Goal: Information Seeking & Learning: Learn about a topic

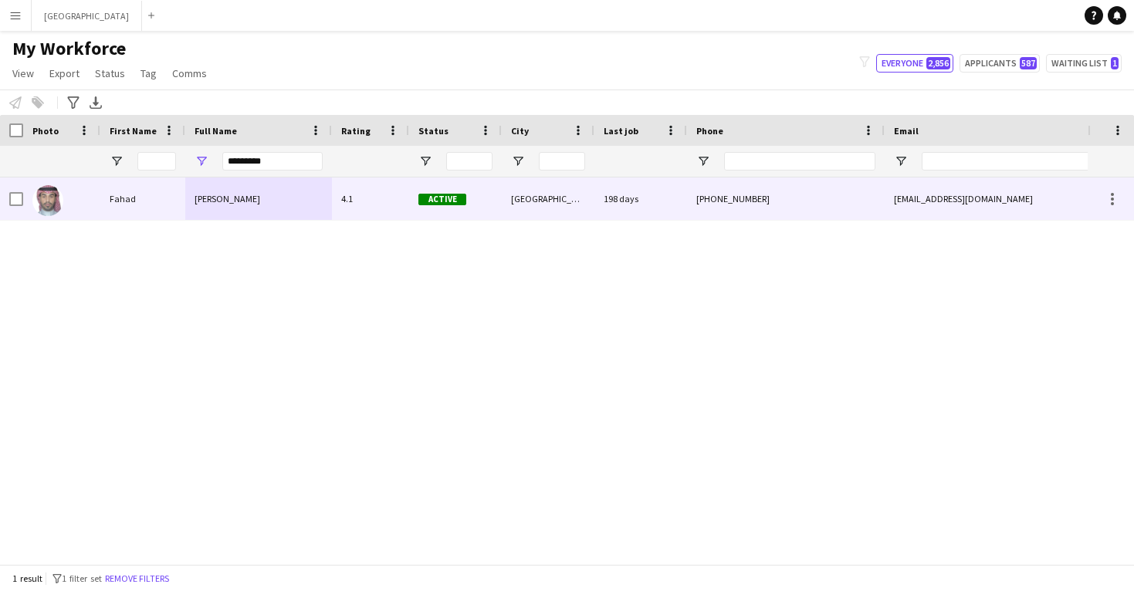
click at [591, 195] on div "[GEOGRAPHIC_DATA]" at bounding box center [548, 199] width 93 height 42
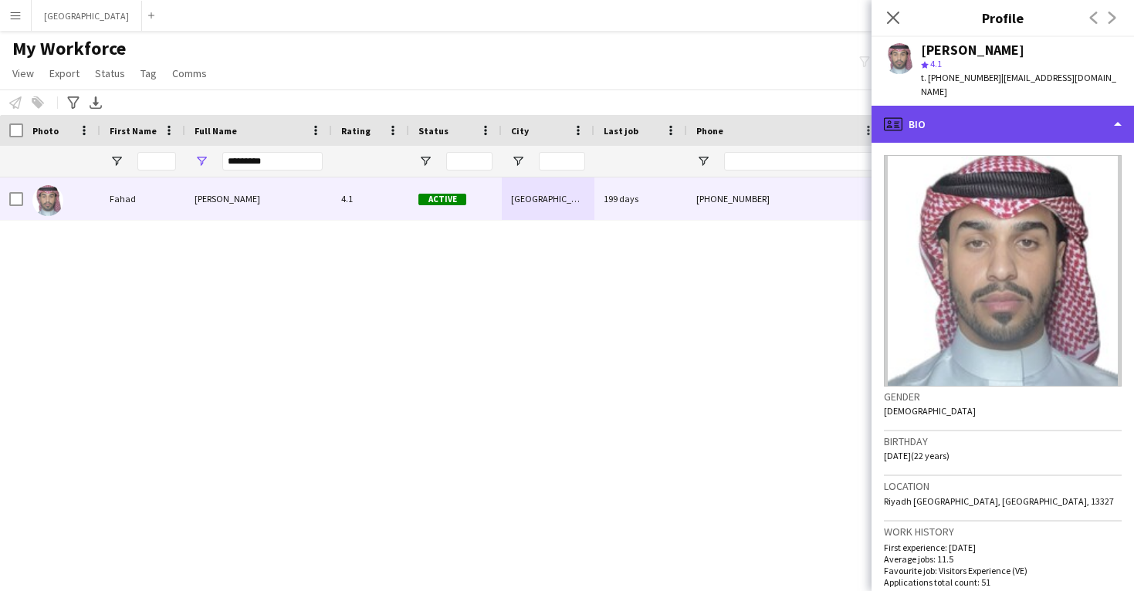
click at [1005, 107] on div "profile Bio" at bounding box center [1003, 124] width 263 height 37
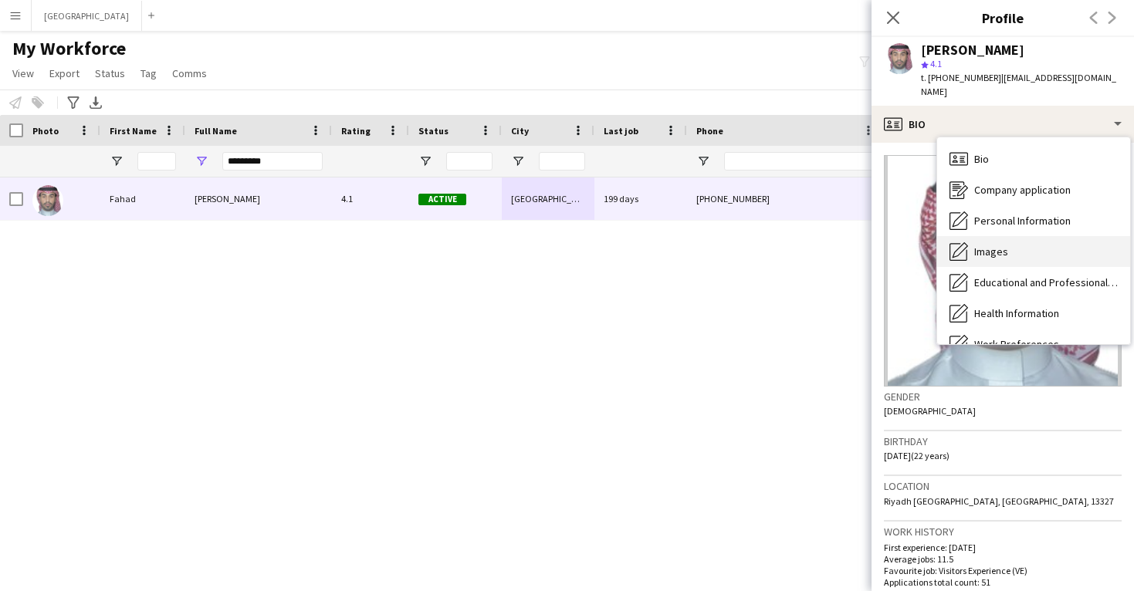
click at [1008, 236] on div "Images Images" at bounding box center [1033, 251] width 193 height 31
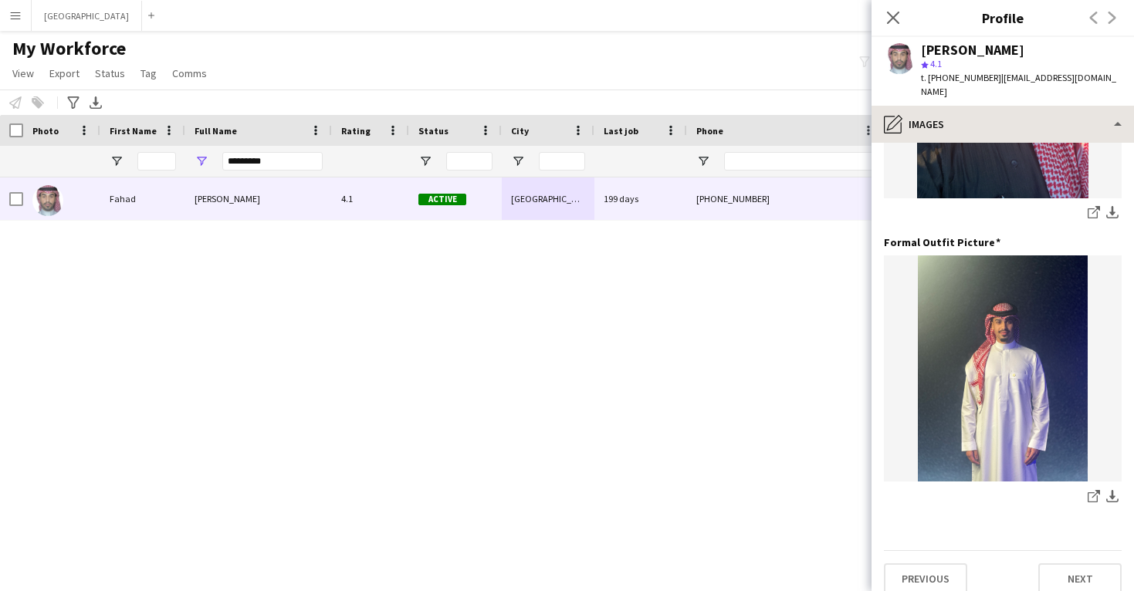
scroll to position [486, 0]
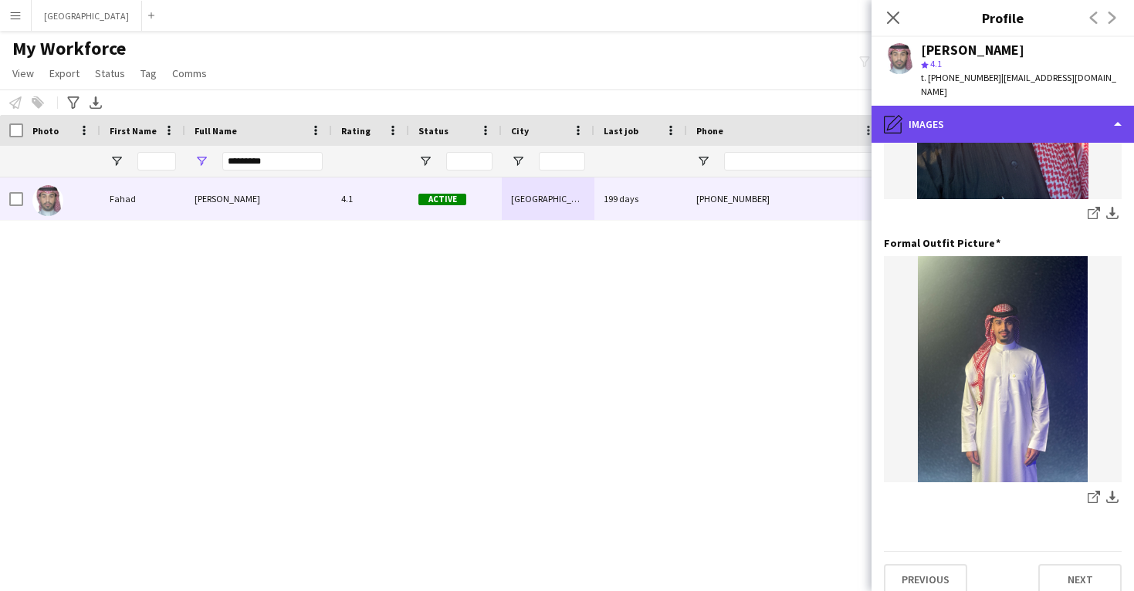
click at [1010, 113] on div "pencil4 Images" at bounding box center [1003, 124] width 263 height 37
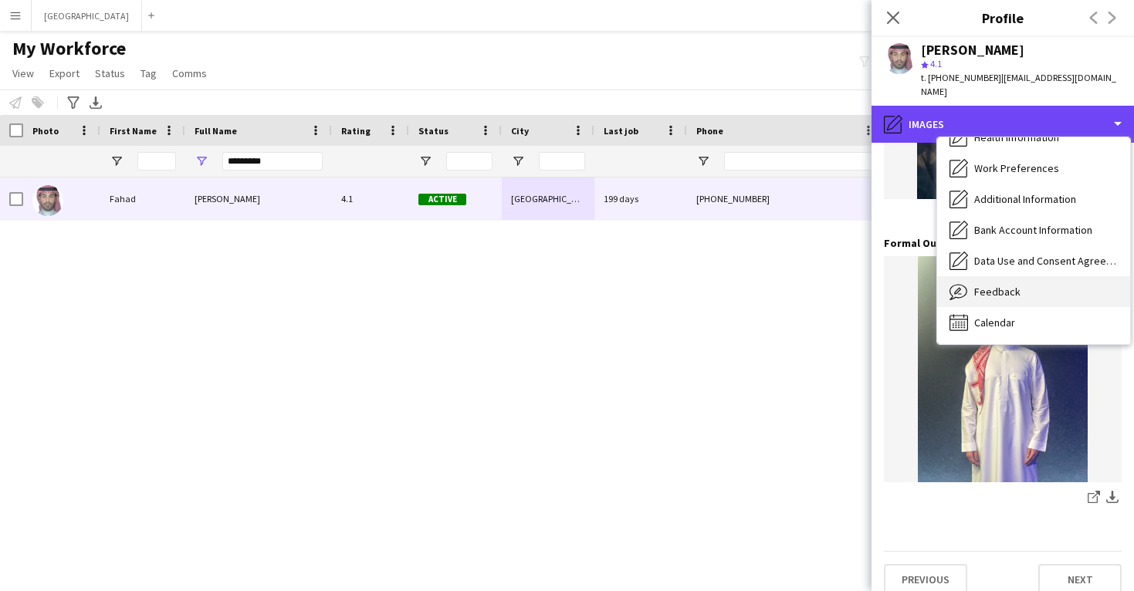
scroll to position [176, 0]
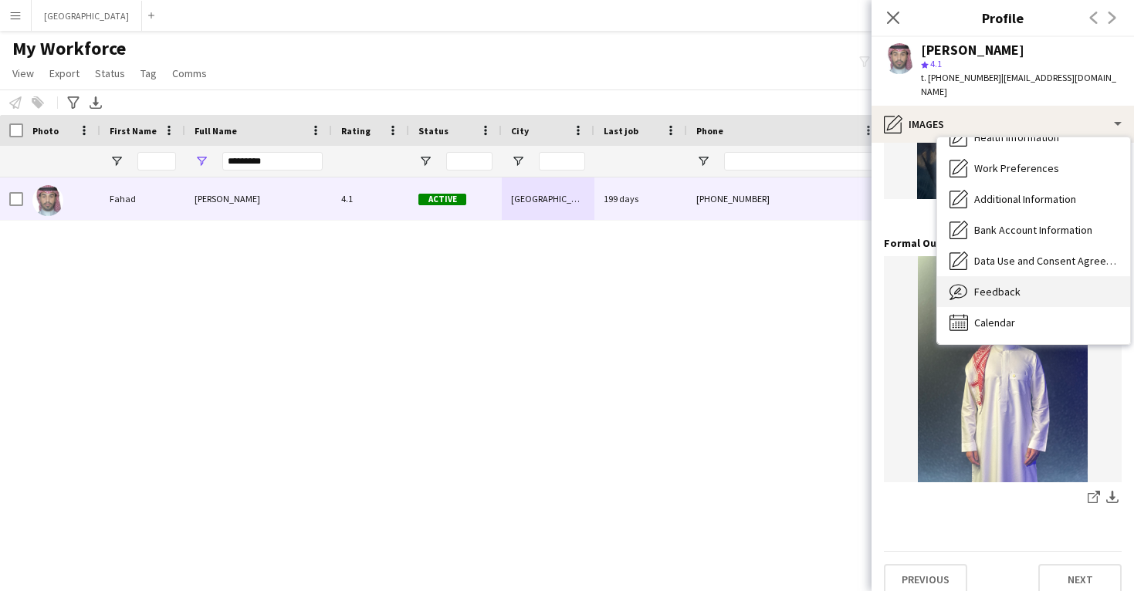
click at [1012, 285] on span "Feedback" at bounding box center [998, 292] width 46 height 14
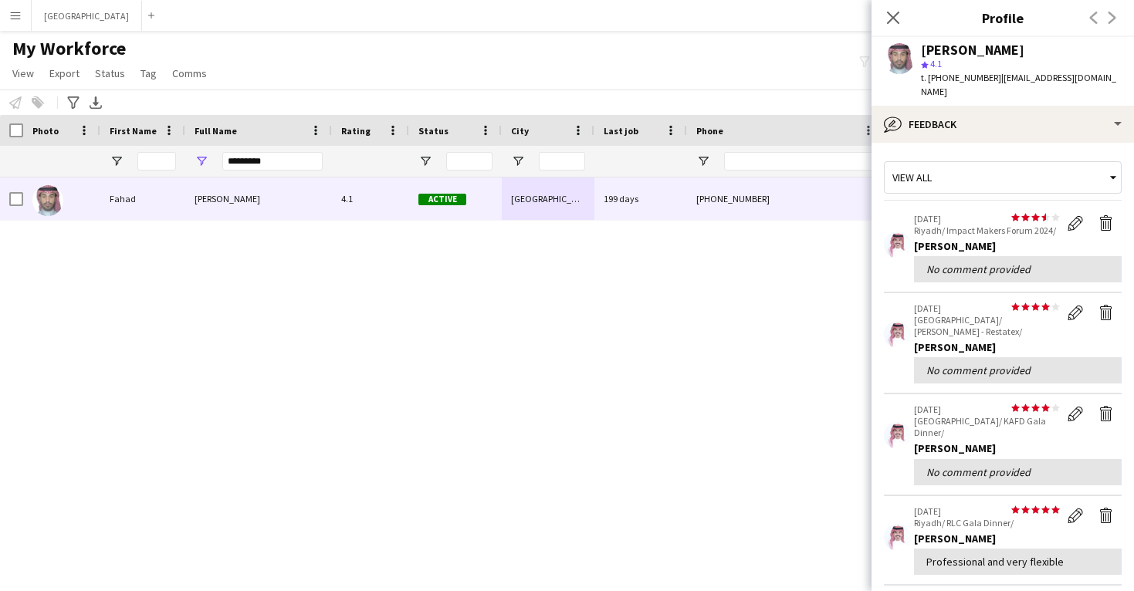
scroll to position [0, 0]
click at [897, 25] on icon "Close pop-in" at bounding box center [893, 17] width 15 height 15
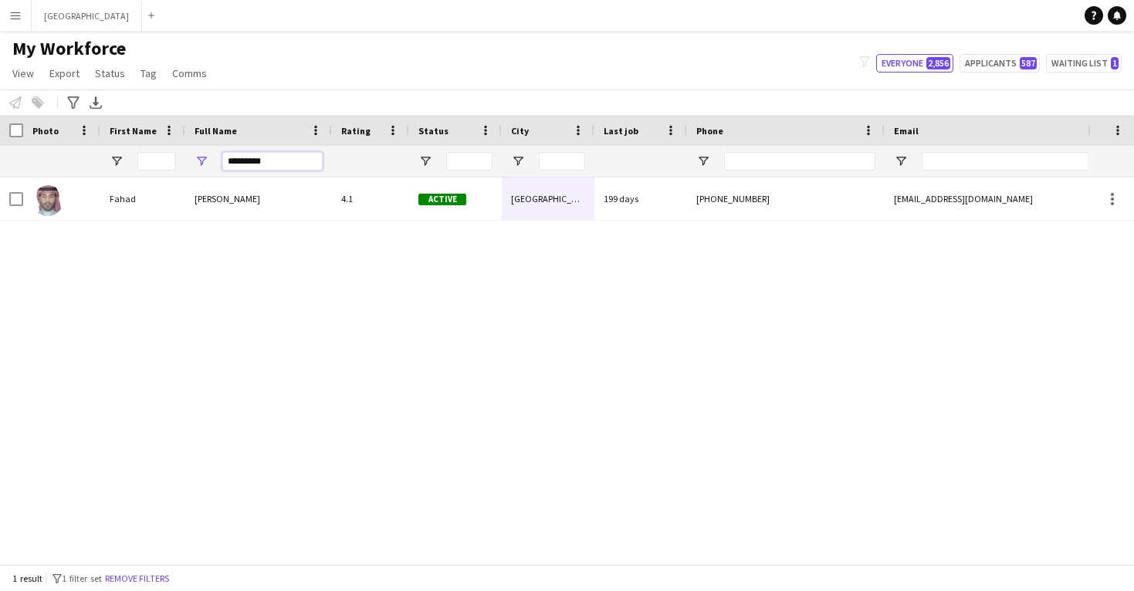
click at [248, 165] on input "*********" at bounding box center [272, 161] width 100 height 19
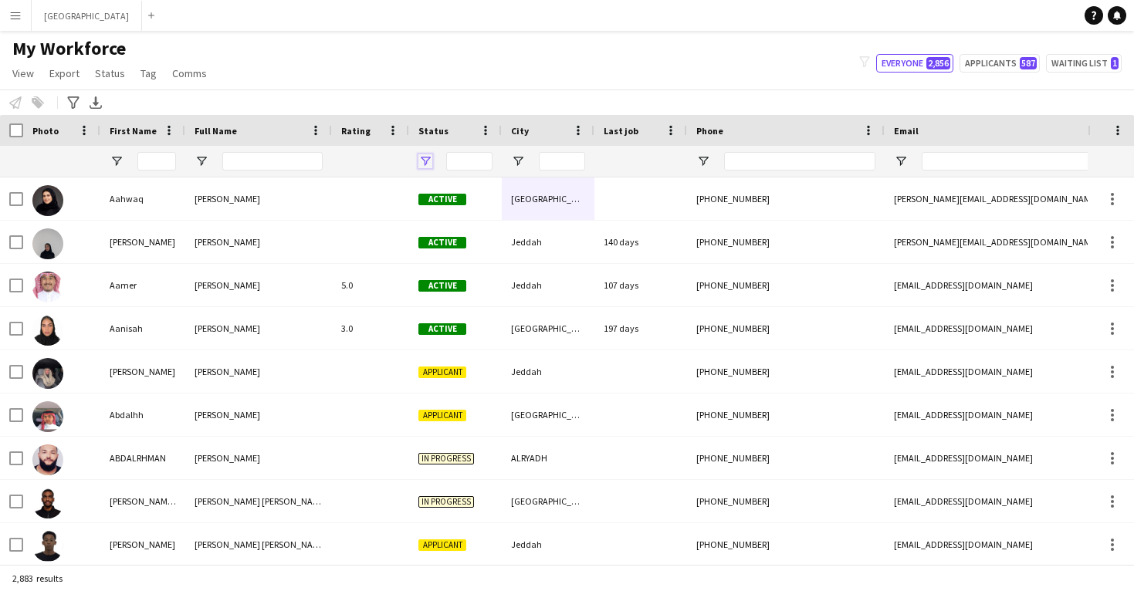
click at [429, 164] on span "Open Filter Menu" at bounding box center [426, 161] width 14 height 14
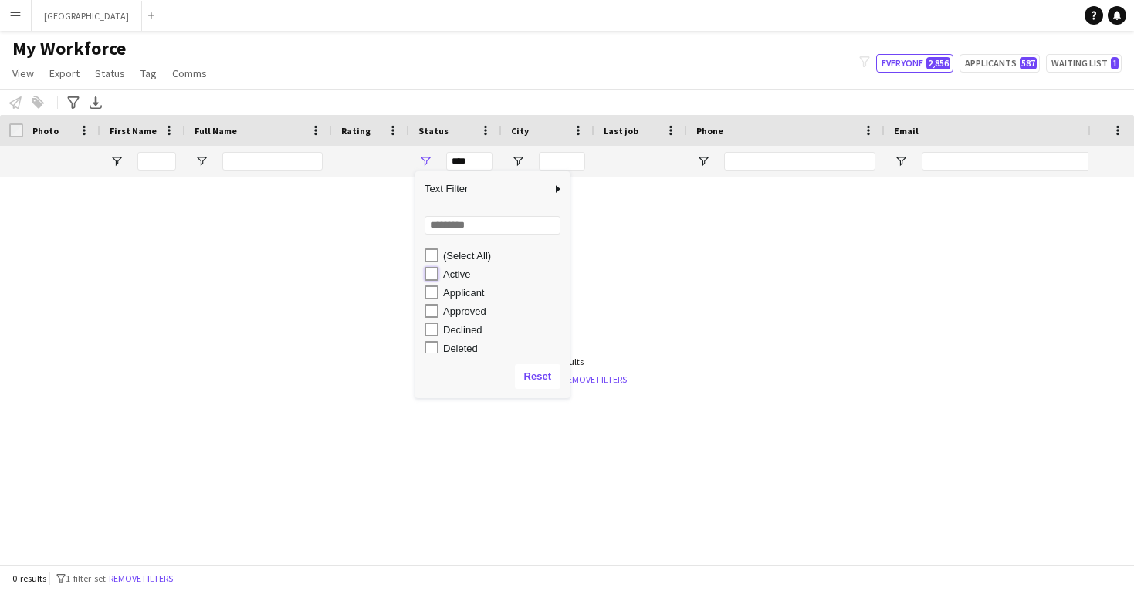
type input "**********"
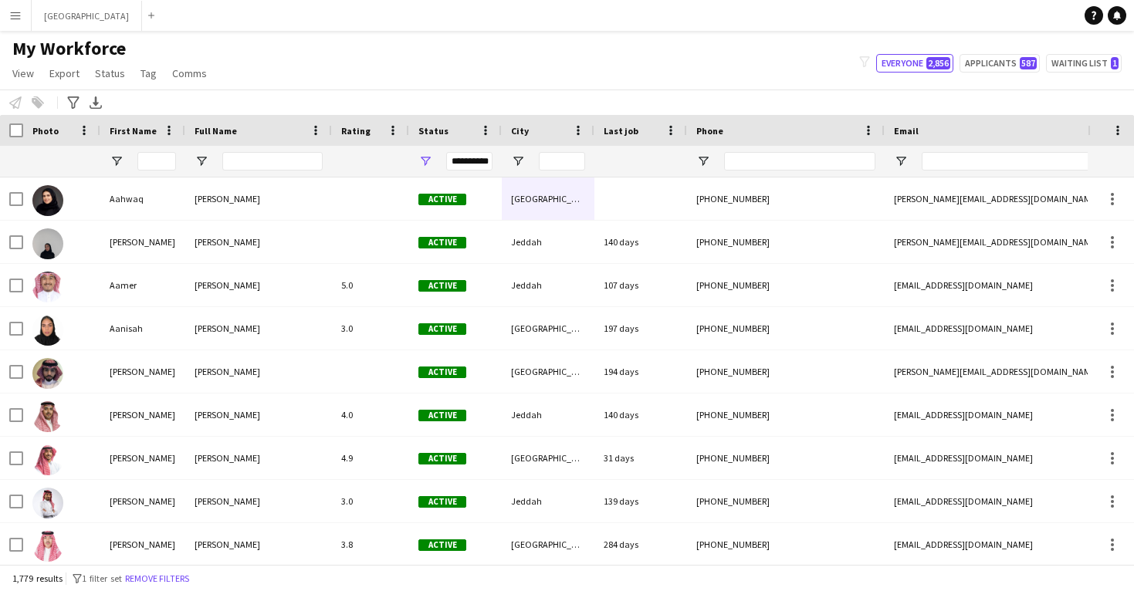
click at [385, 70] on div "My Workforce View Views Default view New view Update view Delete view Edit name…" at bounding box center [567, 63] width 1134 height 53
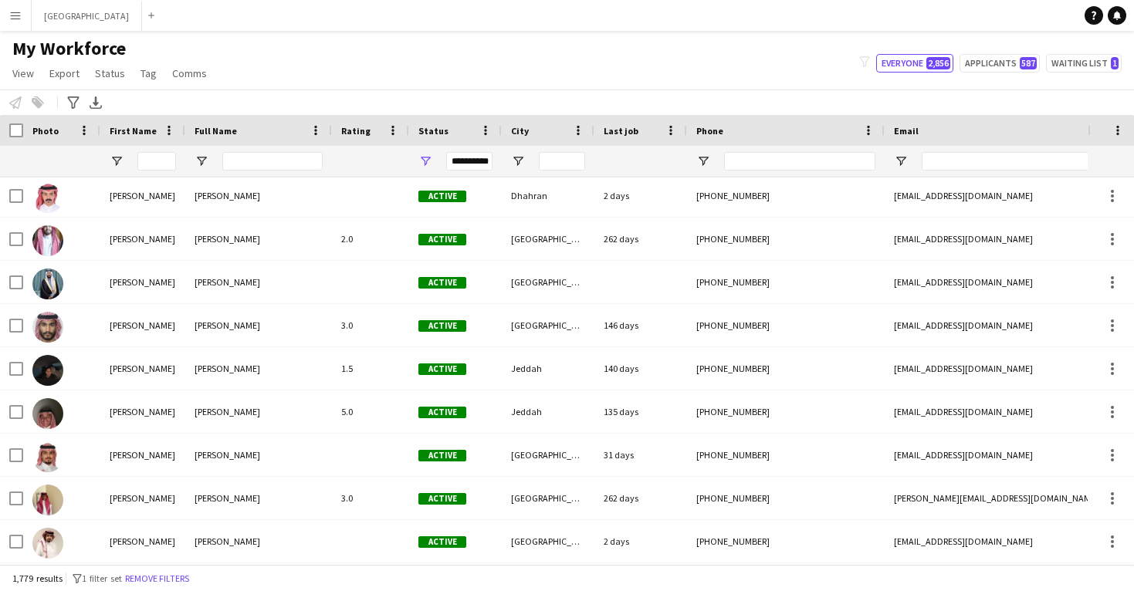
scroll to position [504, 0]
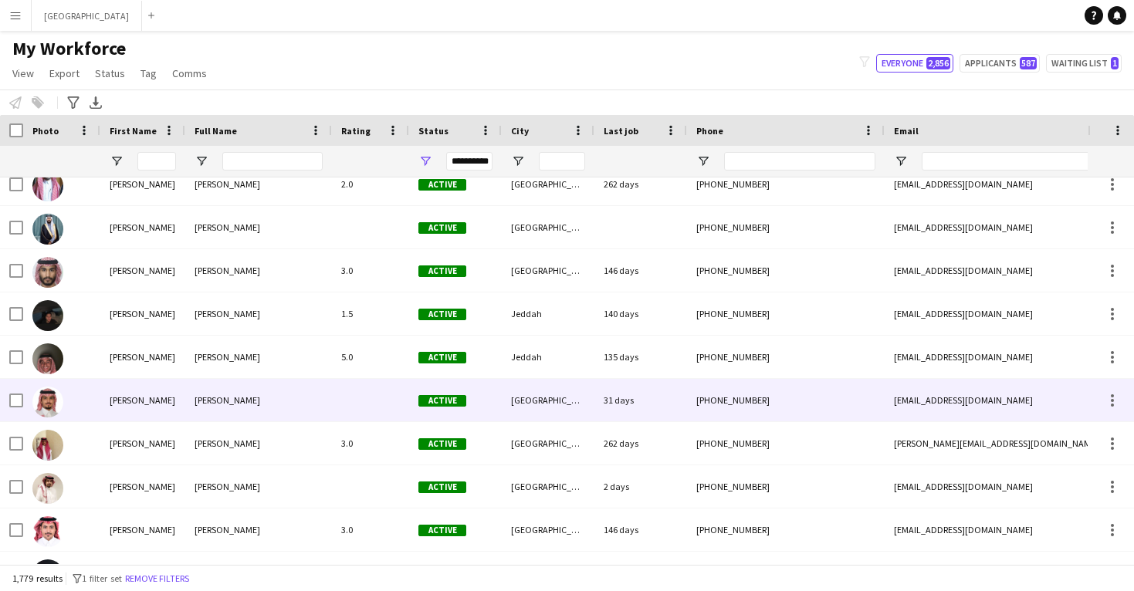
click at [351, 388] on div at bounding box center [370, 400] width 77 height 42
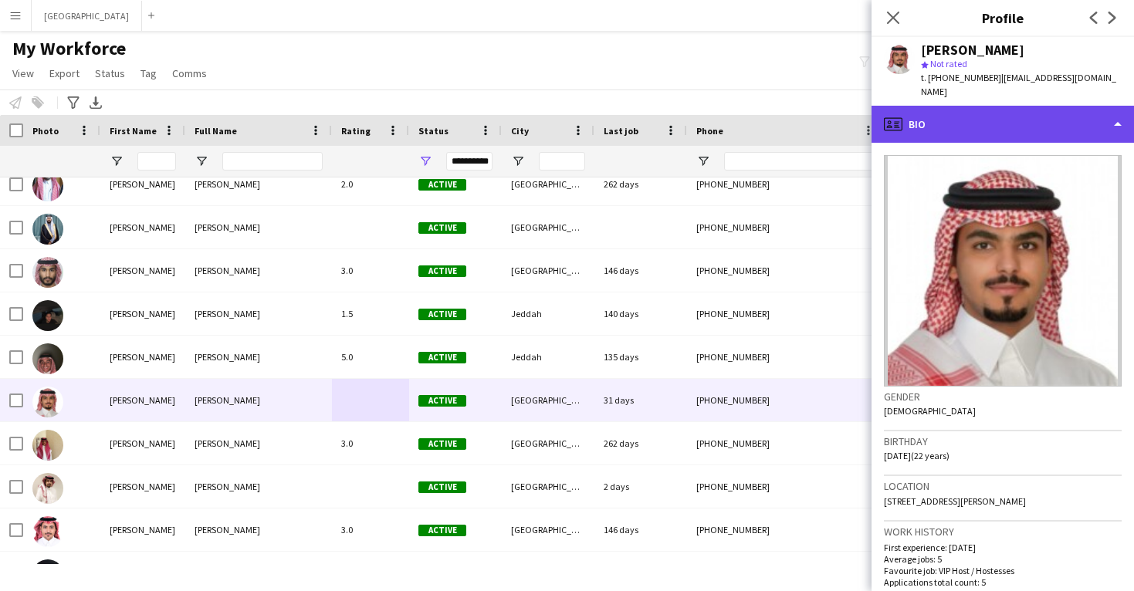
click at [982, 107] on div "profile Bio" at bounding box center [1003, 124] width 263 height 37
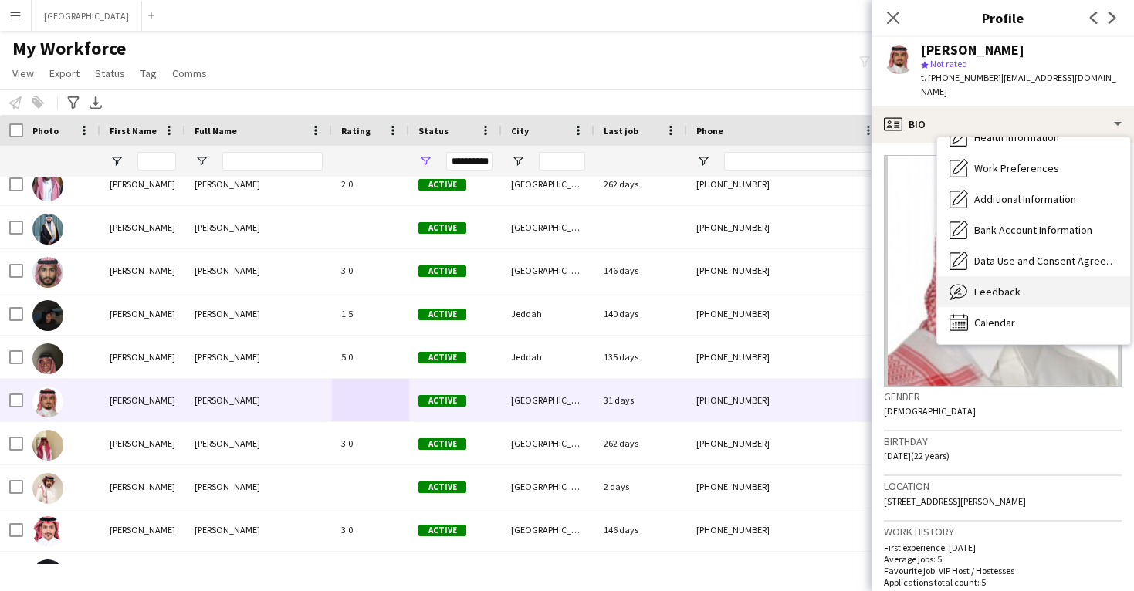
click at [1004, 285] on span "Feedback" at bounding box center [998, 292] width 46 height 14
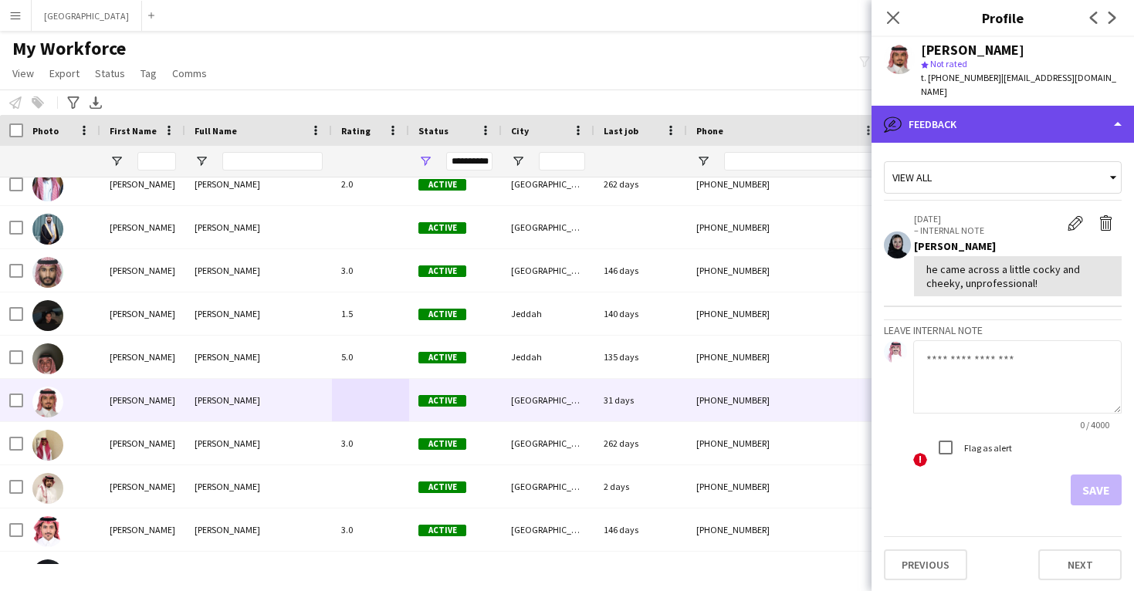
click at [1013, 120] on div "bubble-pencil Feedback" at bounding box center [1003, 124] width 263 height 37
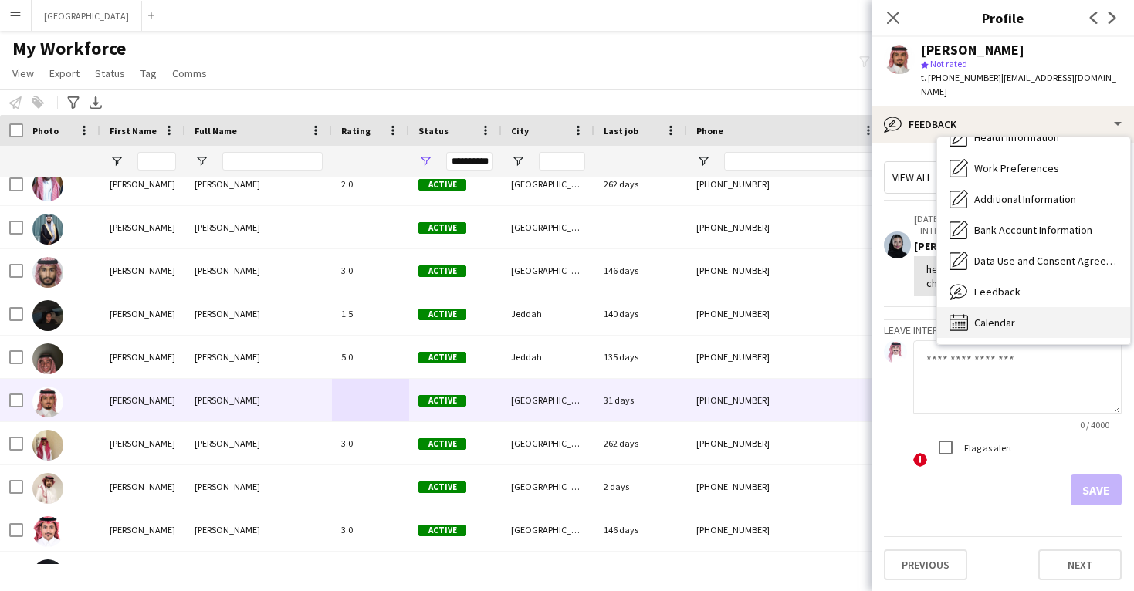
click at [1017, 307] on div "Calendar Calendar" at bounding box center [1033, 322] width 193 height 31
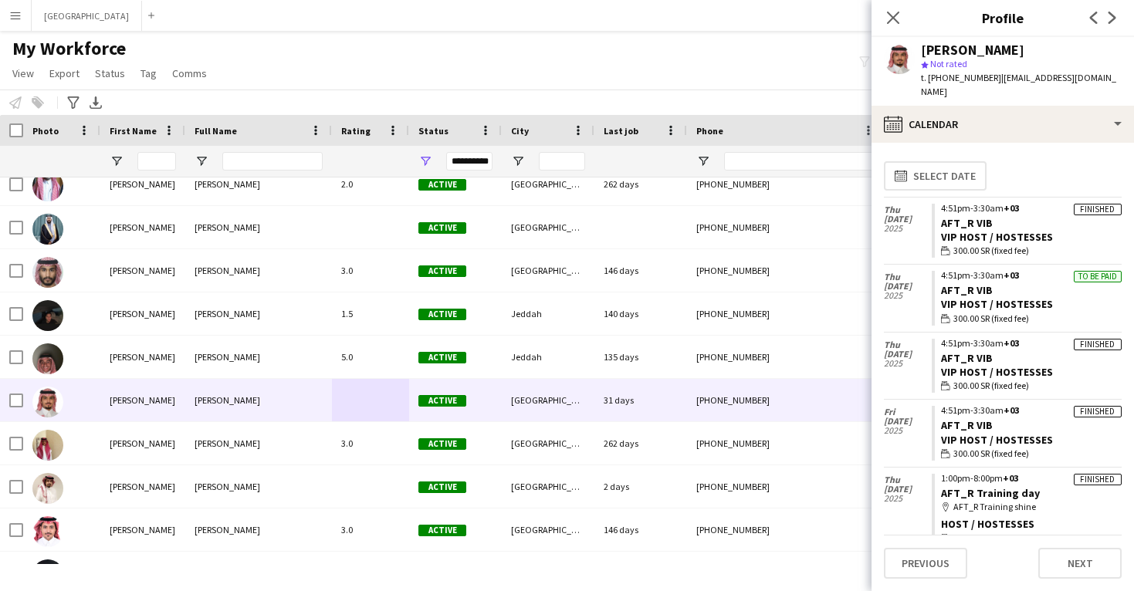
scroll to position [1, 0]
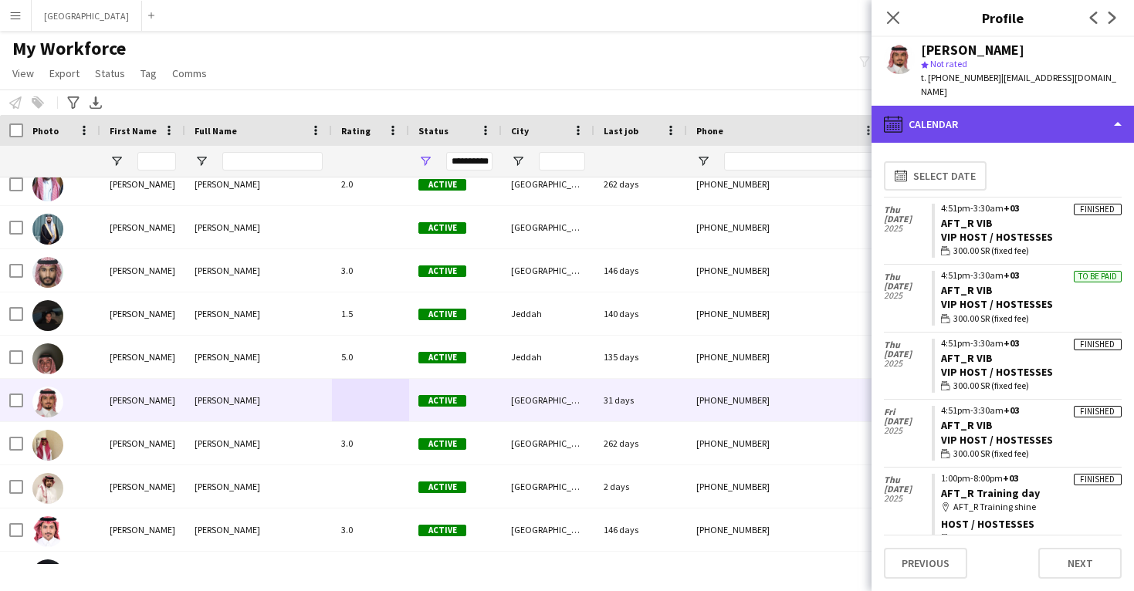
click at [1013, 117] on div "calendar-full Calendar" at bounding box center [1003, 124] width 263 height 37
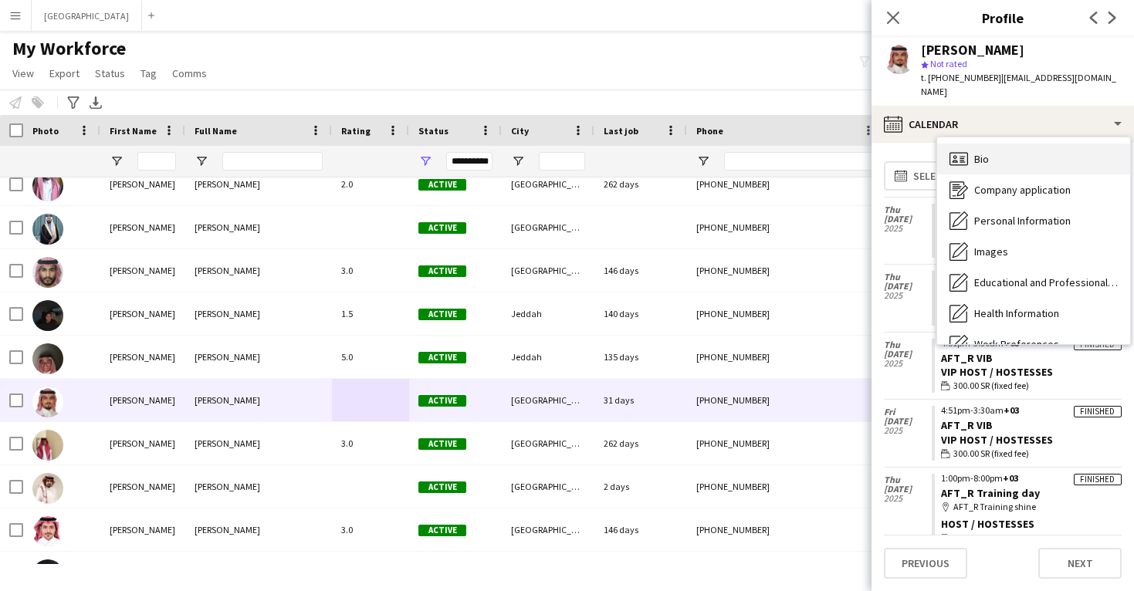
click at [1012, 144] on div "Bio Bio" at bounding box center [1033, 159] width 193 height 31
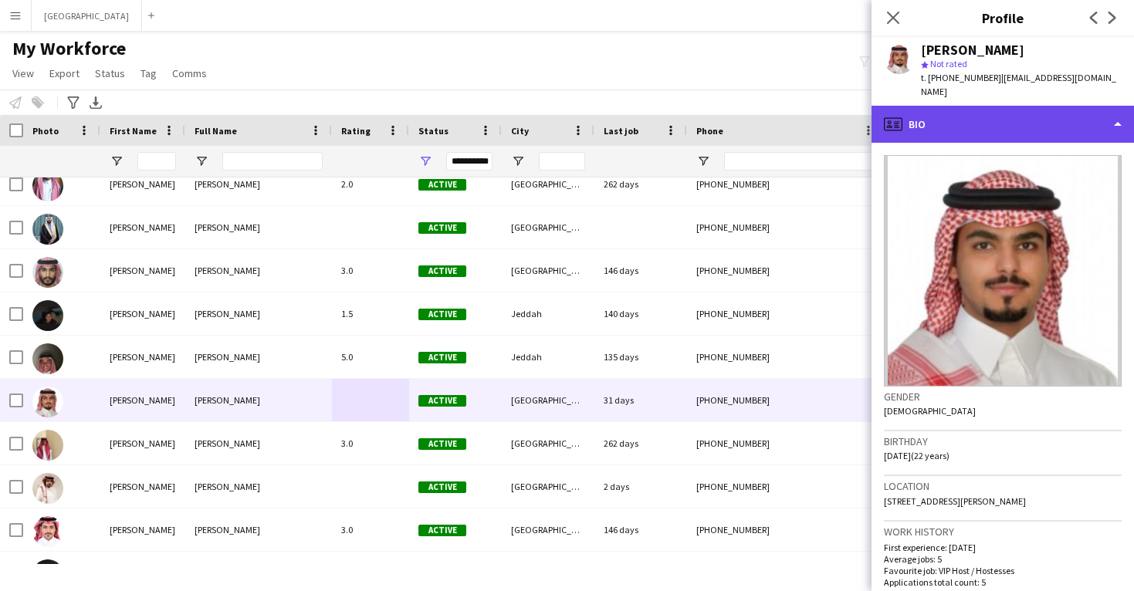
click at [1009, 120] on div "profile Bio" at bounding box center [1003, 124] width 263 height 37
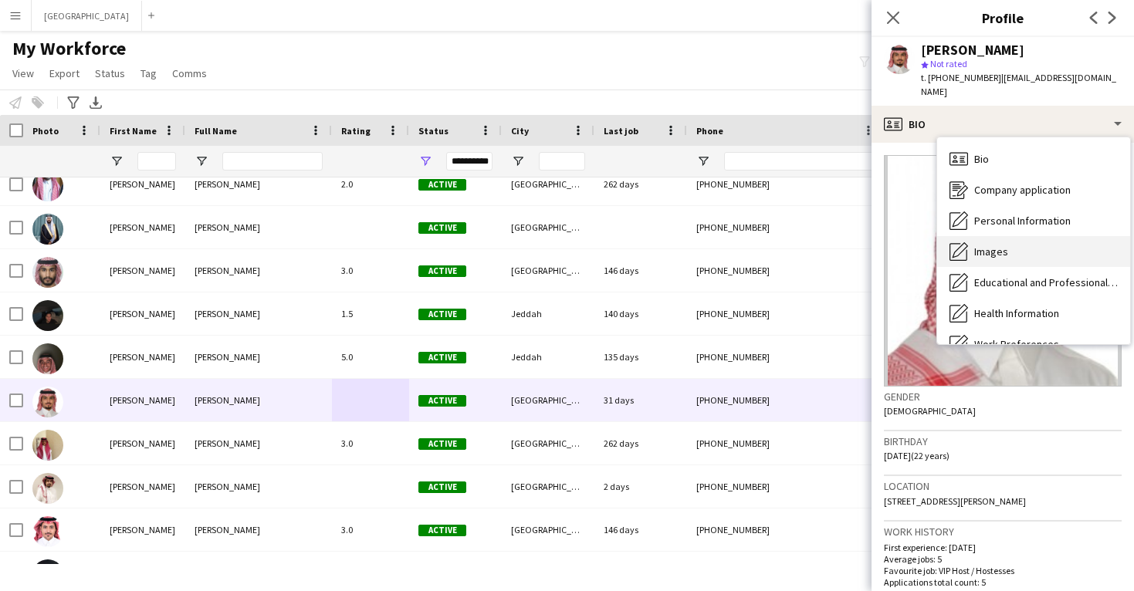
click at [1025, 236] on div "Images Images" at bounding box center [1033, 251] width 193 height 31
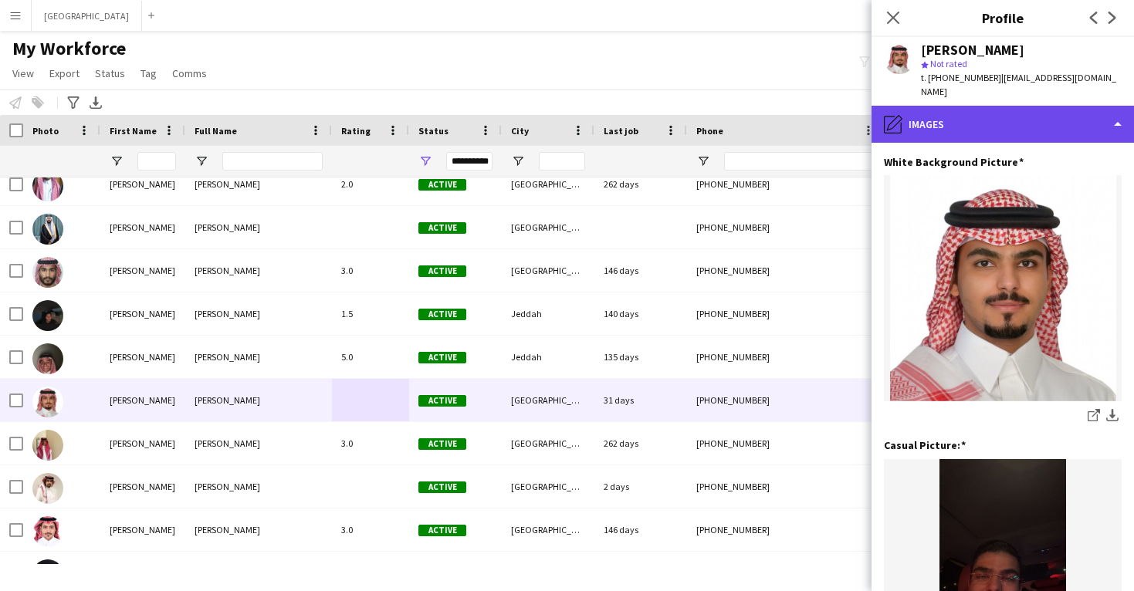
click at [1017, 120] on div "pencil4 Images" at bounding box center [1003, 124] width 263 height 37
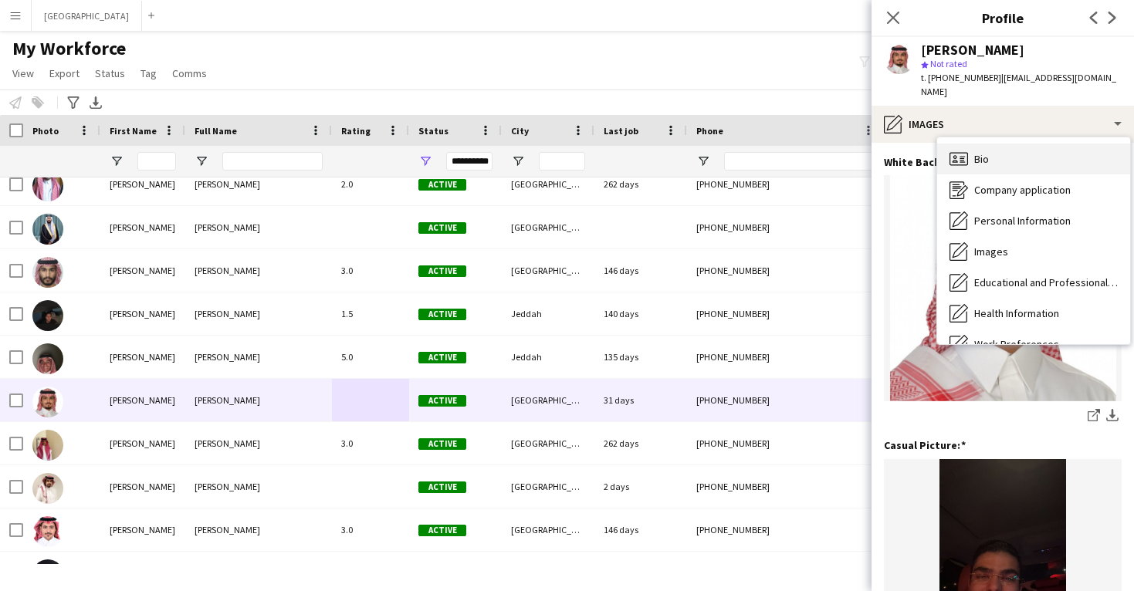
click at [1019, 147] on div "Bio Bio" at bounding box center [1033, 159] width 193 height 31
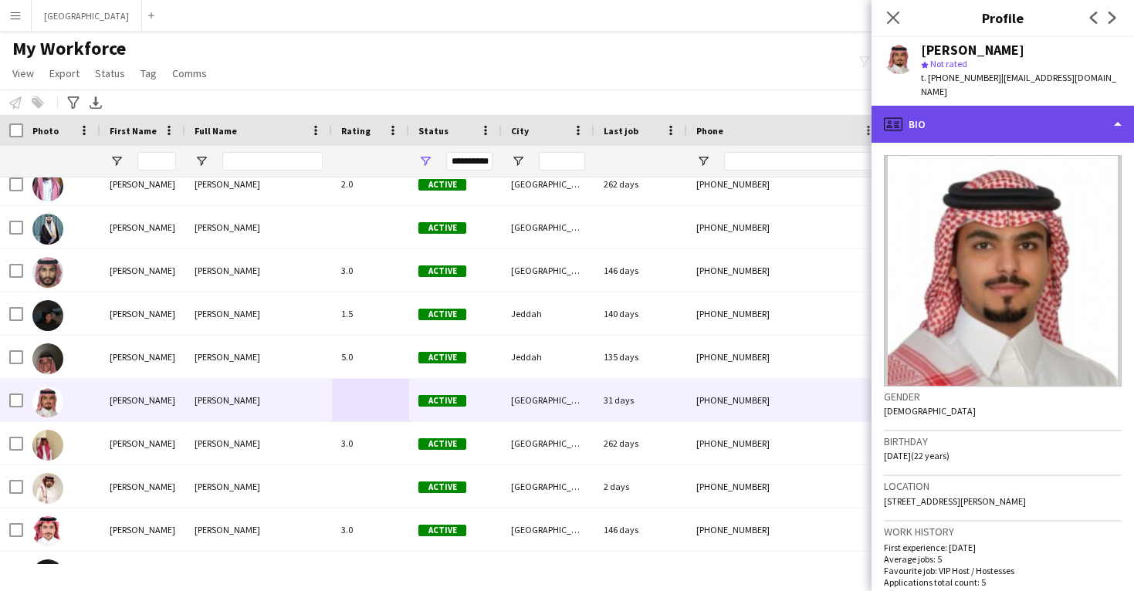
click at [1022, 106] on div "profile Bio" at bounding box center [1003, 124] width 263 height 37
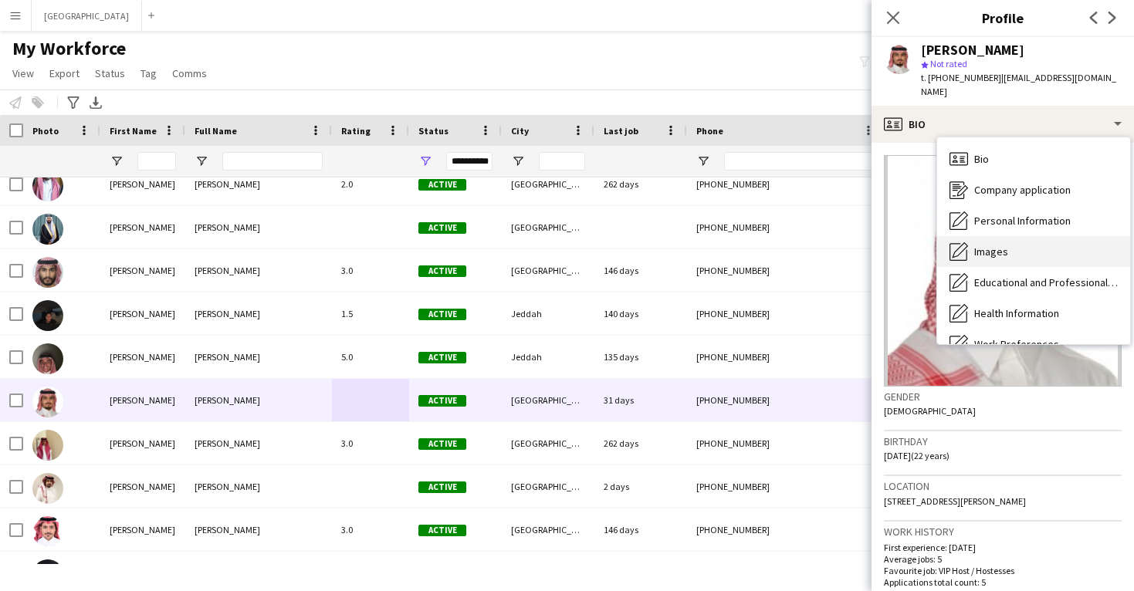
click at [1026, 240] on div "Images Images" at bounding box center [1033, 251] width 193 height 31
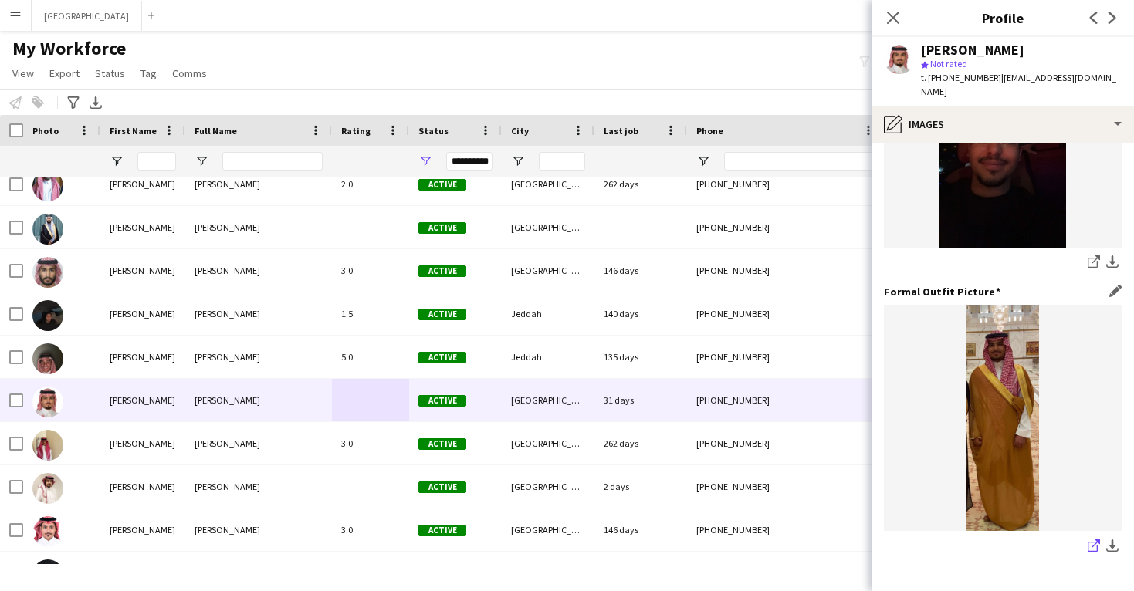
click at [1091, 540] on icon "share-external-link-1" at bounding box center [1094, 546] width 12 height 12
click at [893, 10] on app-icon "Close pop-in" at bounding box center [894, 18] width 22 height 22
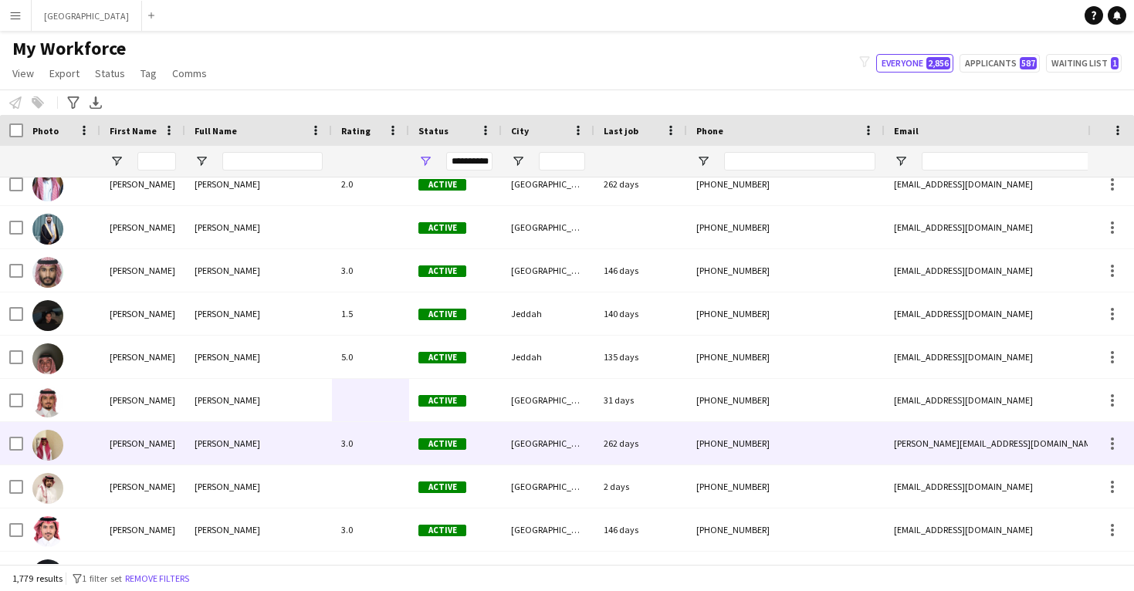
click at [412, 455] on div "Active" at bounding box center [455, 443] width 93 height 42
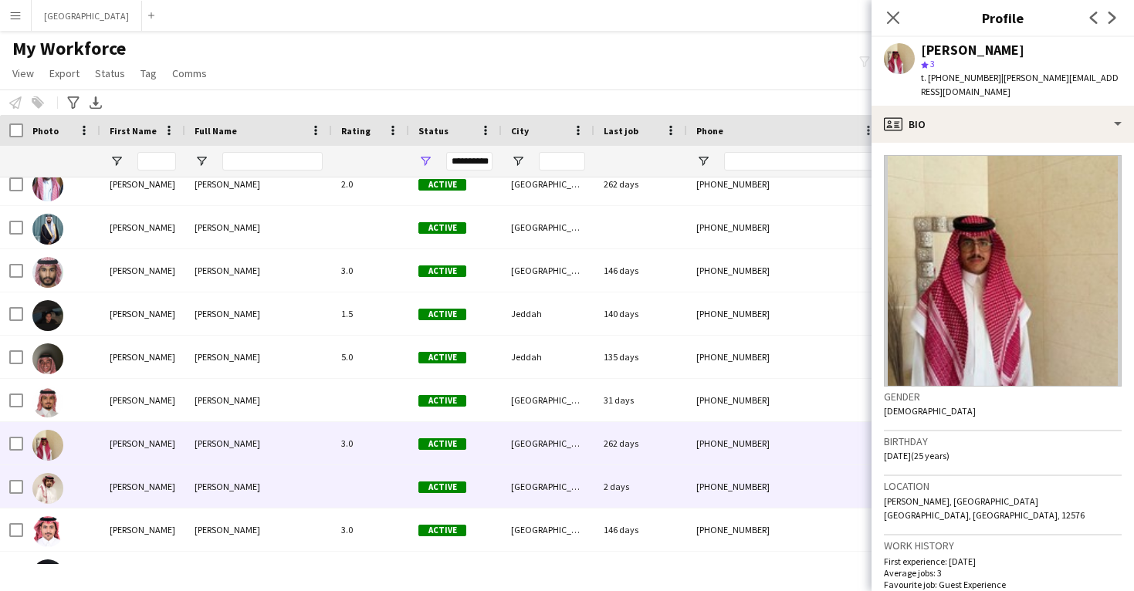
click at [404, 489] on div at bounding box center [370, 487] width 77 height 42
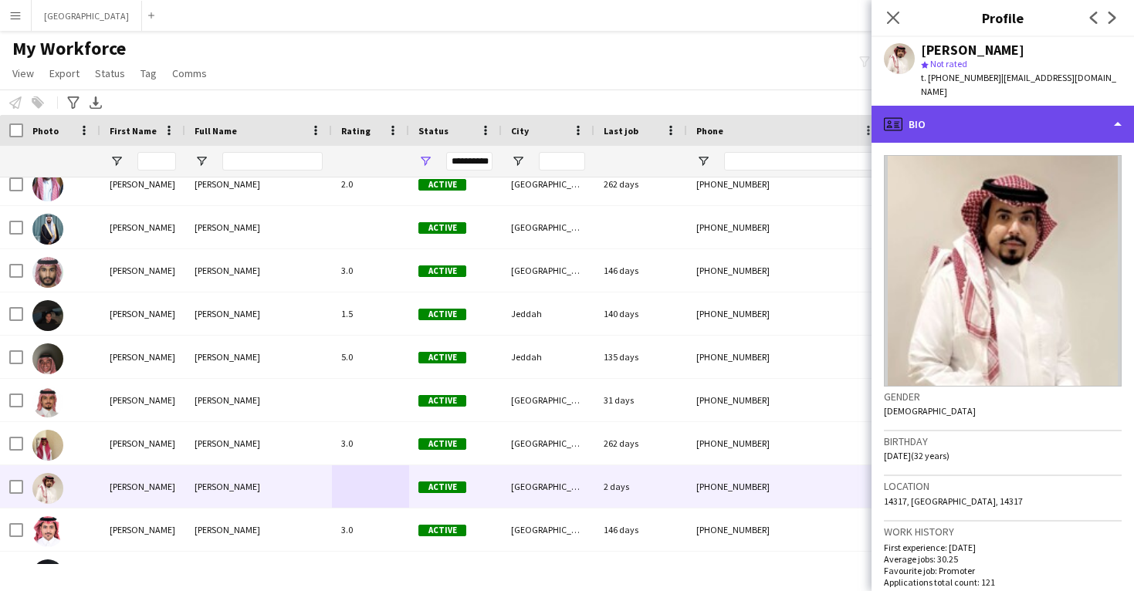
click at [1015, 119] on div "profile Bio" at bounding box center [1003, 124] width 263 height 37
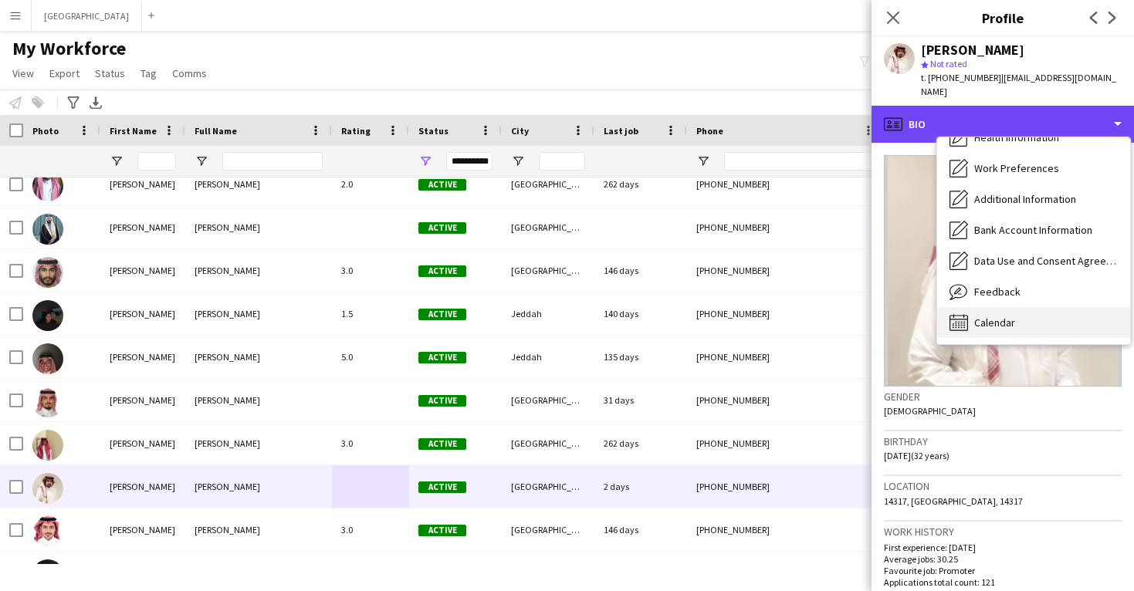
scroll to position [176, 0]
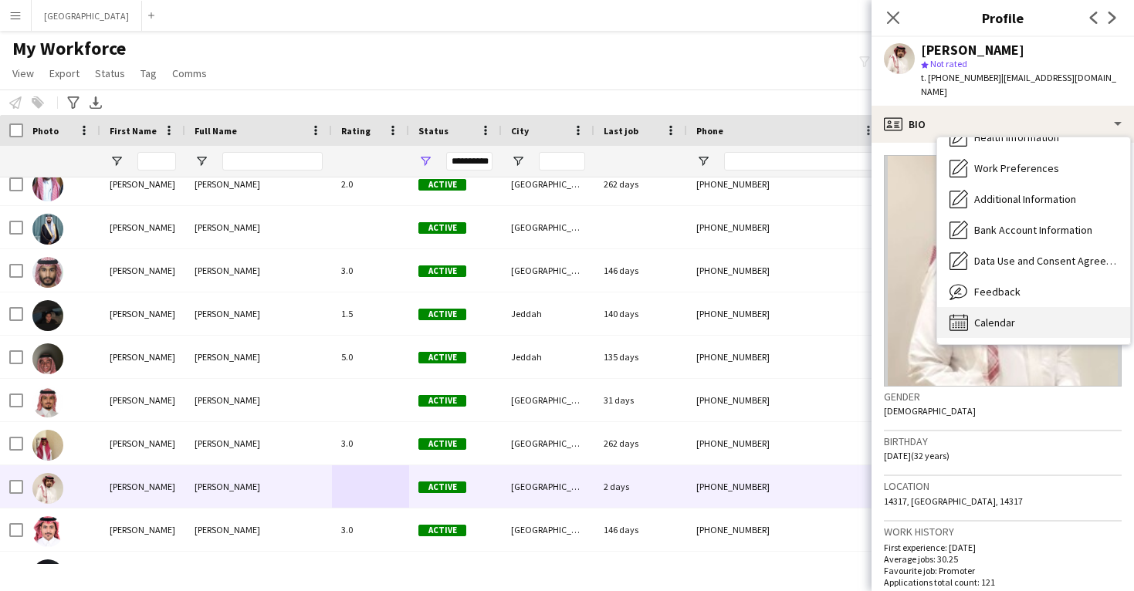
click at [1012, 316] on span "Calendar" at bounding box center [995, 323] width 41 height 14
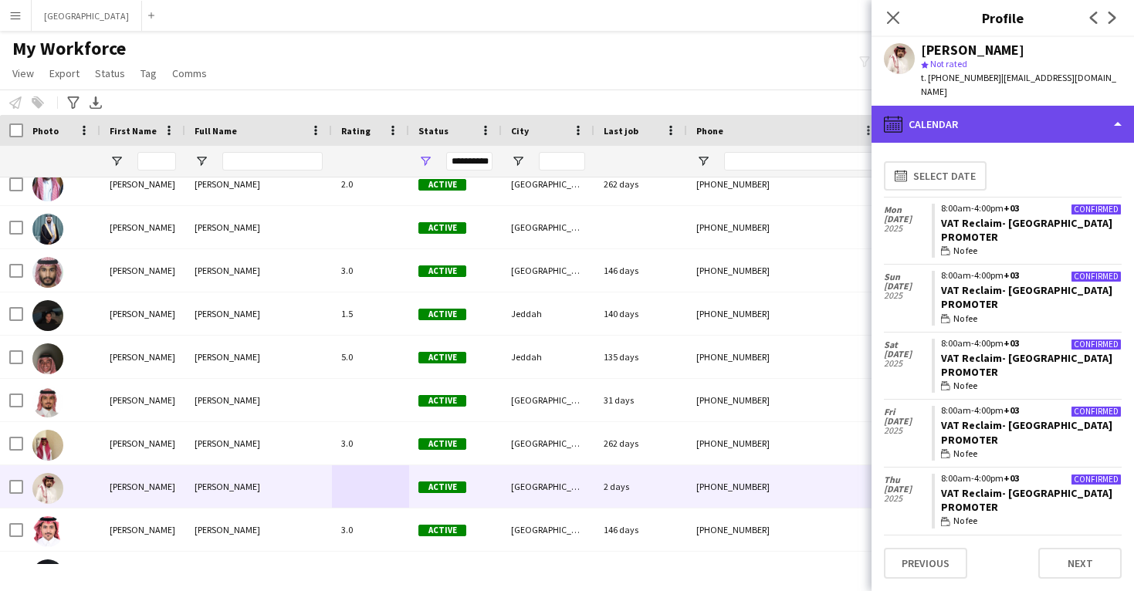
click at [984, 117] on div "calendar-full Calendar" at bounding box center [1003, 124] width 263 height 37
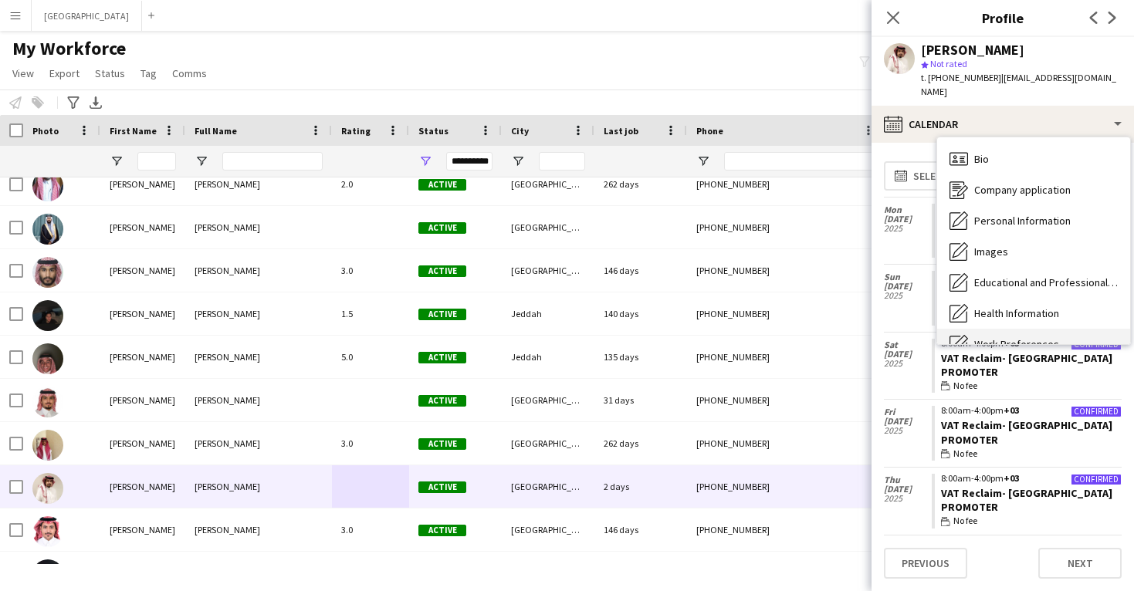
scroll to position [0, 0]
click at [984, 152] on span "Bio" at bounding box center [982, 159] width 15 height 14
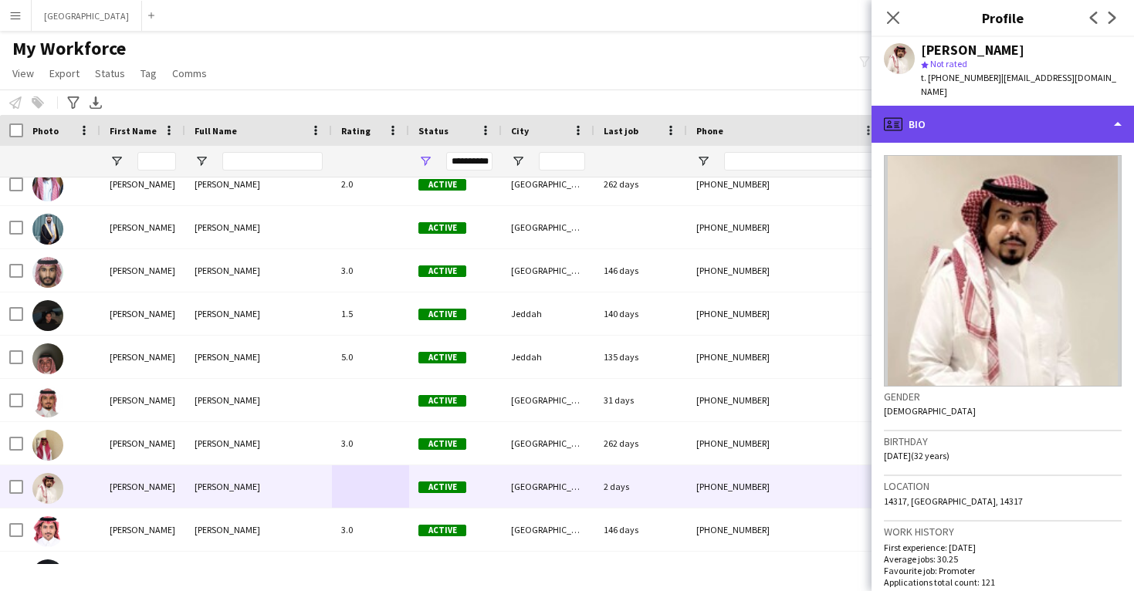
click at [985, 114] on div "profile Bio" at bounding box center [1003, 124] width 263 height 37
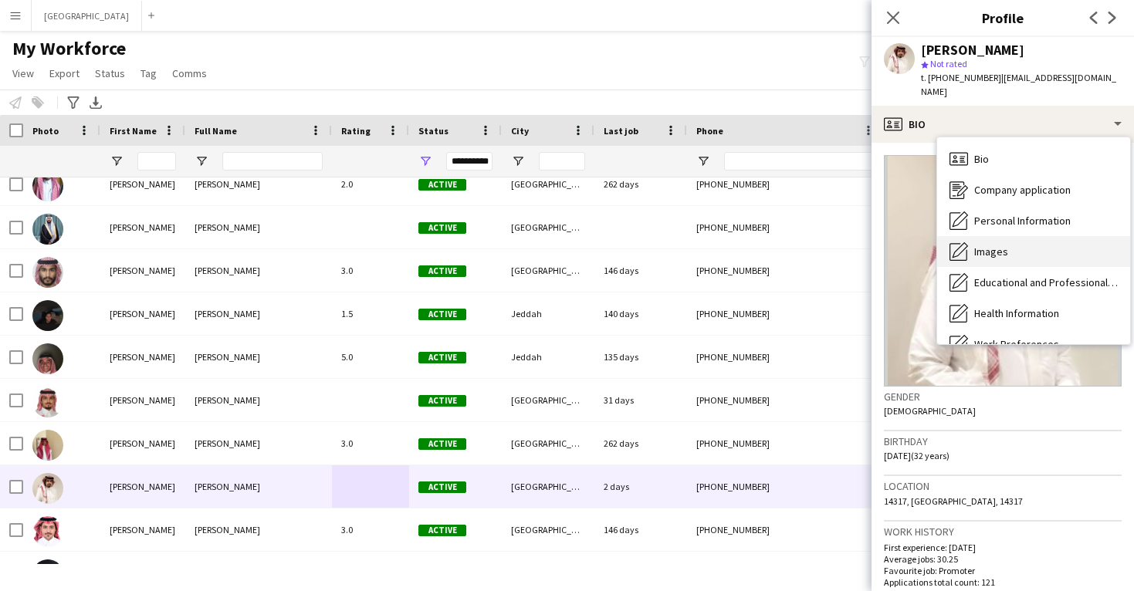
click at [990, 245] on span "Images" at bounding box center [992, 252] width 34 height 14
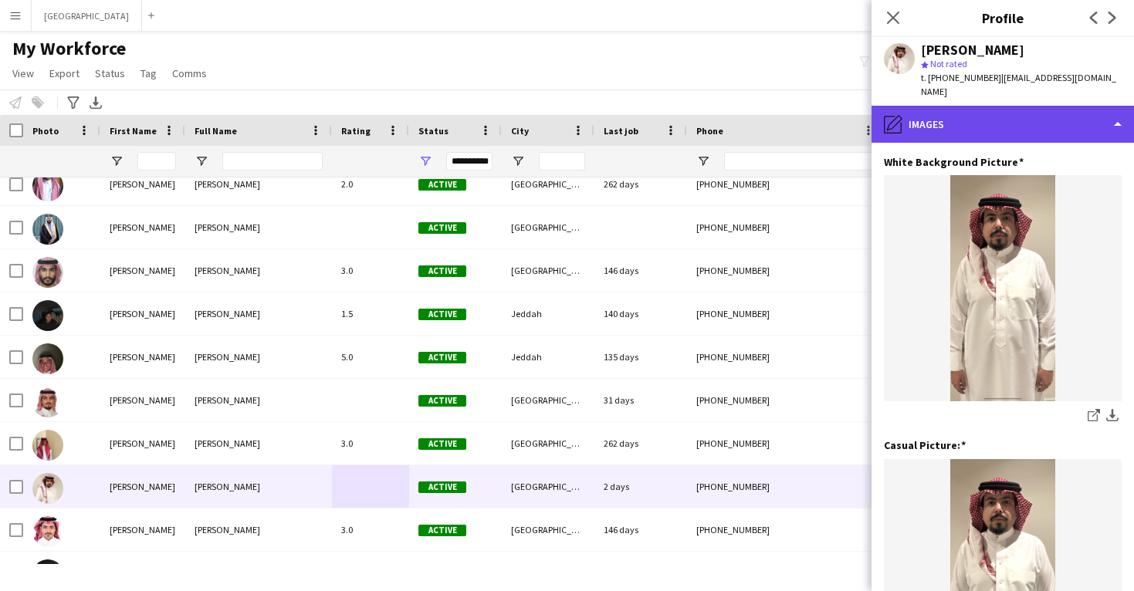
click at [998, 107] on div "pencil4 Images" at bounding box center [1003, 124] width 263 height 37
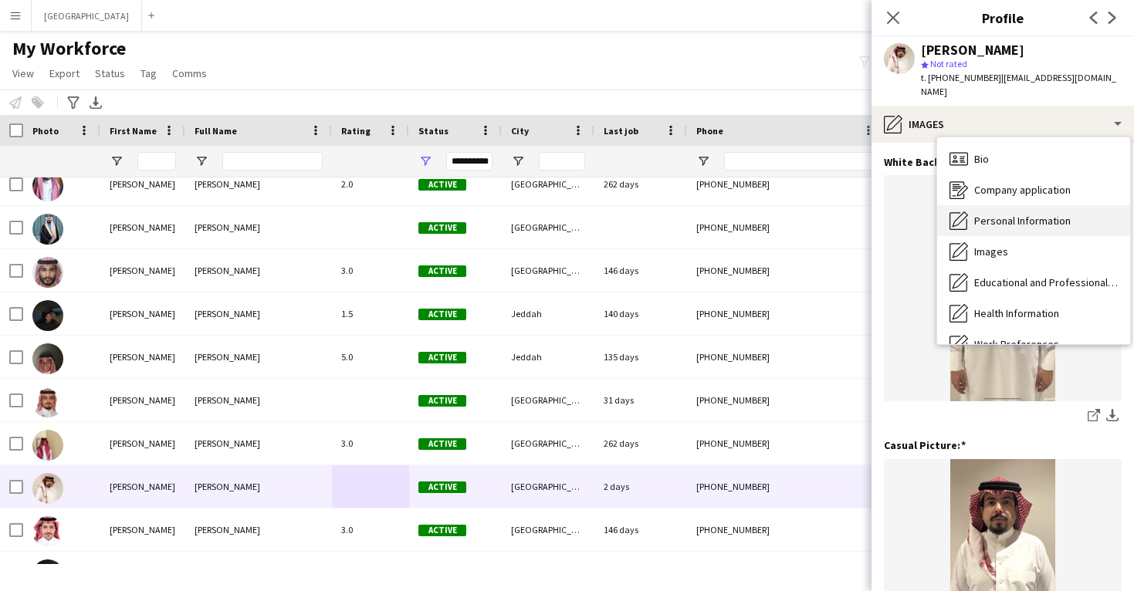
click at [1009, 214] on span "Personal Information" at bounding box center [1023, 221] width 97 height 14
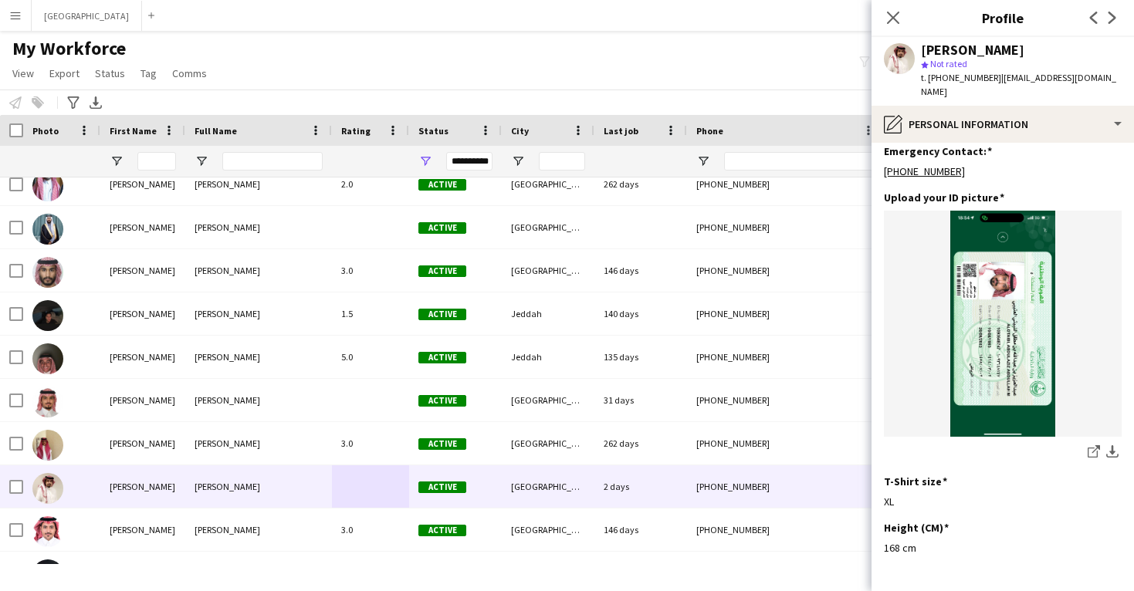
scroll to position [712, 0]
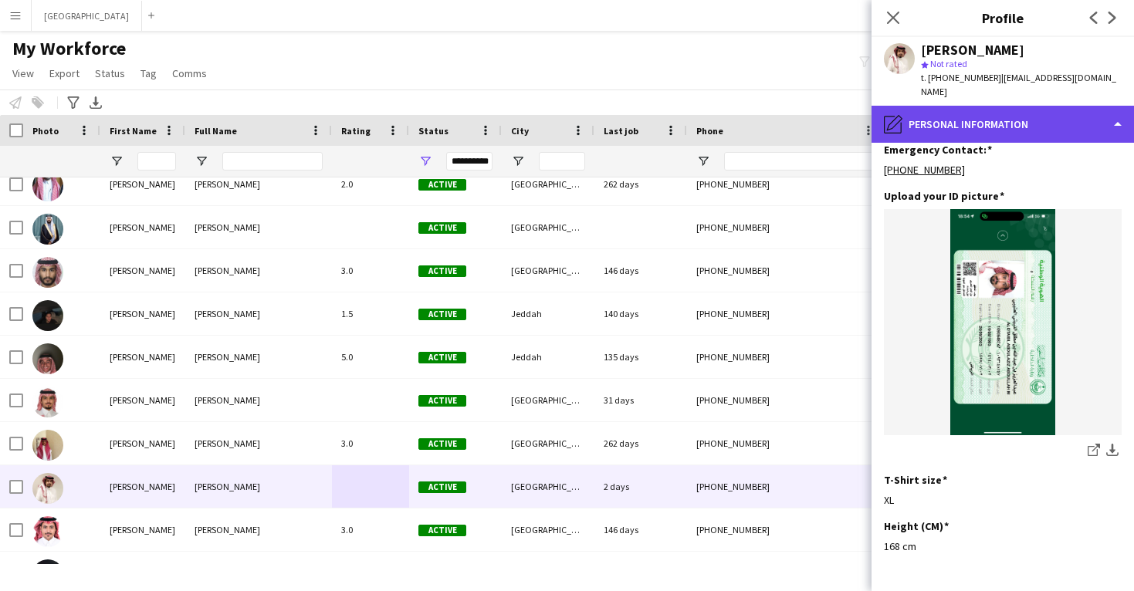
click at [1012, 119] on div "pencil4 Personal Information" at bounding box center [1003, 124] width 263 height 37
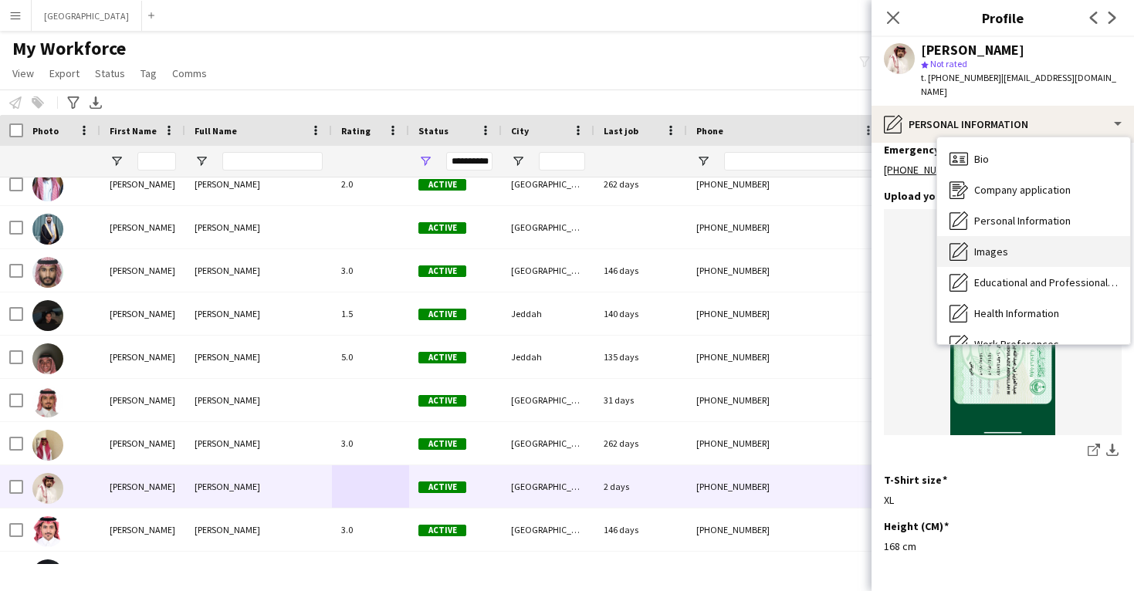
click at [1012, 236] on div "Images Images" at bounding box center [1033, 251] width 193 height 31
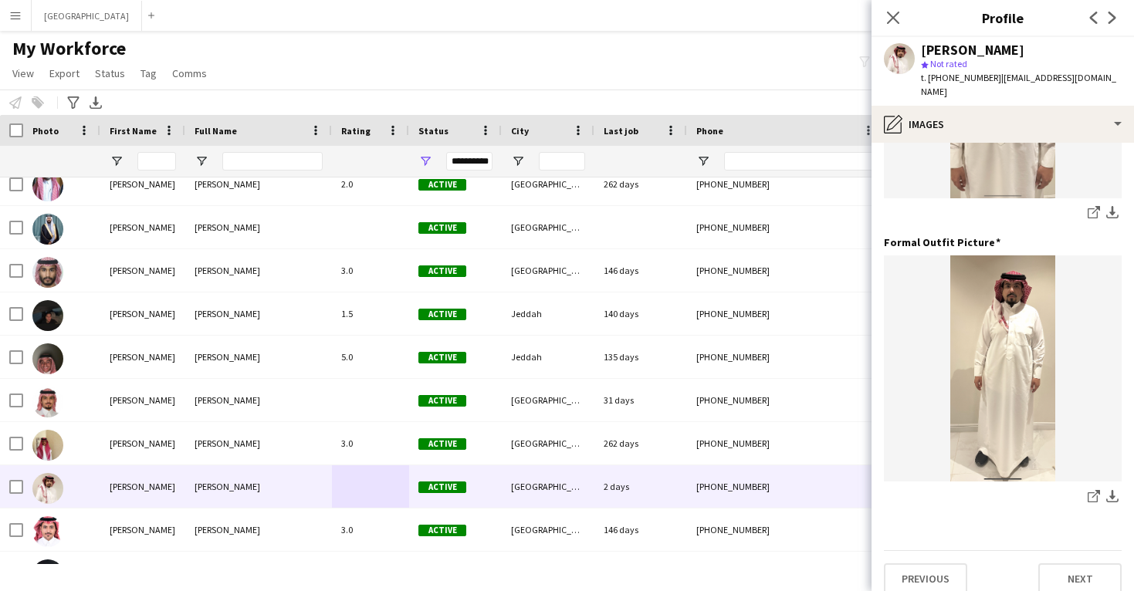
scroll to position [486, 0]
click at [1093, 491] on icon "share-external-link-1" at bounding box center [1094, 497] width 12 height 12
click at [886, 9] on app-icon "Close pop-in" at bounding box center [894, 18] width 22 height 22
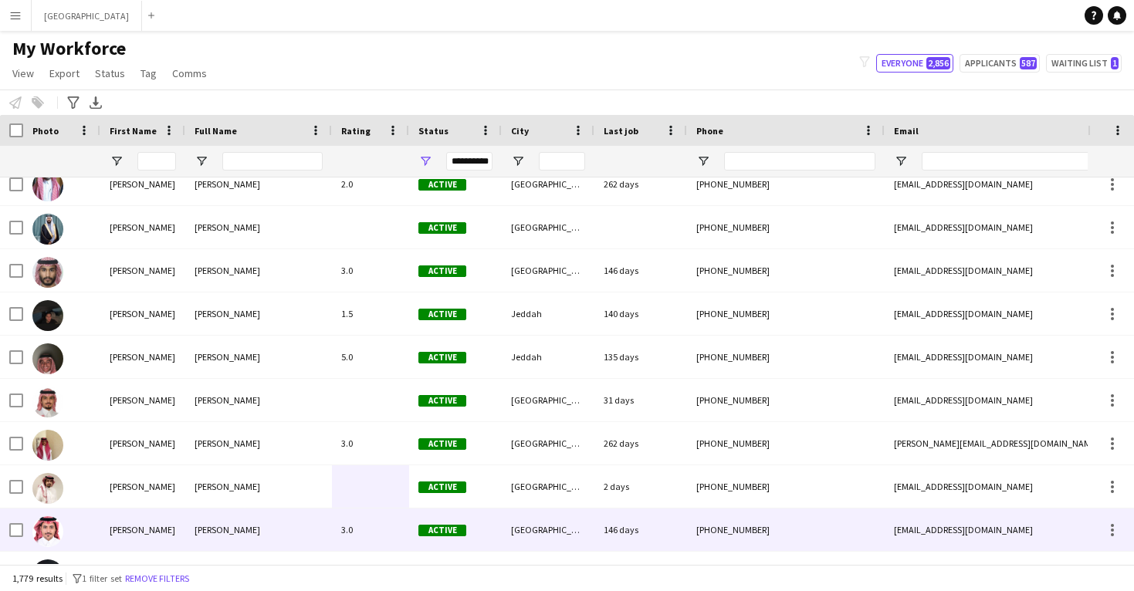
click at [773, 549] on div "[PHONE_NUMBER]" at bounding box center [786, 530] width 198 height 42
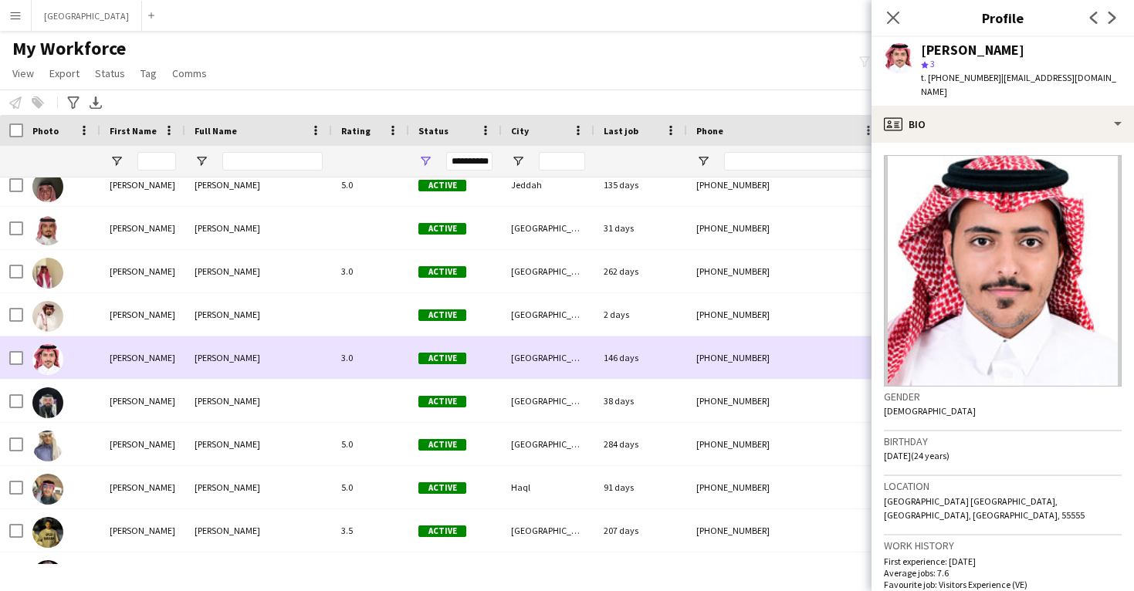
scroll to position [720, 0]
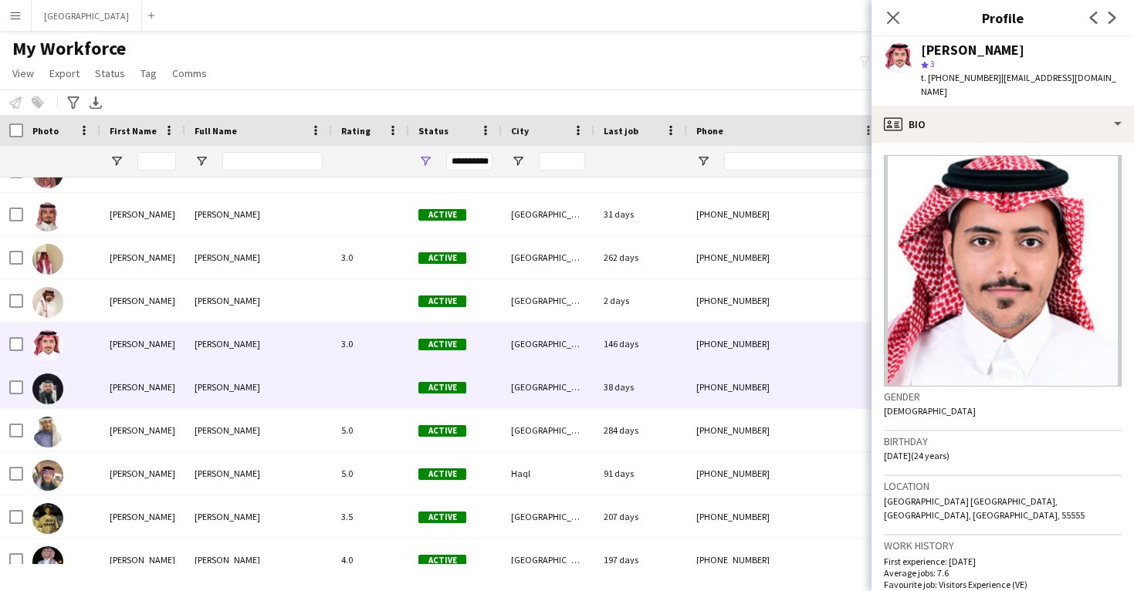
click at [745, 379] on div "[PHONE_NUMBER]" at bounding box center [786, 387] width 198 height 42
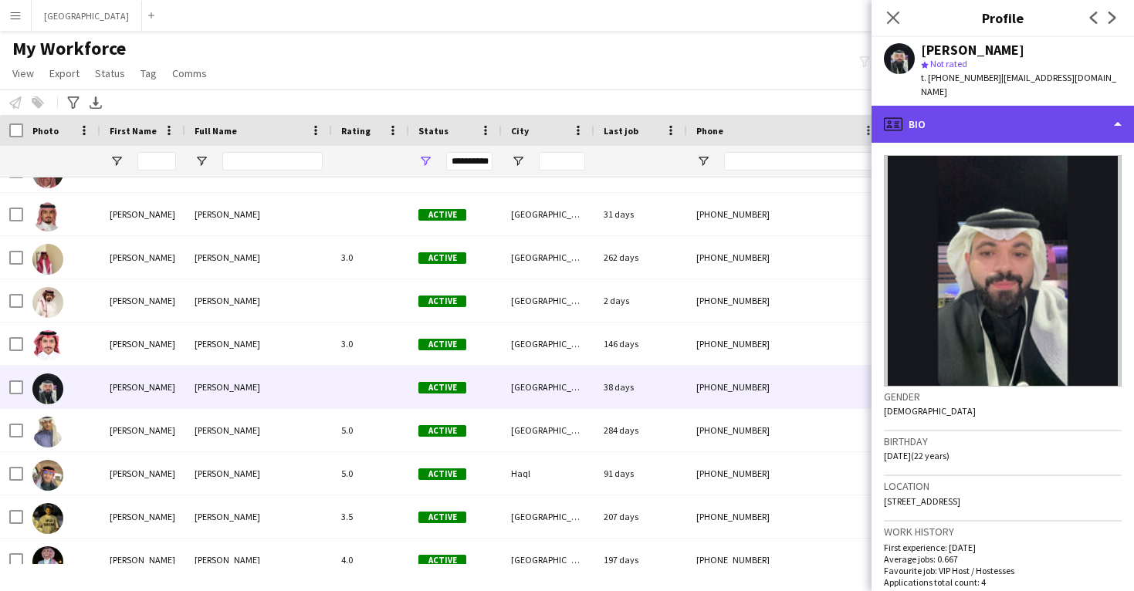
click at [984, 115] on div "profile Bio" at bounding box center [1003, 124] width 263 height 37
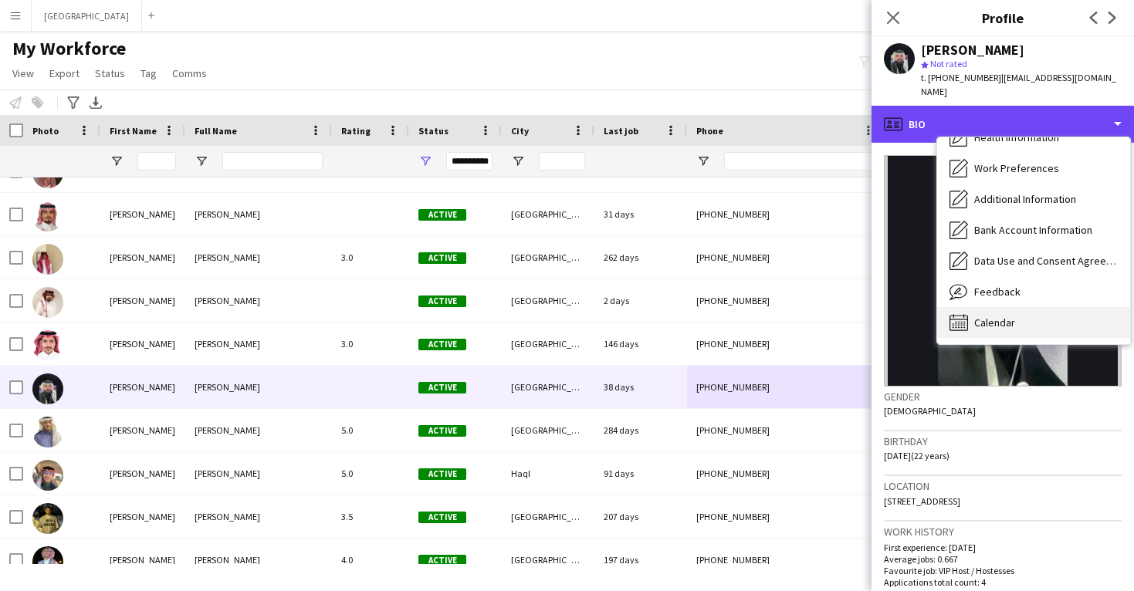
scroll to position [176, 0]
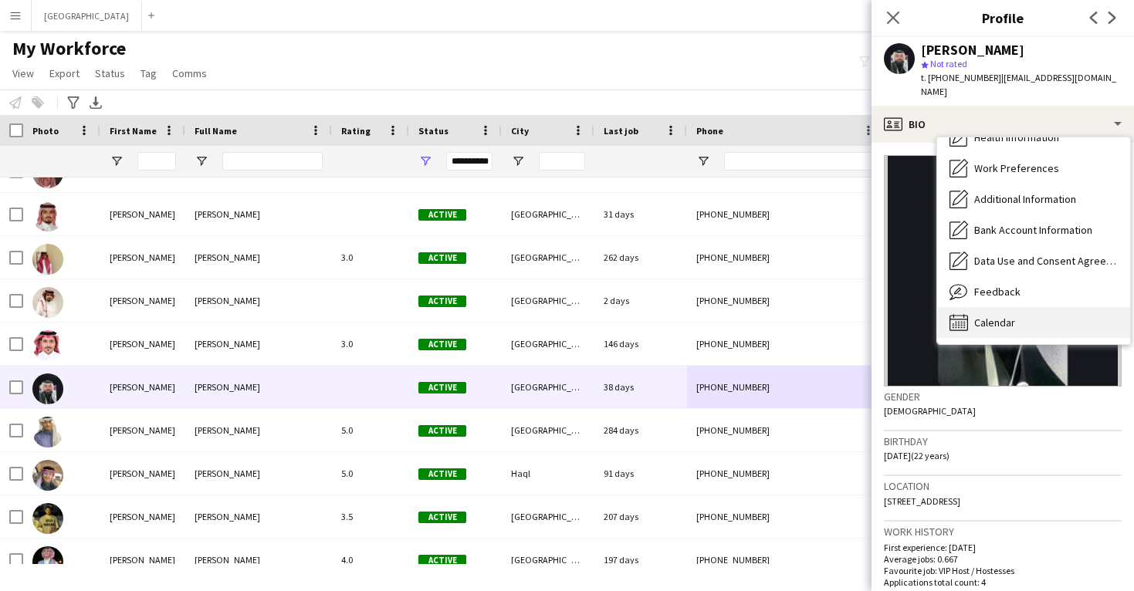
click at [991, 307] on div "Calendar Calendar" at bounding box center [1033, 322] width 193 height 31
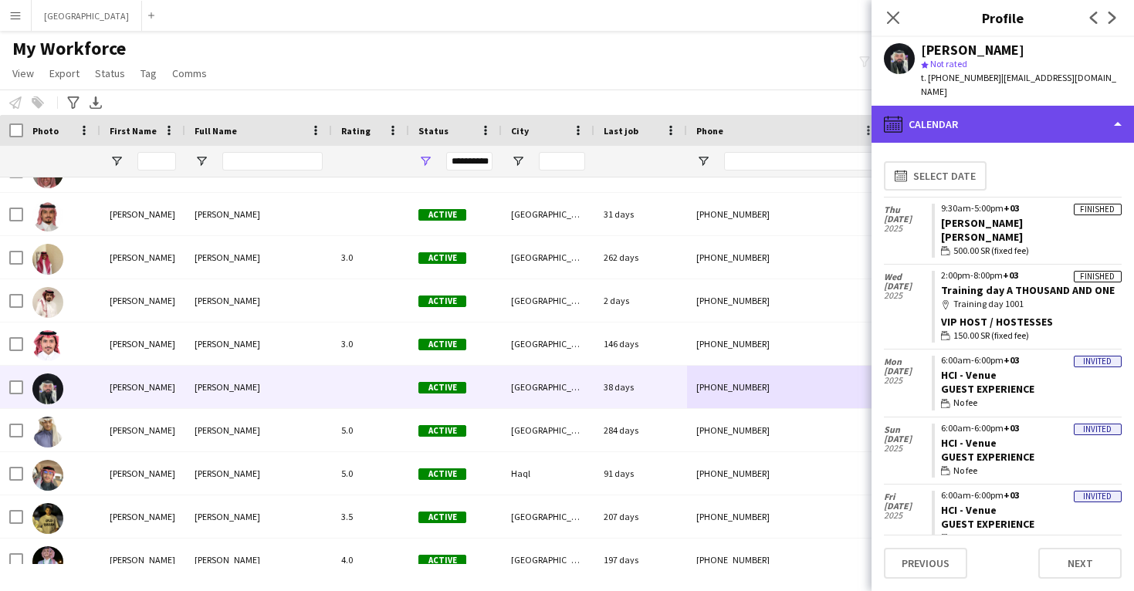
click at [1017, 112] on div "calendar-full Calendar" at bounding box center [1003, 124] width 263 height 37
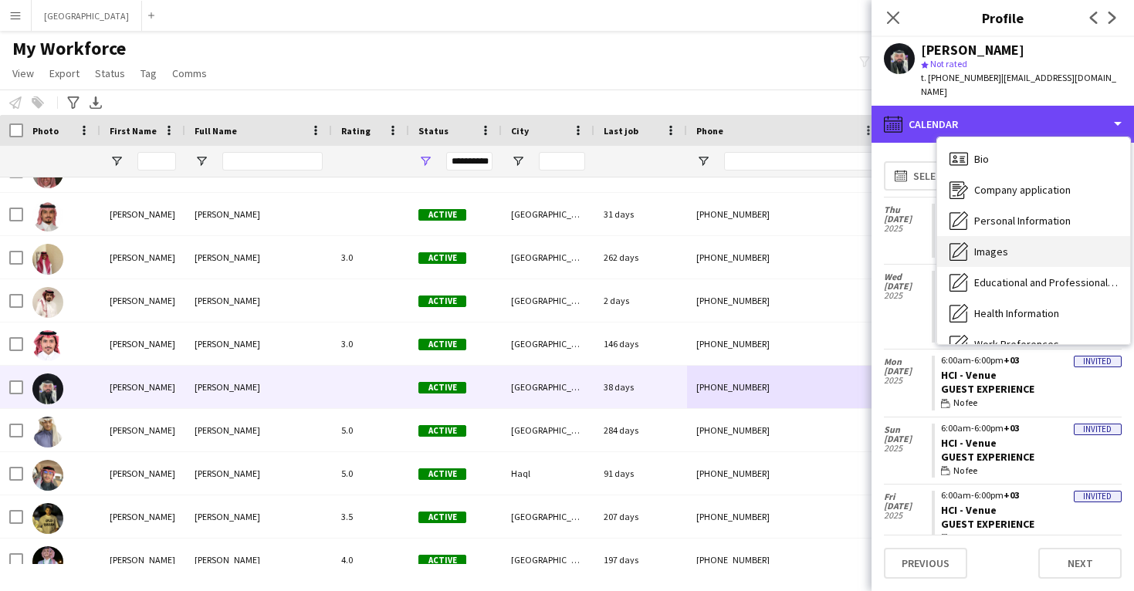
scroll to position [0, 0]
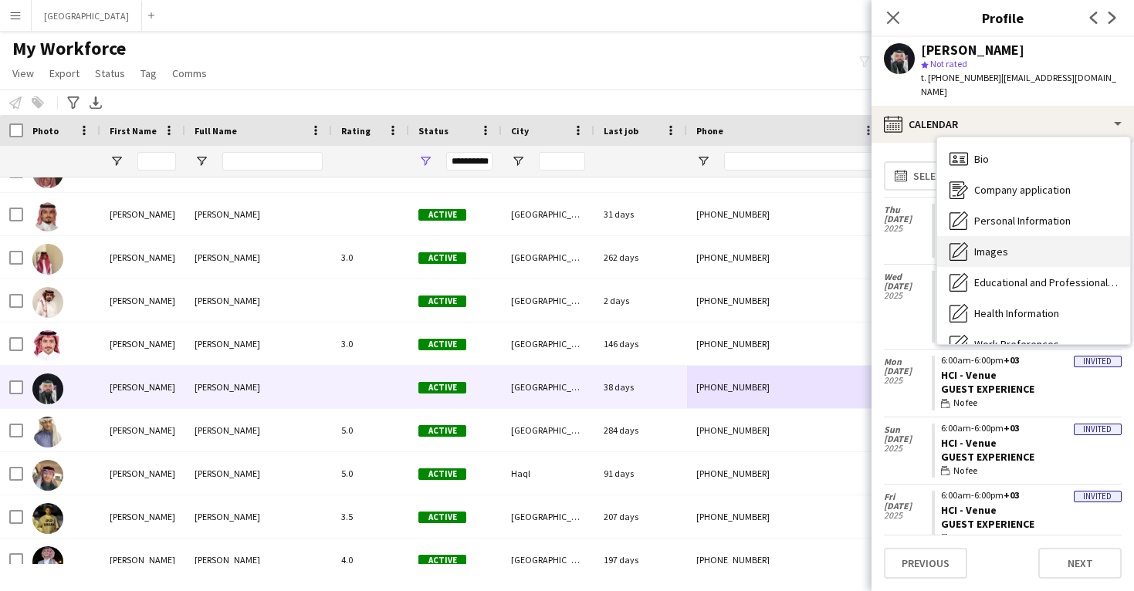
click at [1007, 245] on span "Images" at bounding box center [992, 252] width 34 height 14
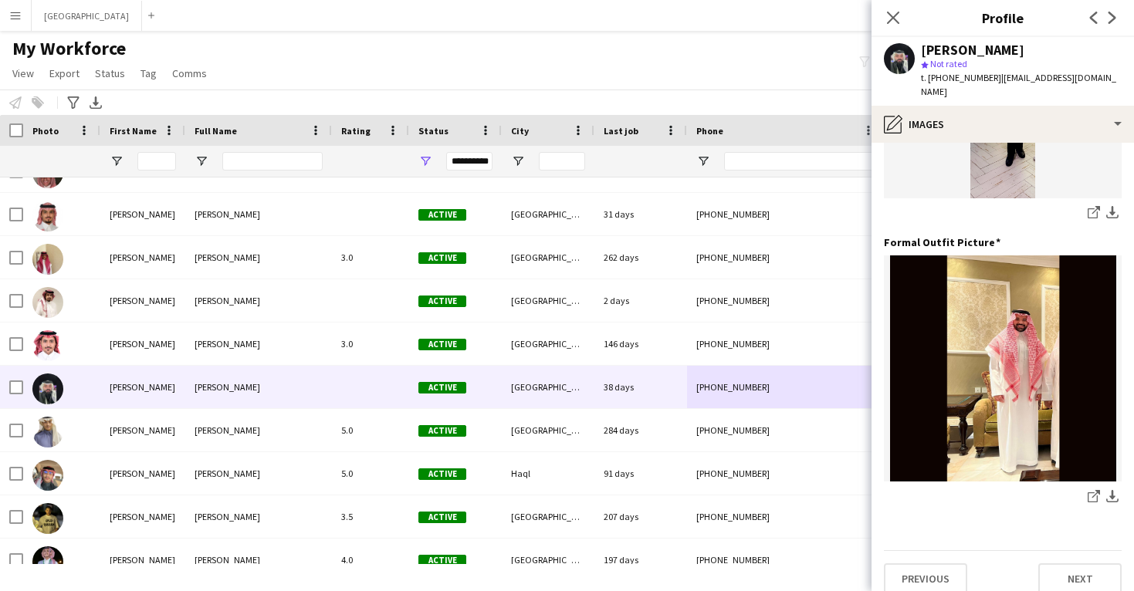
scroll to position [486, 0]
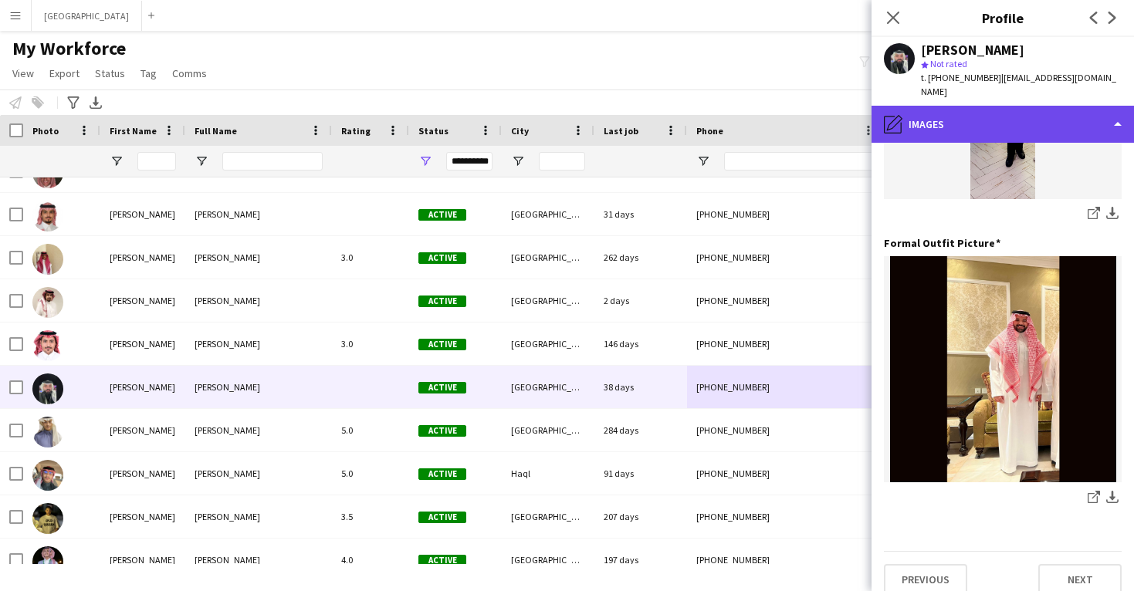
click at [1029, 110] on div "pencil4 Images" at bounding box center [1003, 124] width 263 height 37
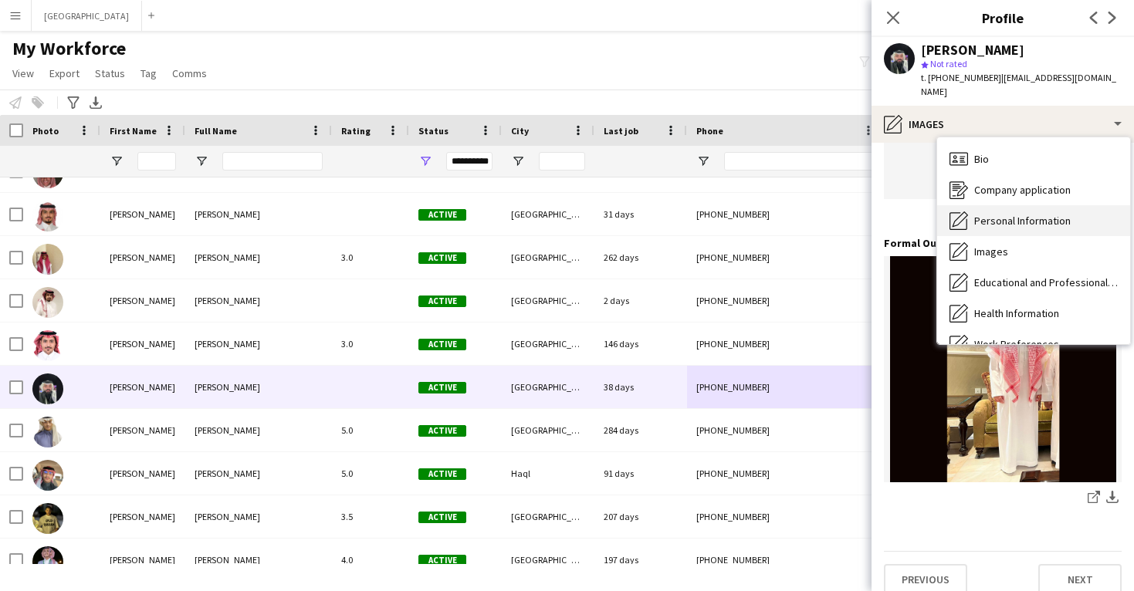
click at [1020, 214] on span "Personal Information" at bounding box center [1023, 221] width 97 height 14
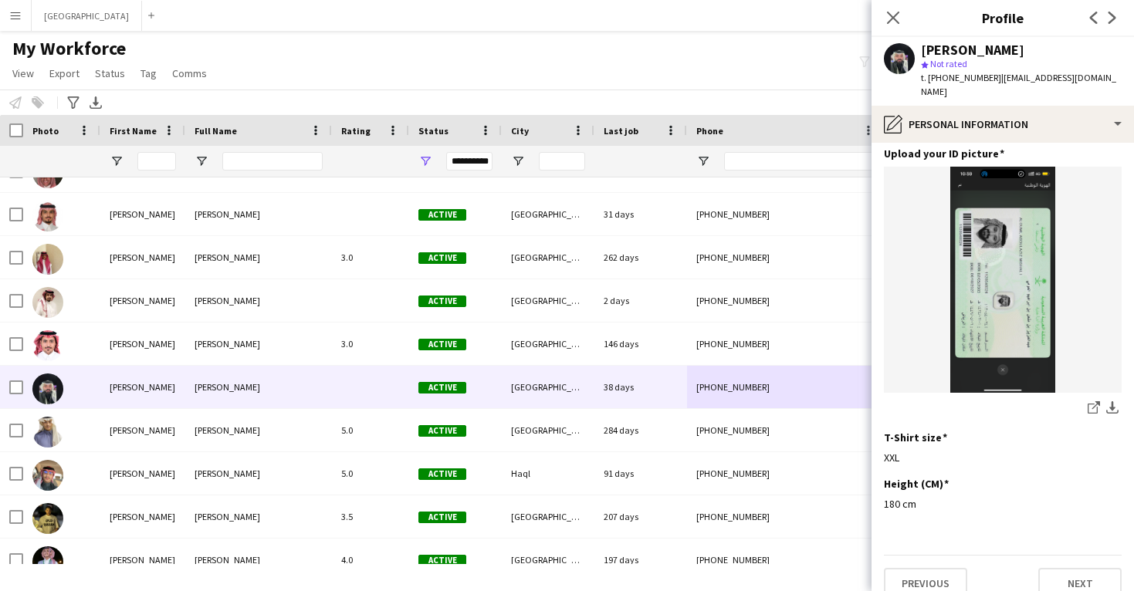
scroll to position [754, 0]
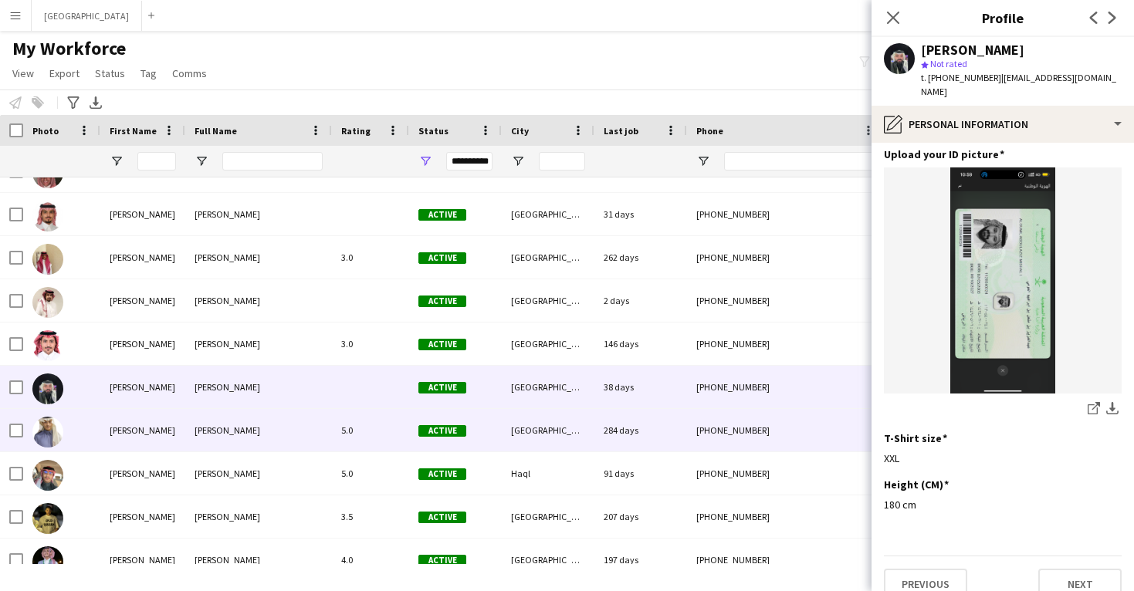
click at [816, 428] on div "[PHONE_NUMBER]" at bounding box center [786, 430] width 198 height 42
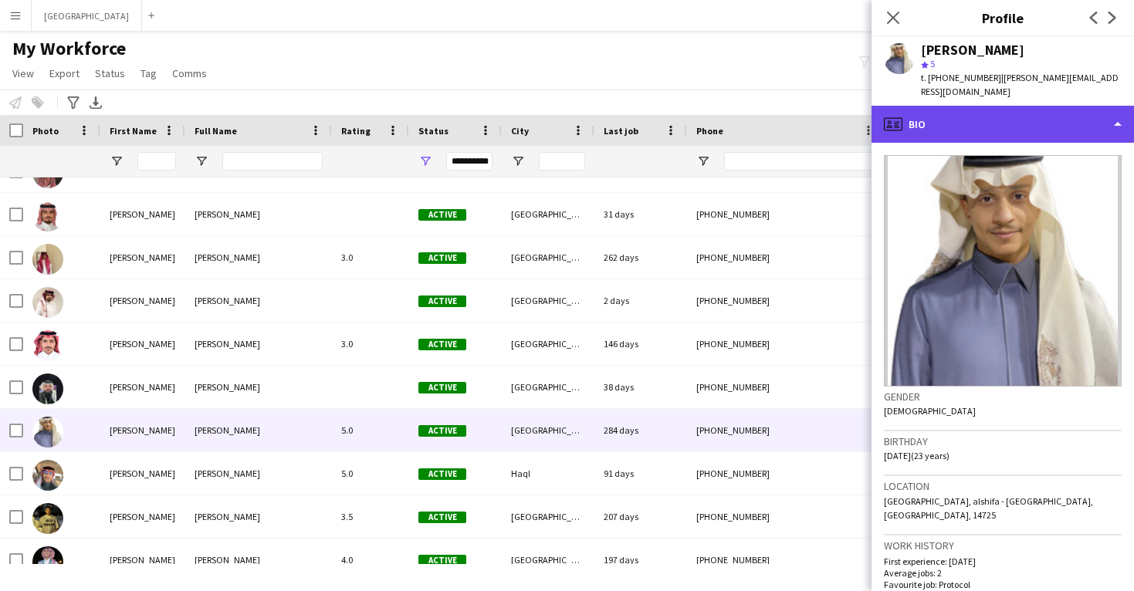
click at [1075, 106] on div "profile Bio" at bounding box center [1003, 124] width 263 height 37
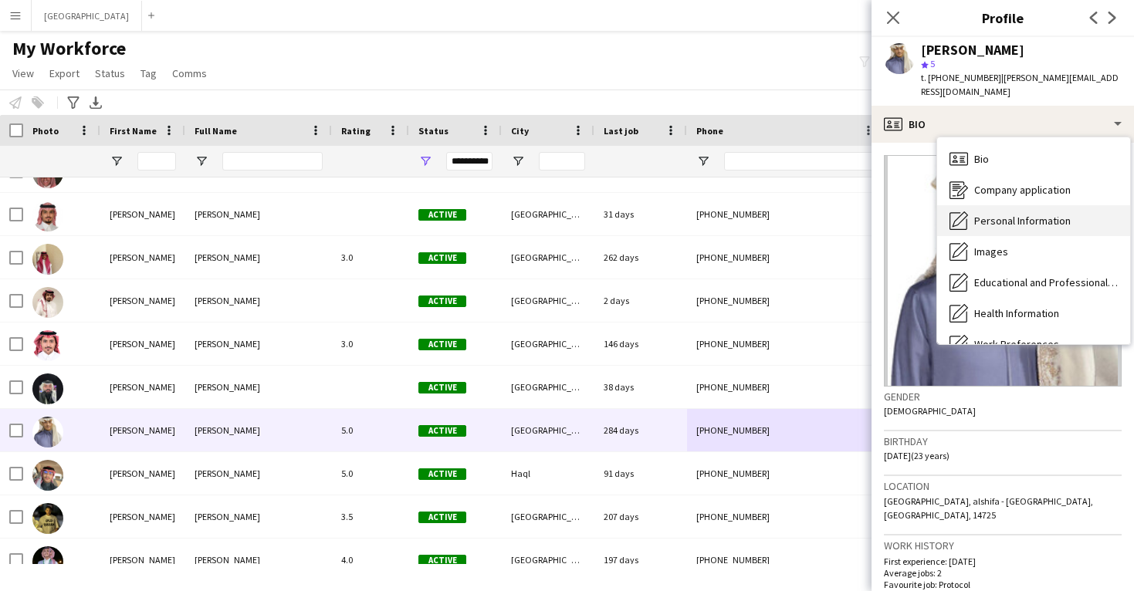
click at [1069, 214] on span "Personal Information" at bounding box center [1023, 221] width 97 height 14
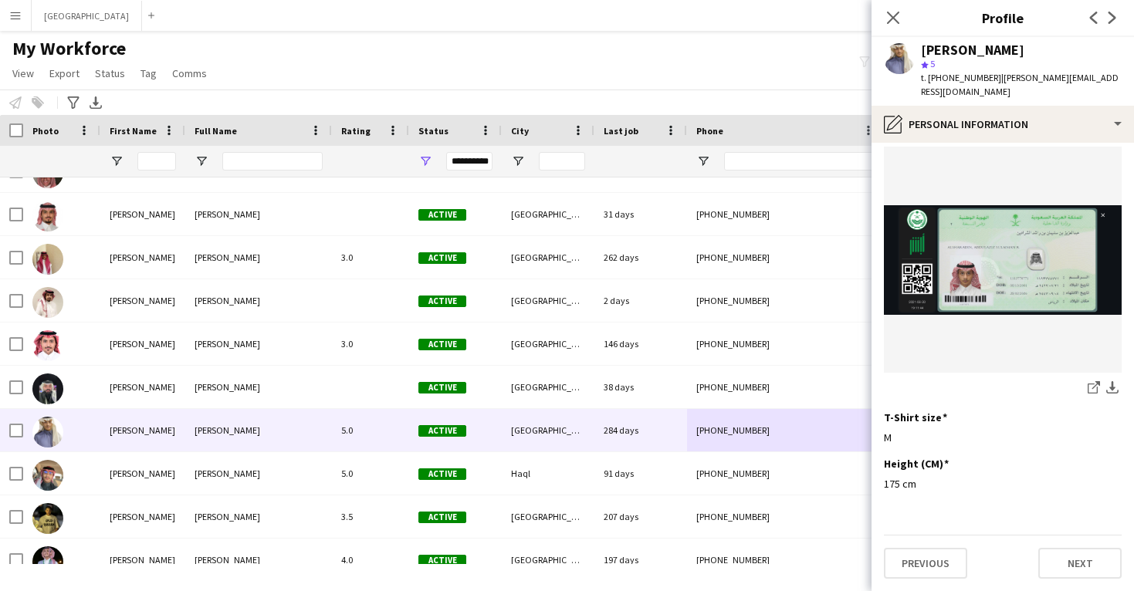
scroll to position [795, 0]
click at [1091, 395] on app-icon "share-external-link-1" at bounding box center [1094, 388] width 12 height 15
click at [1090, 391] on icon "share-external-link-1" at bounding box center [1094, 387] width 12 height 12
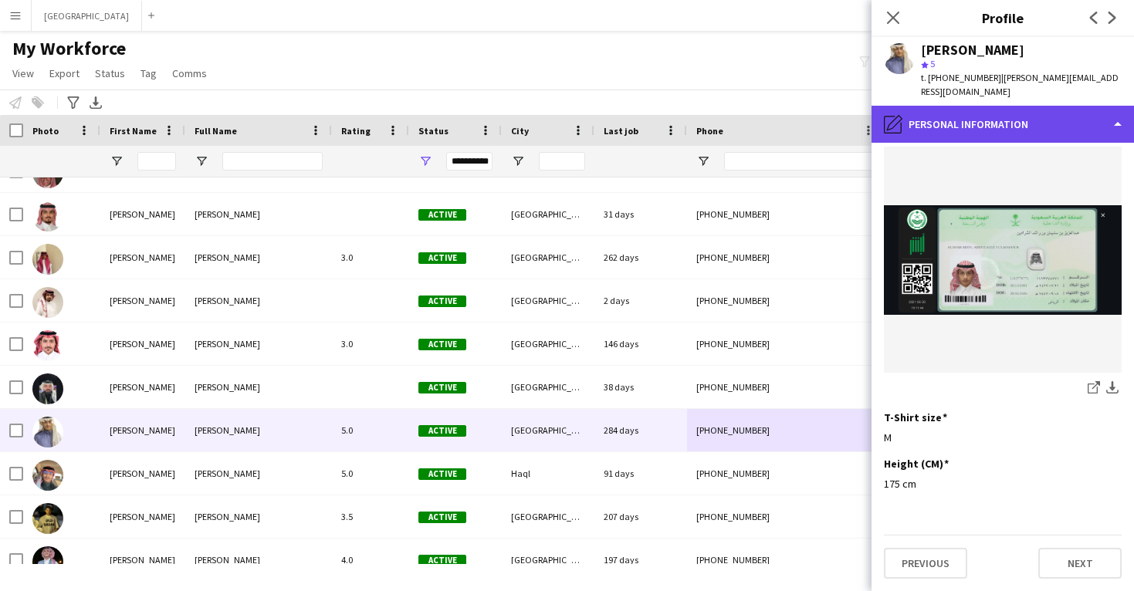
click at [946, 106] on div "pencil4 Personal Information" at bounding box center [1003, 124] width 263 height 37
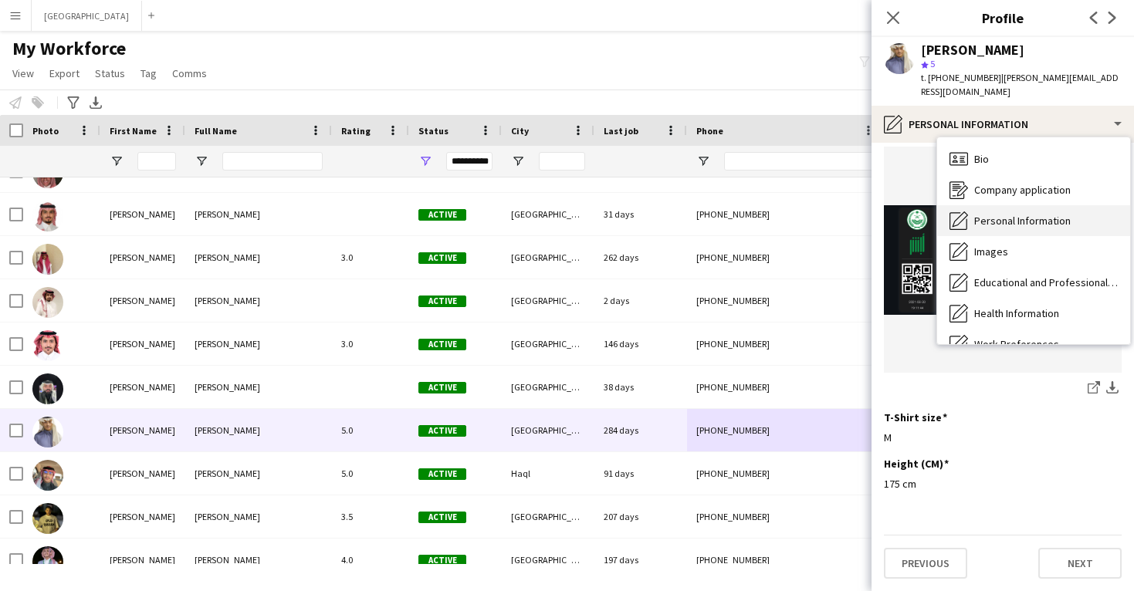
click at [988, 214] on span "Personal Information" at bounding box center [1023, 221] width 97 height 14
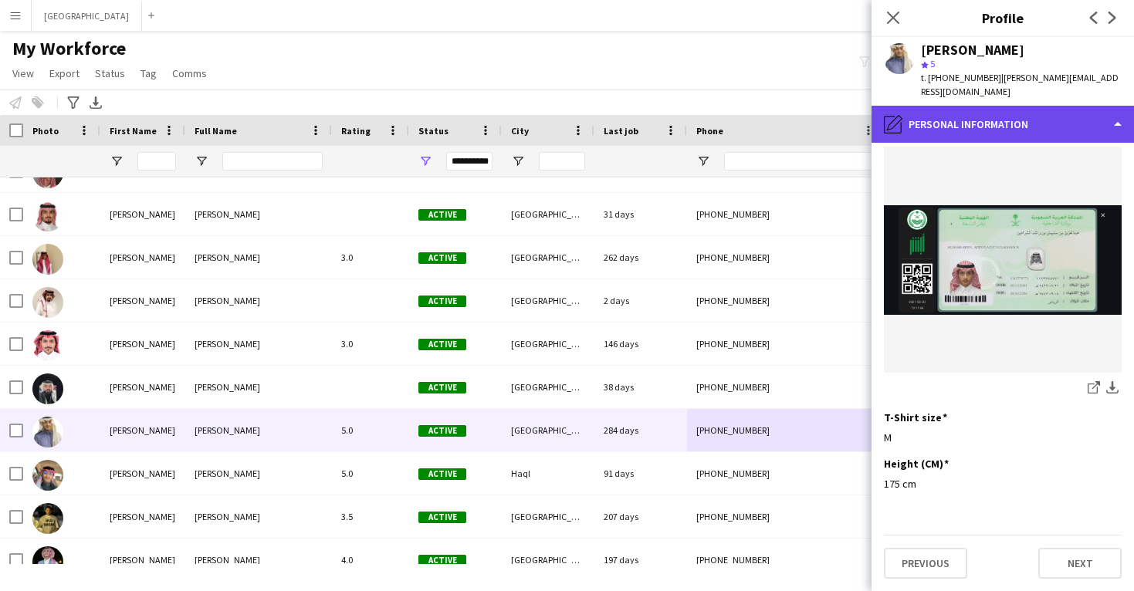
click at [988, 108] on div "pencil4 Personal Information" at bounding box center [1003, 124] width 263 height 37
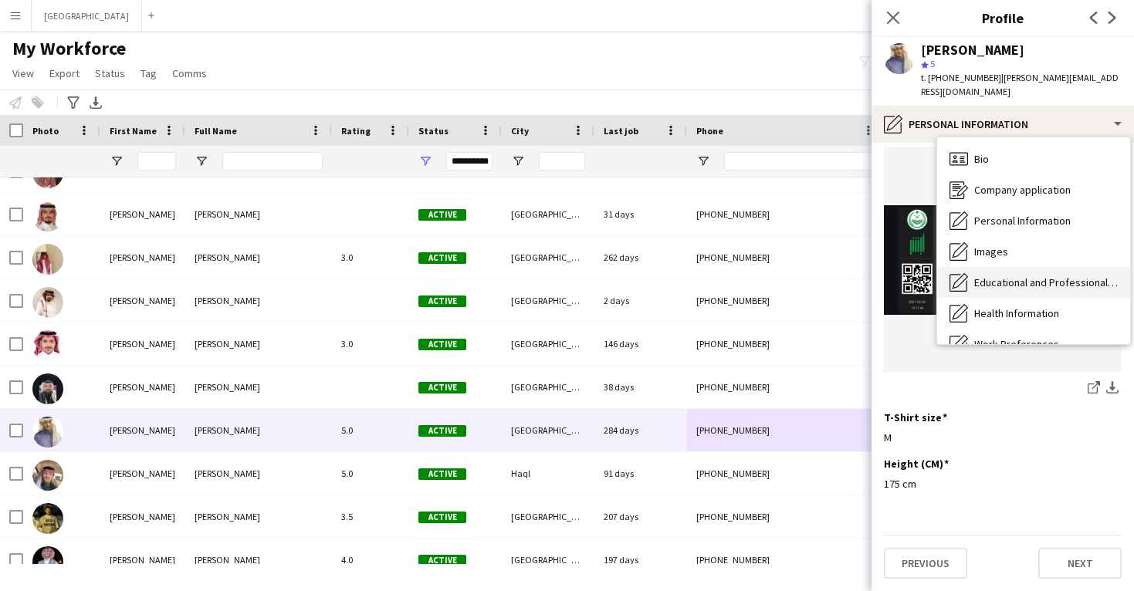
click at [1002, 267] on div "Educational and Professional Background Educational and Professional Background" at bounding box center [1033, 282] width 193 height 31
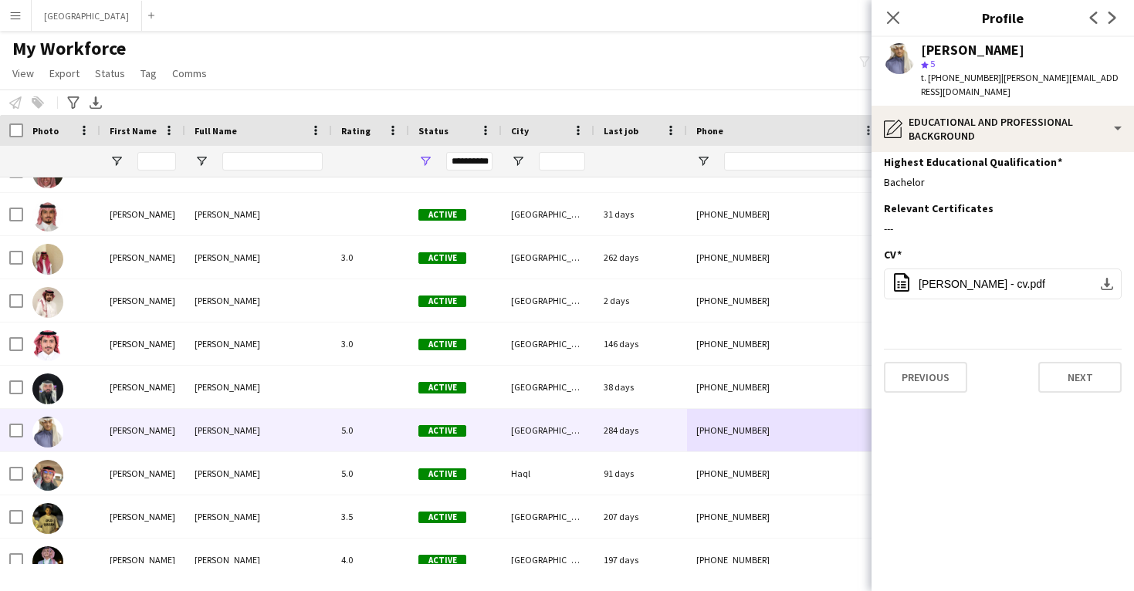
scroll to position [0, 0]
click at [998, 280] on button "office-file-sheet ‎⁨[PERSON_NAME] - cv⁩.pdf download-bottom" at bounding box center [1003, 284] width 238 height 31
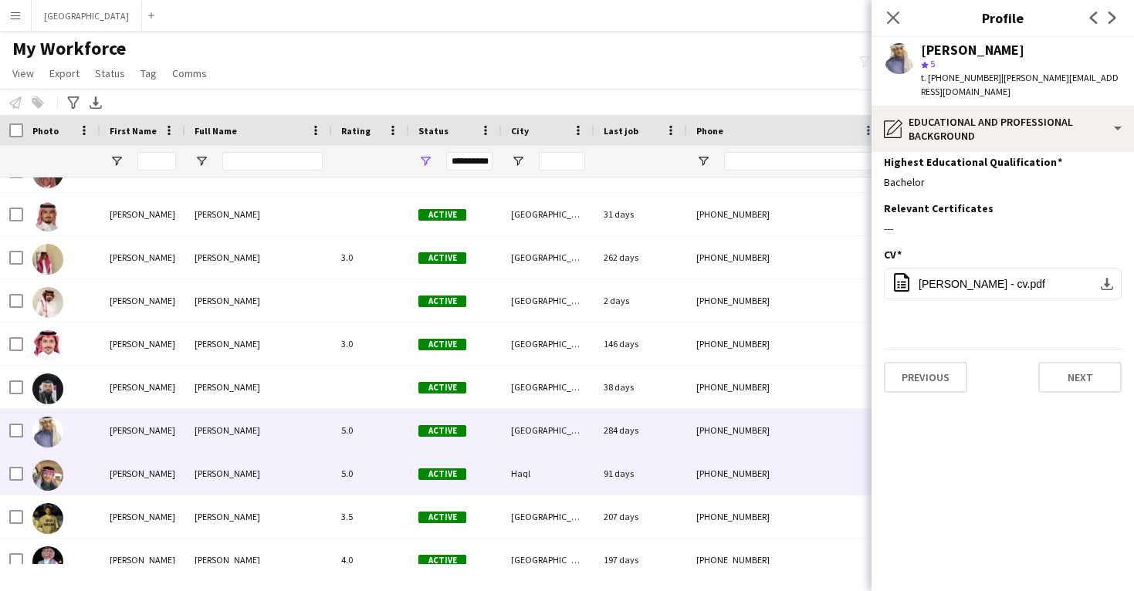
click at [380, 486] on div "5.0" at bounding box center [370, 474] width 77 height 42
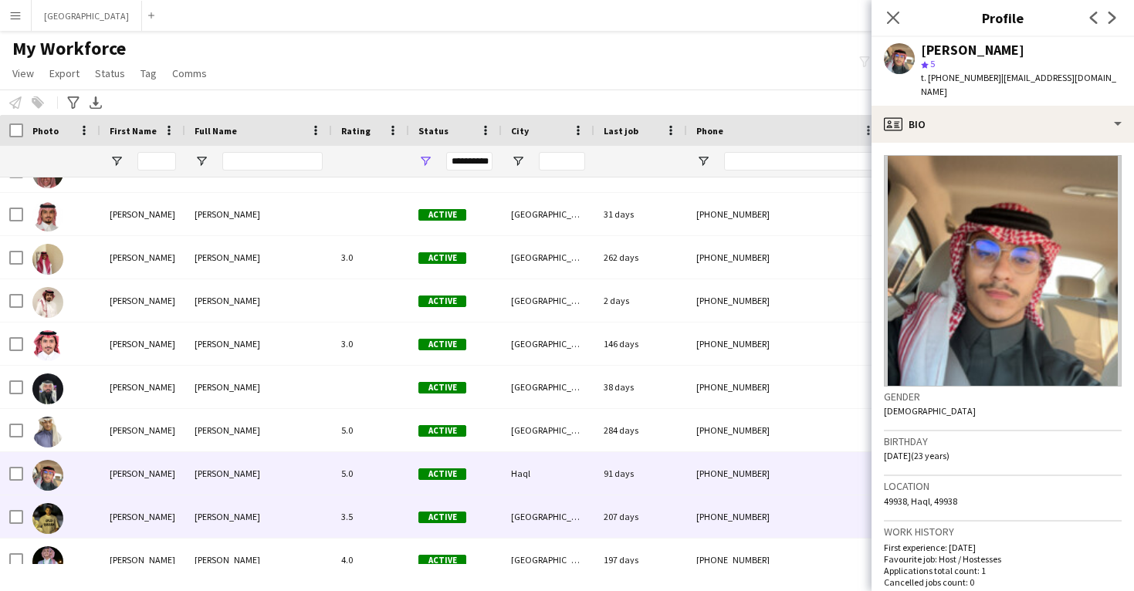
click at [697, 506] on div "[PHONE_NUMBER]" at bounding box center [786, 517] width 198 height 42
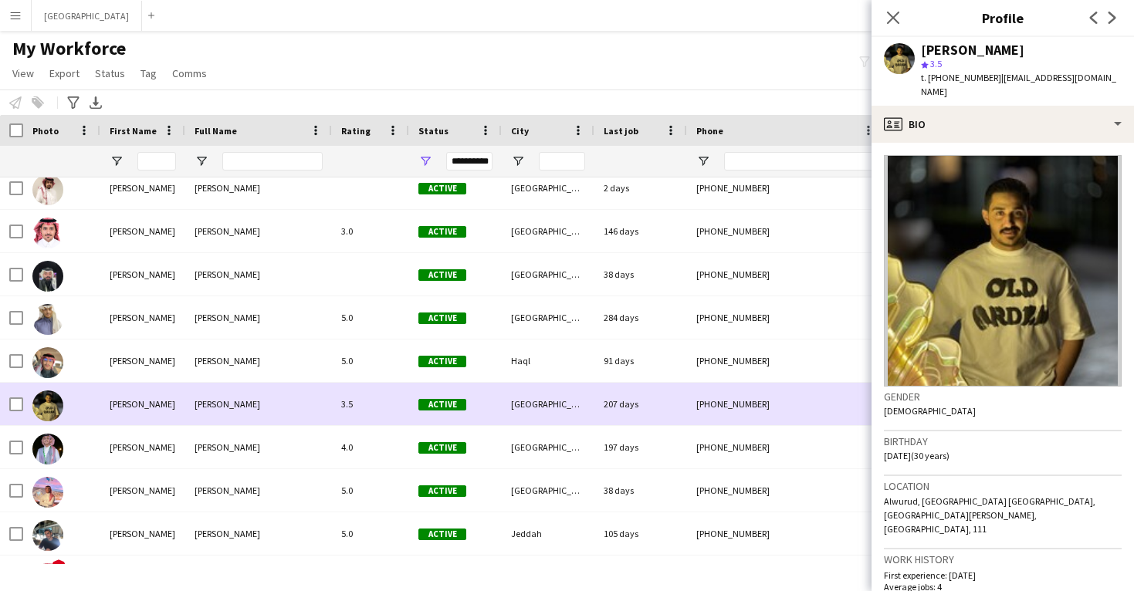
scroll to position [832, 0]
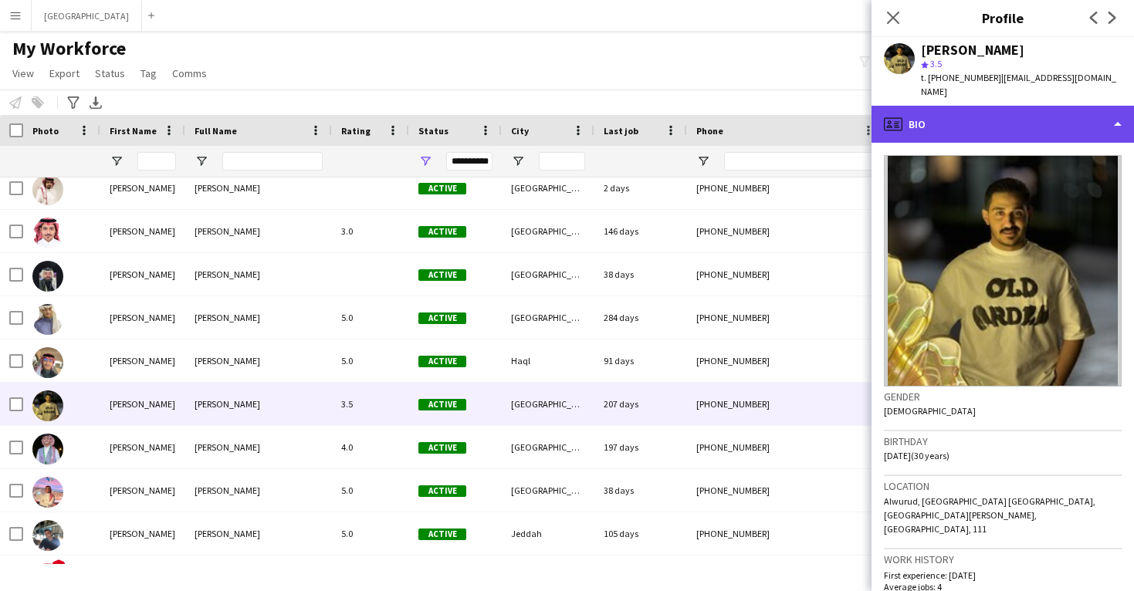
click at [995, 118] on div "profile Bio" at bounding box center [1003, 124] width 263 height 37
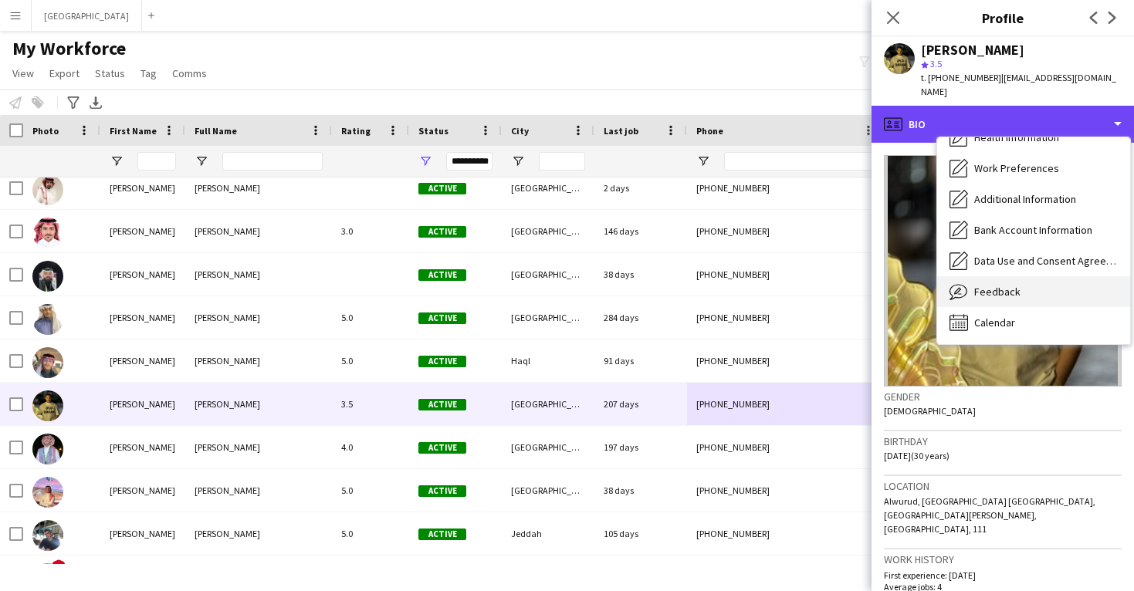
scroll to position [176, 0]
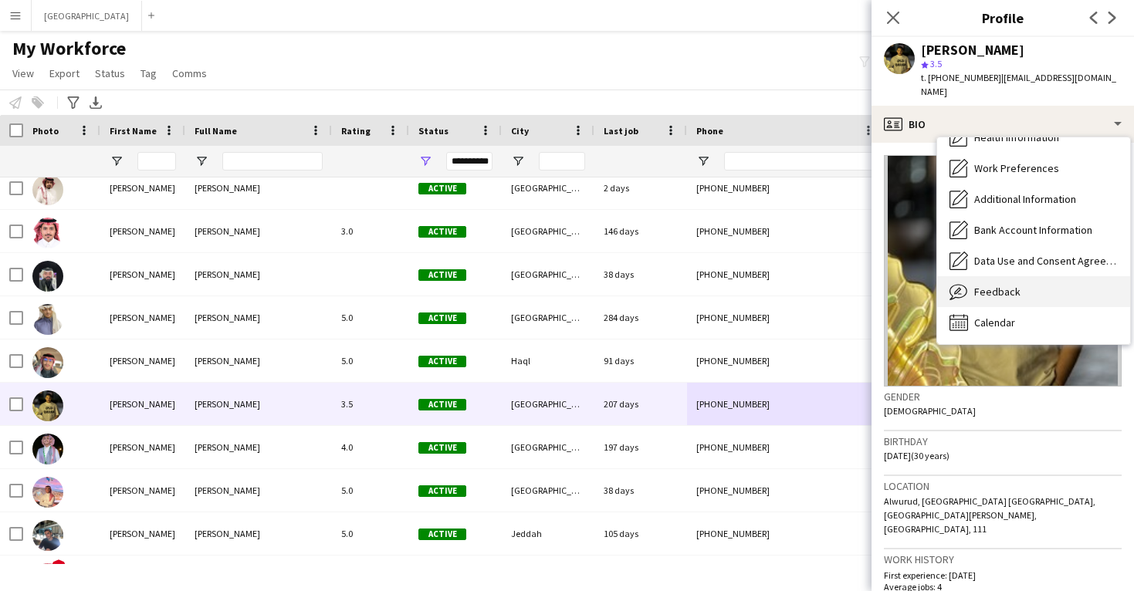
click at [1012, 288] on div "Feedback Feedback" at bounding box center [1033, 291] width 193 height 31
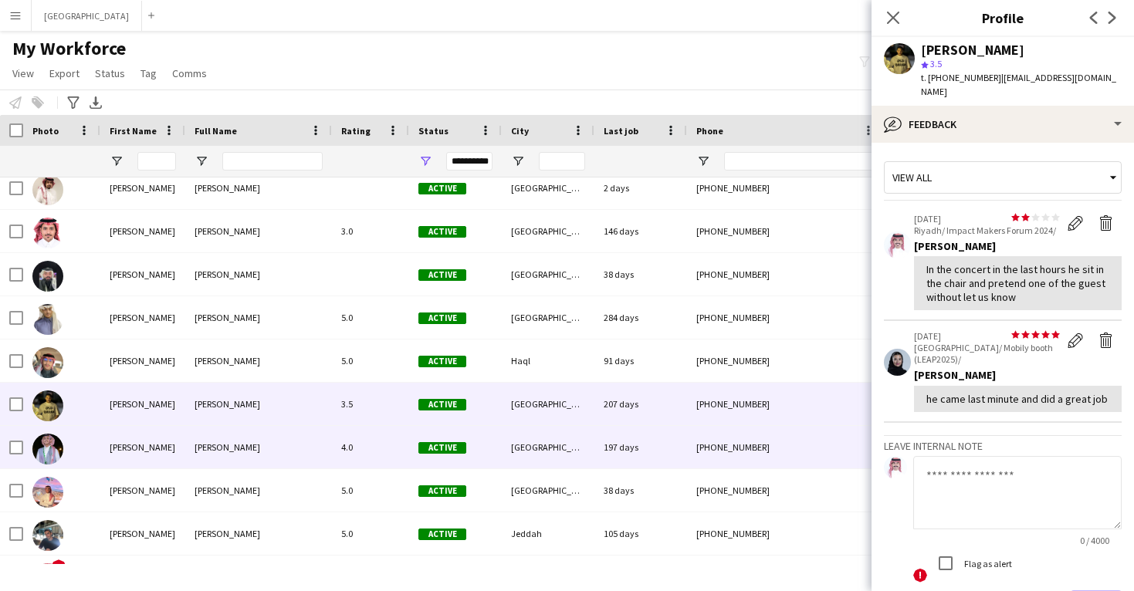
click at [784, 427] on div "[PHONE_NUMBER]" at bounding box center [786, 447] width 198 height 42
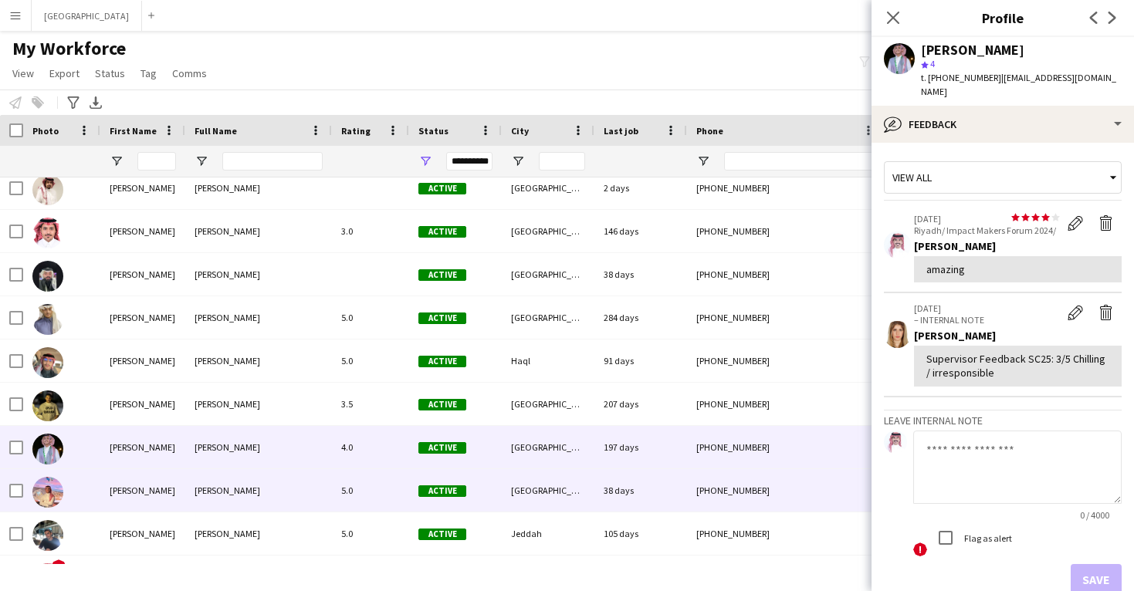
click at [767, 471] on div "[PHONE_NUMBER]" at bounding box center [786, 490] width 198 height 42
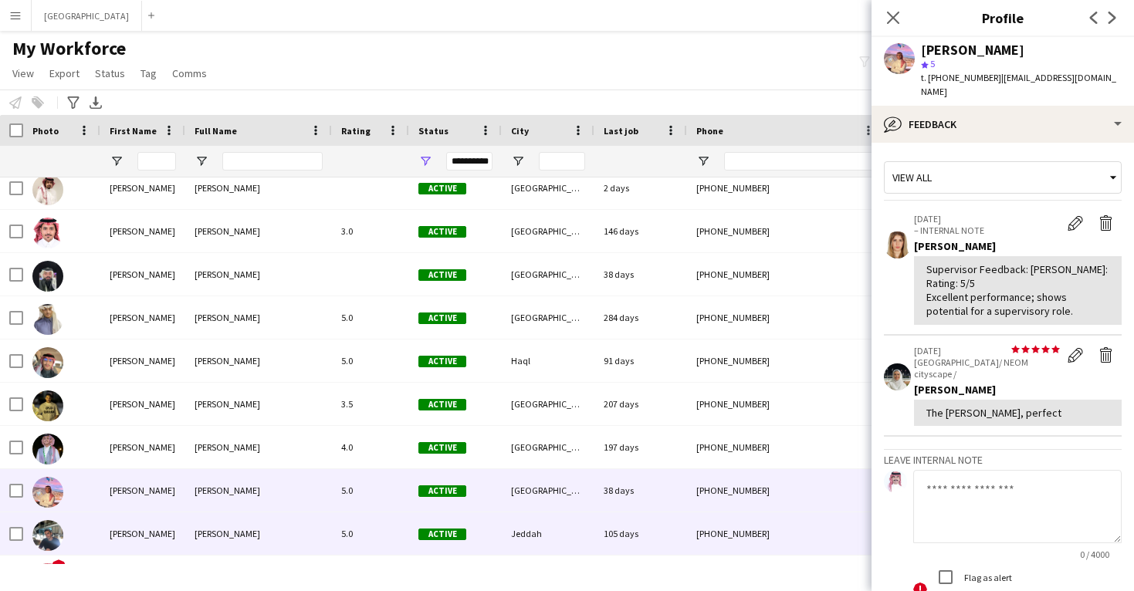
click at [719, 537] on div "[PHONE_NUMBER]" at bounding box center [786, 534] width 198 height 42
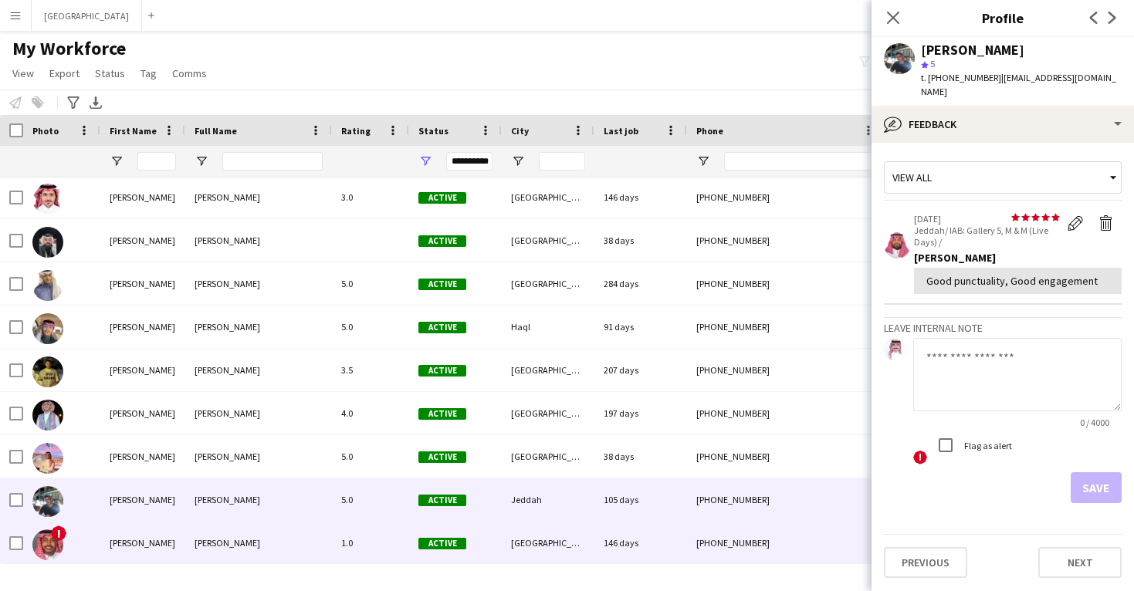
scroll to position [866, 0]
click at [719, 537] on div "[PHONE_NUMBER]" at bounding box center [786, 543] width 198 height 42
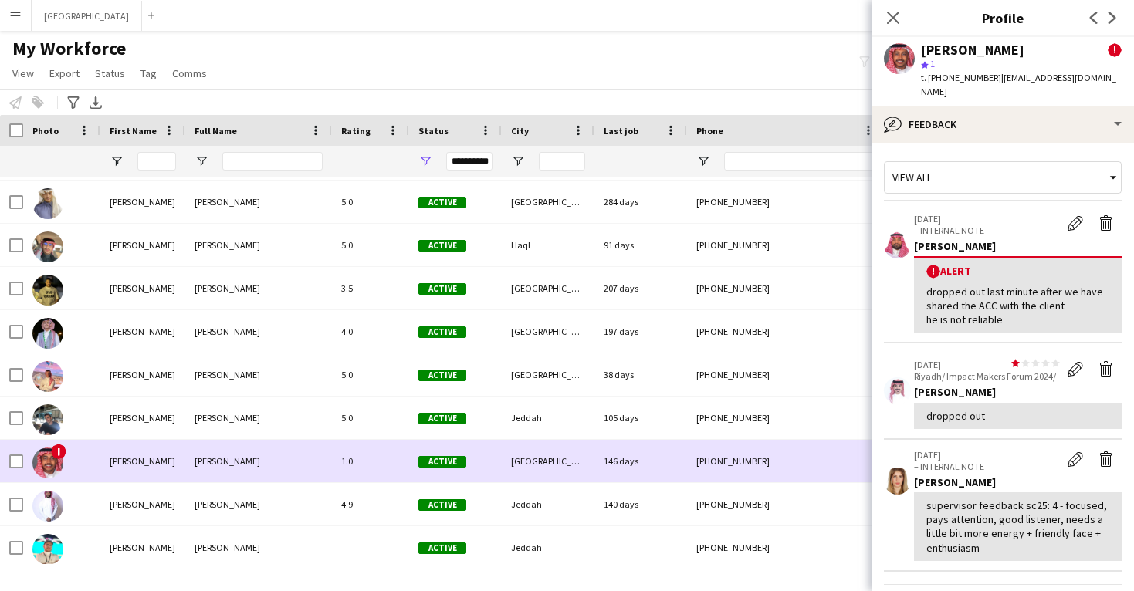
scroll to position [948, 0]
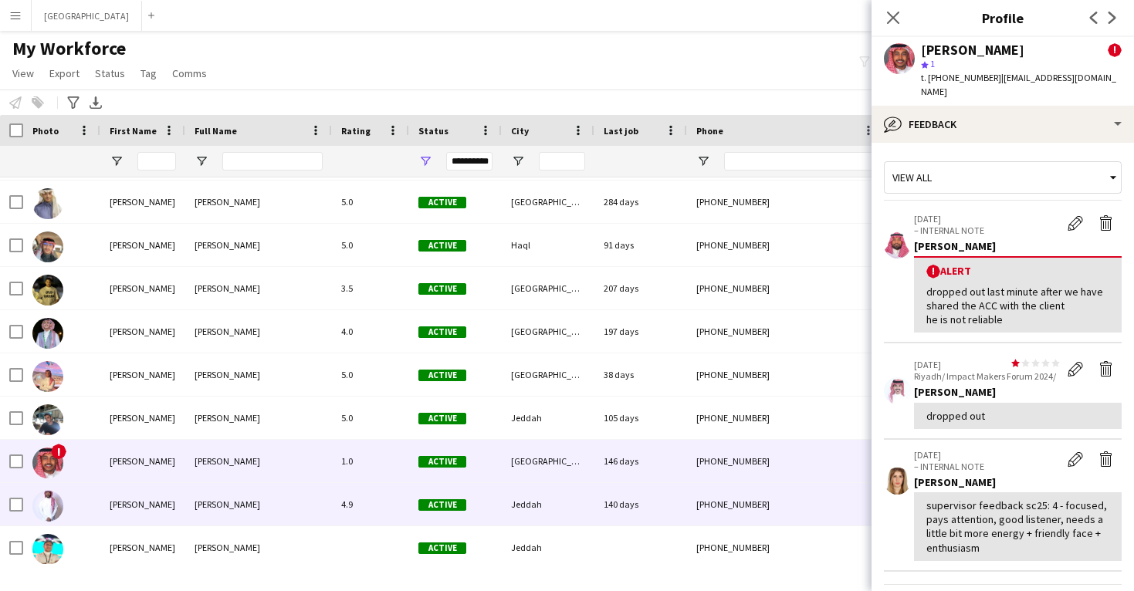
click at [724, 510] on div "[PHONE_NUMBER]" at bounding box center [786, 504] width 198 height 42
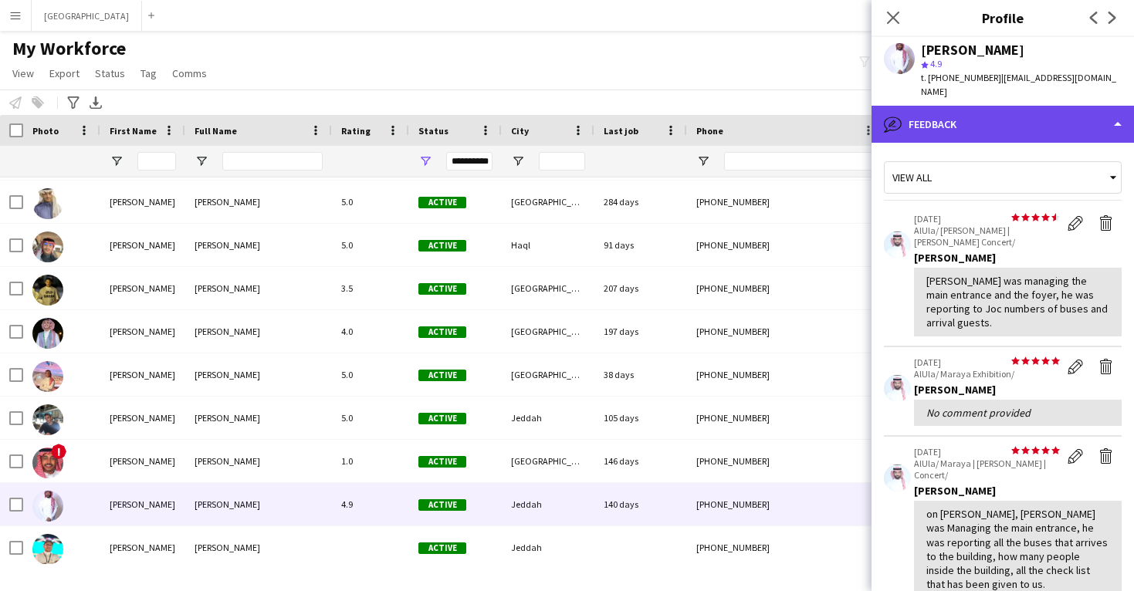
click at [928, 134] on div "bubble-pencil Feedback" at bounding box center [1003, 124] width 263 height 37
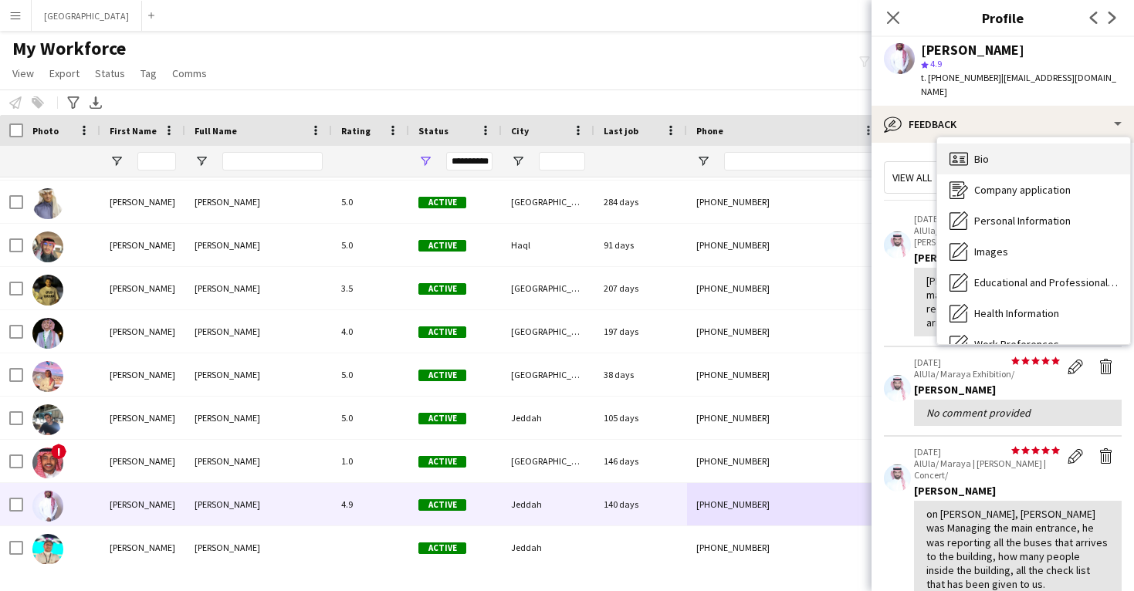
click at [946, 156] on div "Bio Bio" at bounding box center [1033, 159] width 193 height 31
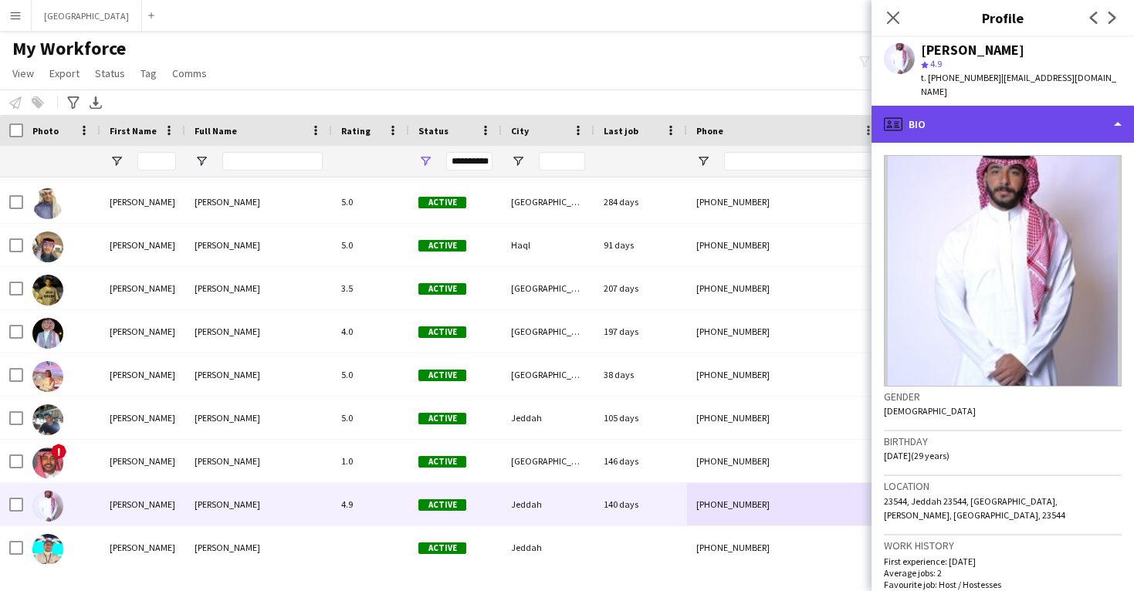
click at [935, 137] on div "profile Bio" at bounding box center [1003, 124] width 263 height 37
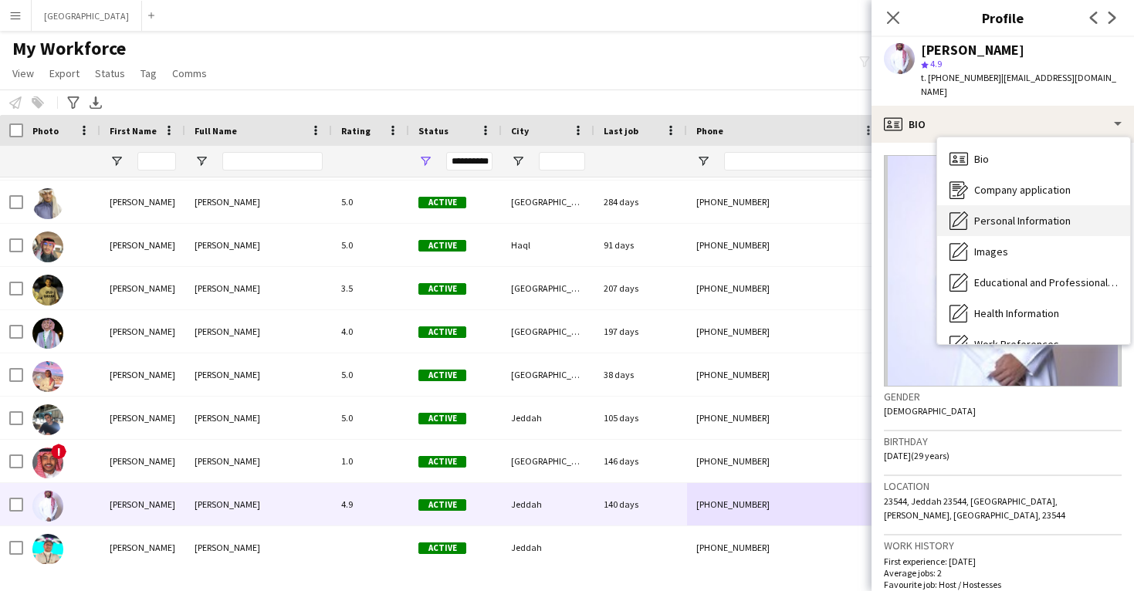
click at [970, 206] on div "Personal Information Personal Information" at bounding box center [1033, 220] width 193 height 31
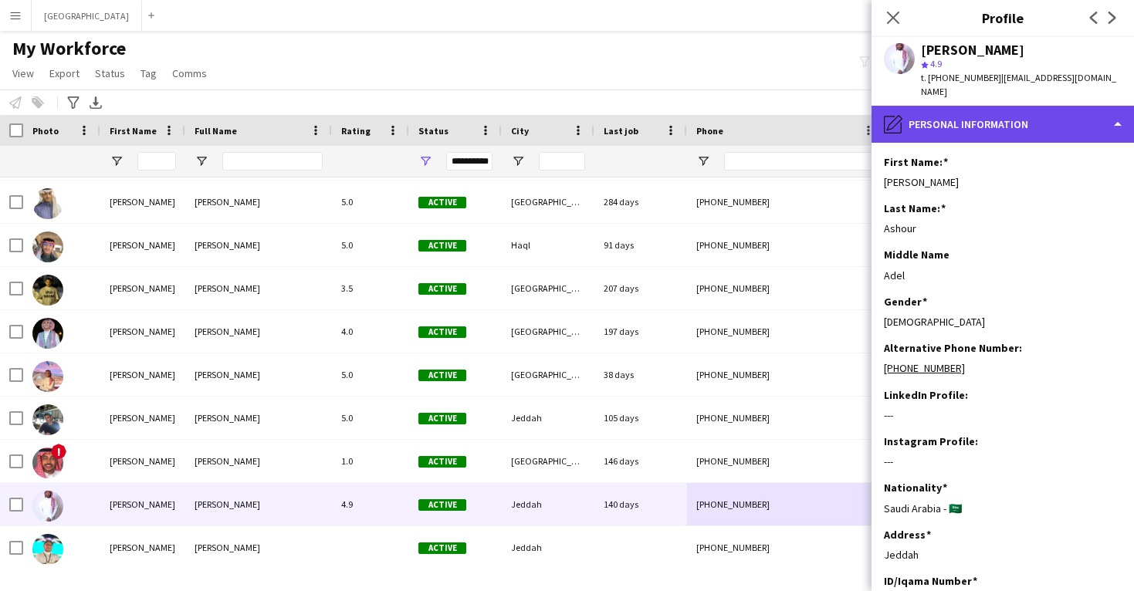
click at [968, 110] on div "pencil4 Personal Information" at bounding box center [1003, 124] width 263 height 37
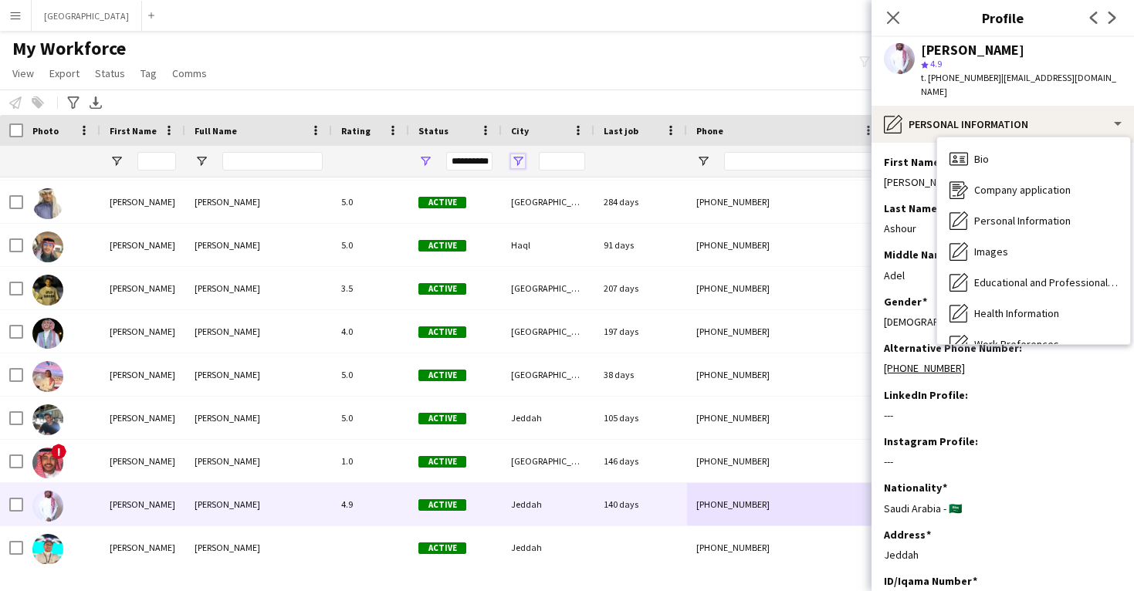
click at [517, 164] on span "Open Filter Menu" at bounding box center [518, 161] width 14 height 14
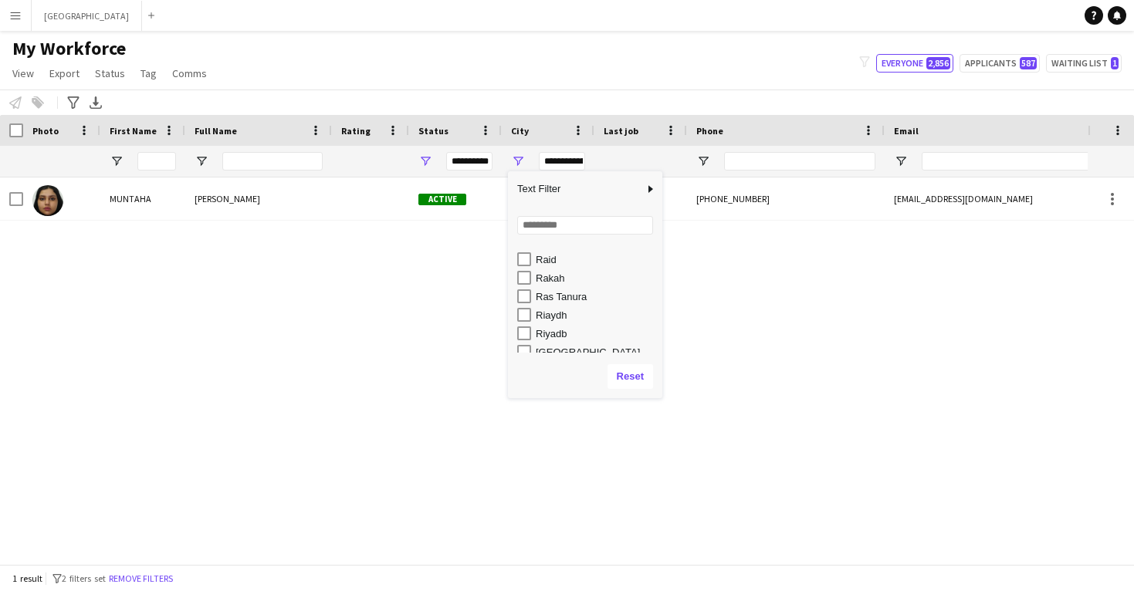
scroll to position [855, 0]
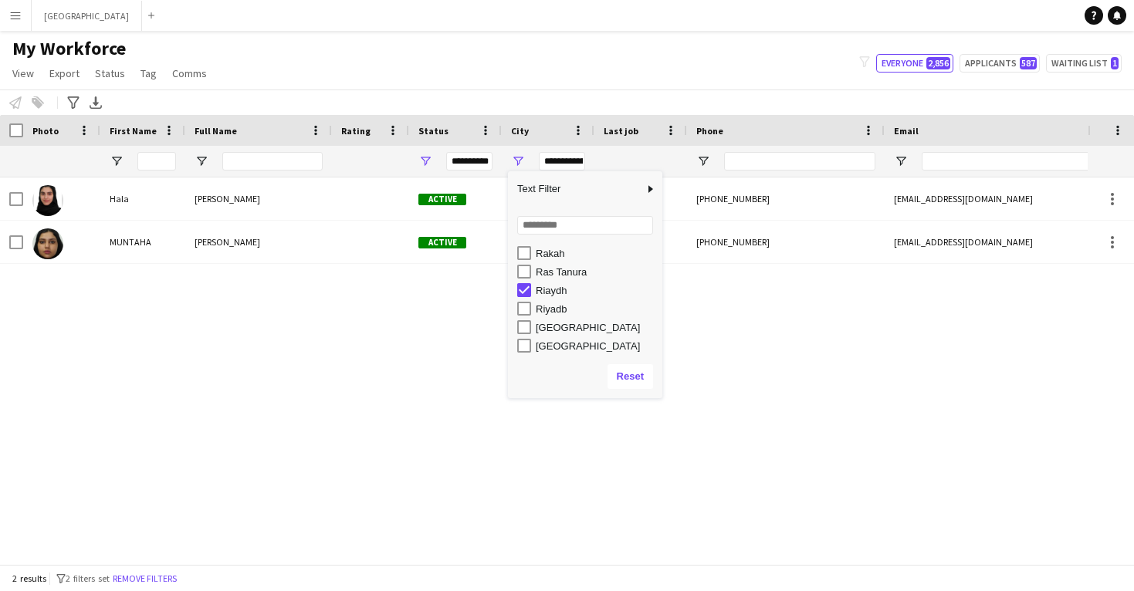
click at [528, 316] on div "Riyadb" at bounding box center [589, 309] width 145 height 19
click at [527, 336] on div "[GEOGRAPHIC_DATA]" at bounding box center [589, 327] width 145 height 19
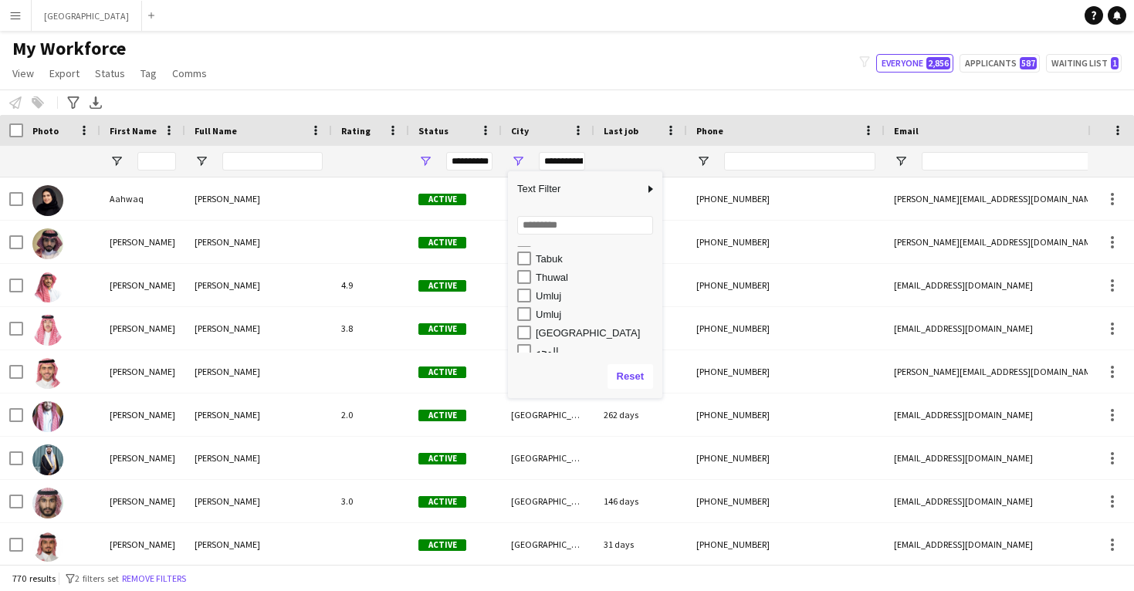
scroll to position [1128, 0]
type input "**********"
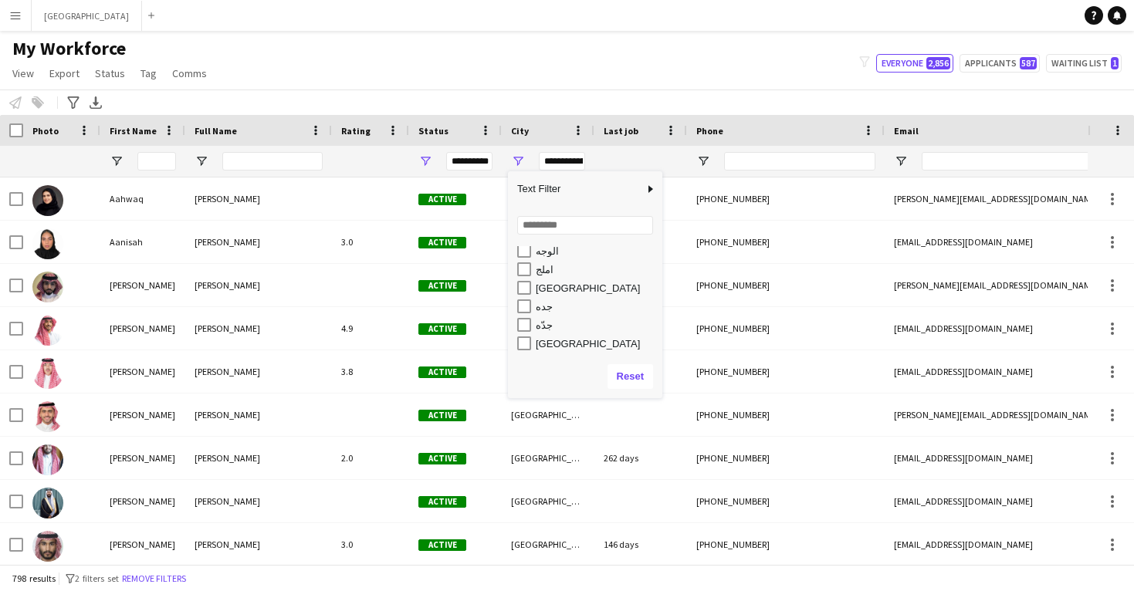
scroll to position [1228, 0]
click at [821, 101] on div "Notify workforce Add to tag Select at least one crew to tag him or her. Advance…" at bounding box center [567, 102] width 1134 height 25
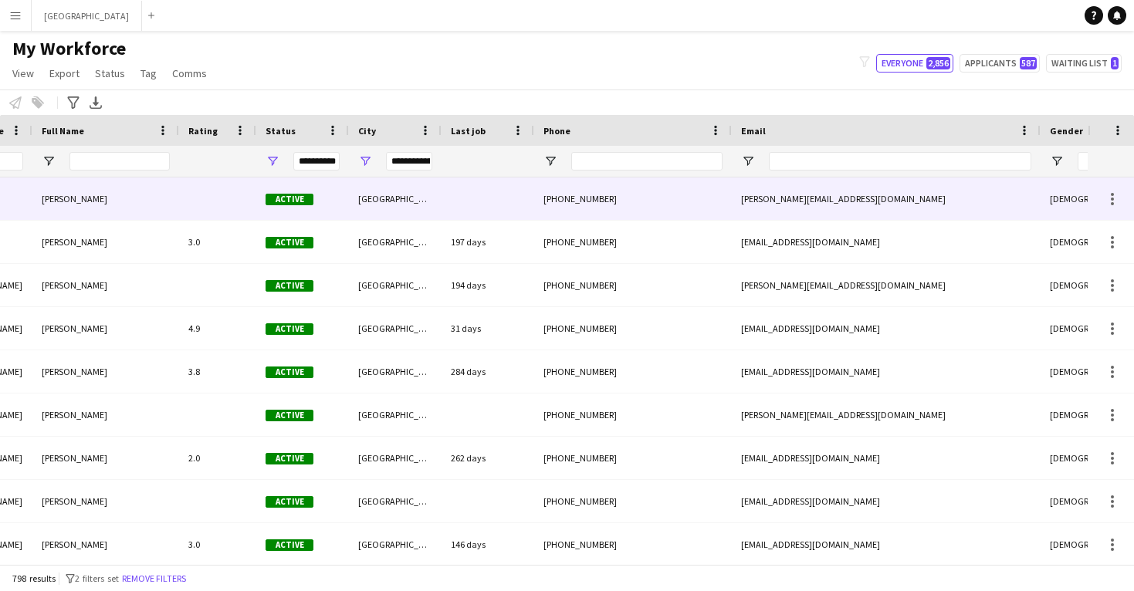
scroll to position [0, 354]
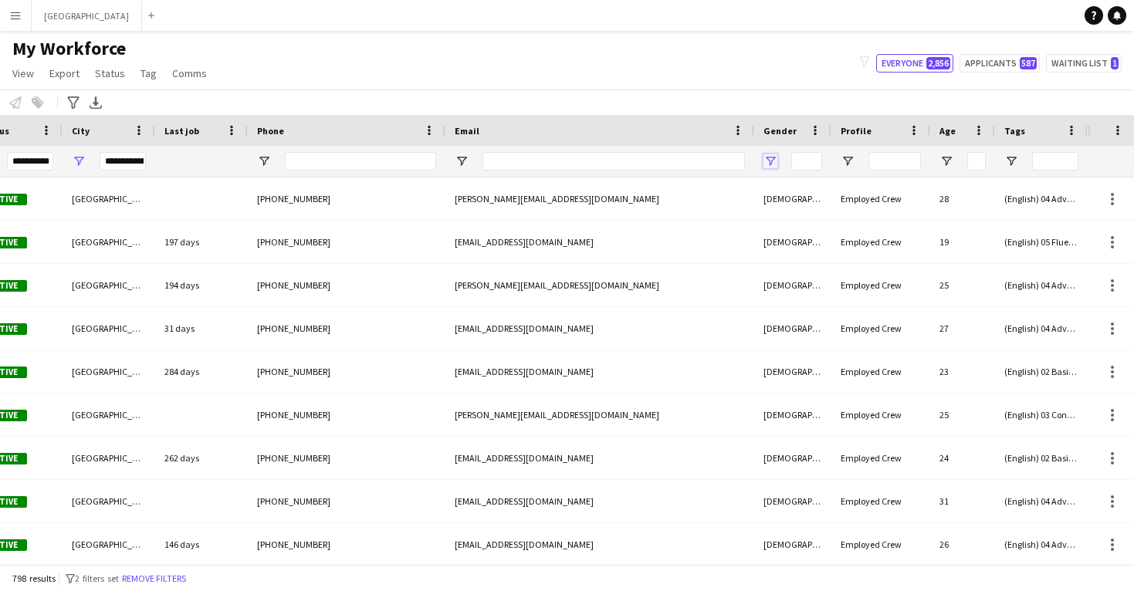
click at [773, 160] on span "Open Filter Menu" at bounding box center [771, 161] width 14 height 14
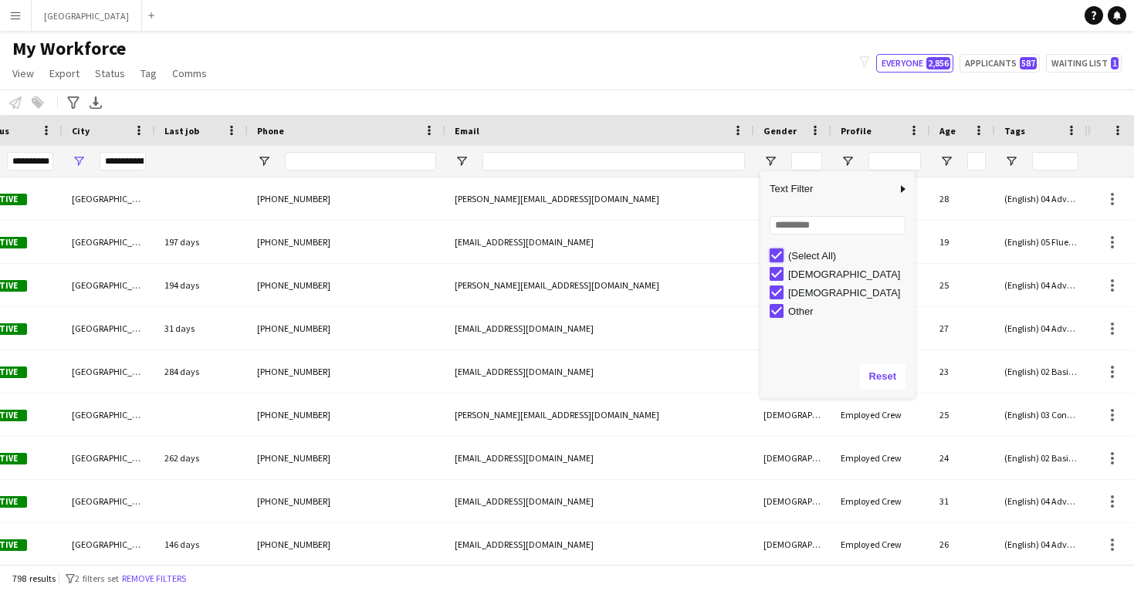
type input "***"
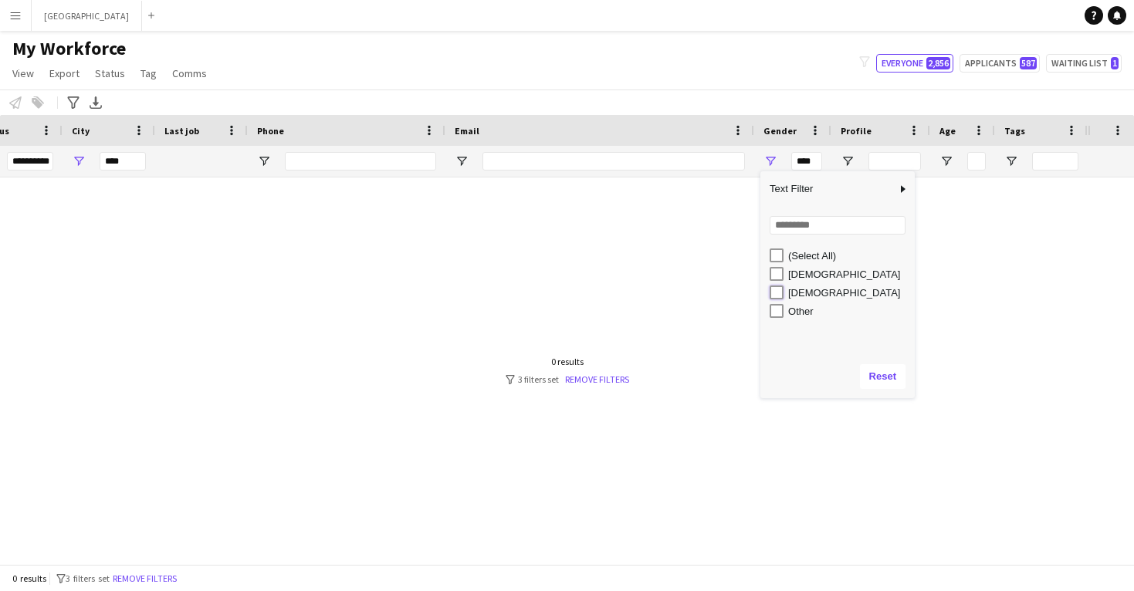
type input "********"
type input "**********"
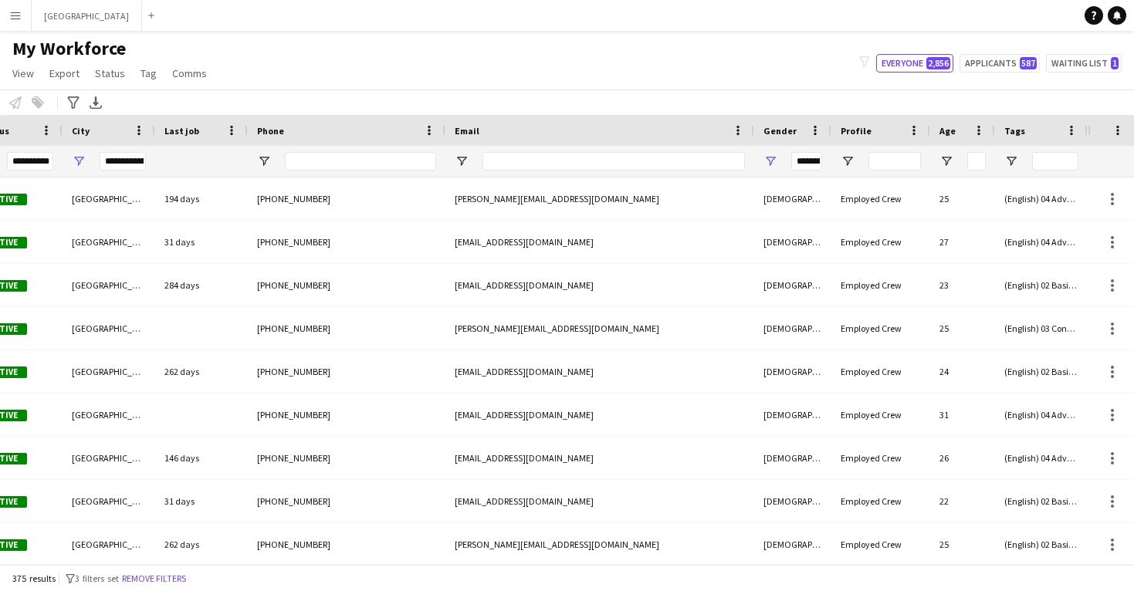
click at [684, 107] on div "Notify workforce Add to tag Select at least one crew to tag him or her. Advance…" at bounding box center [567, 102] width 1134 height 25
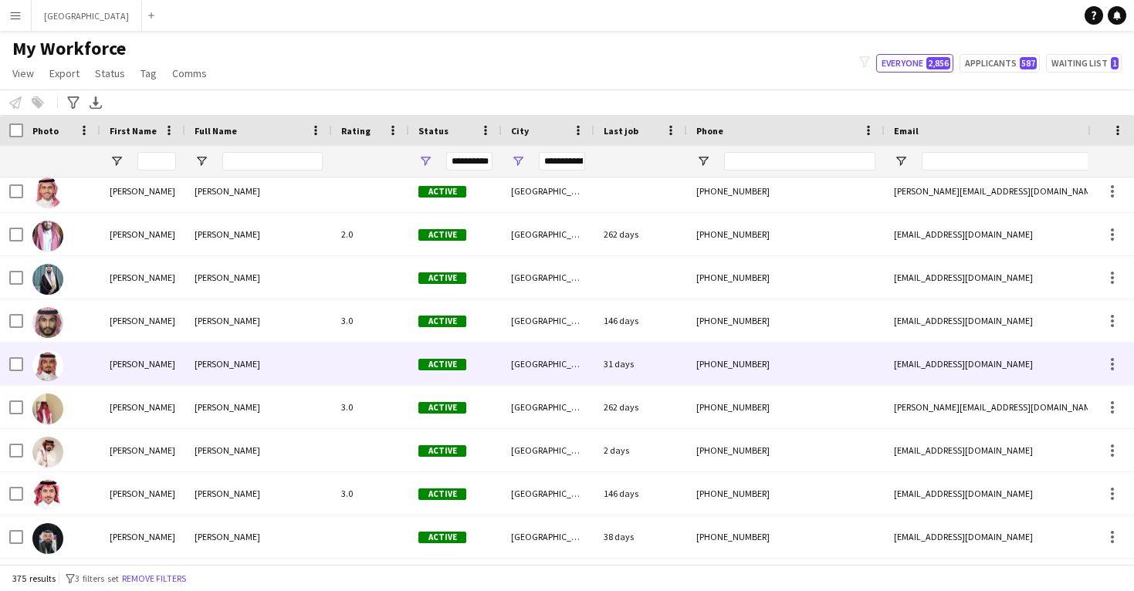
click at [437, 358] on div "Active" at bounding box center [455, 364] width 93 height 42
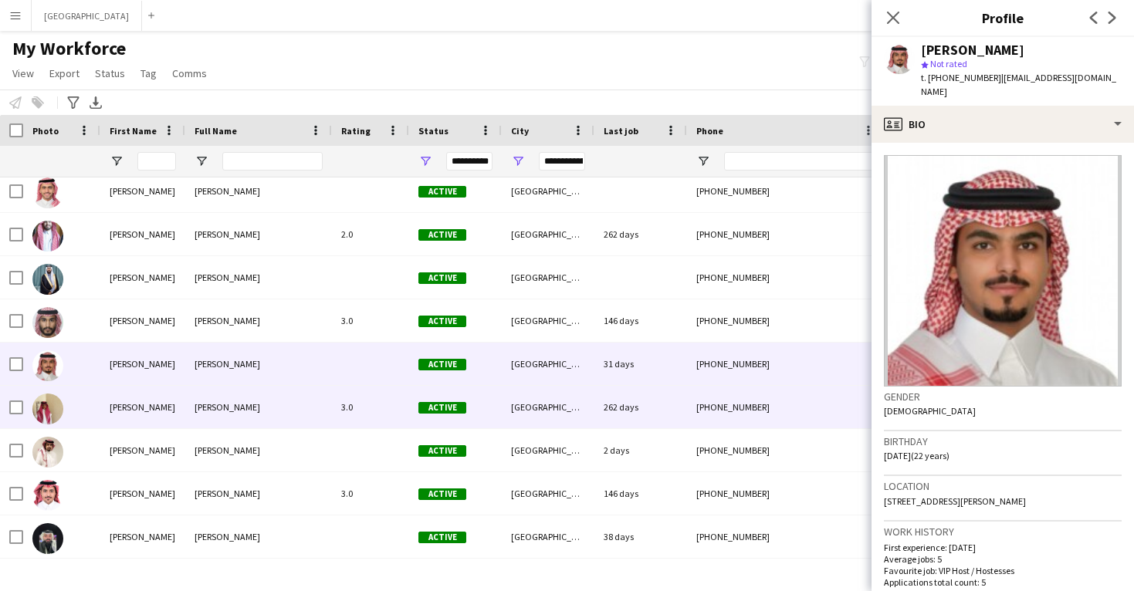
click at [442, 395] on div "Active" at bounding box center [455, 407] width 93 height 42
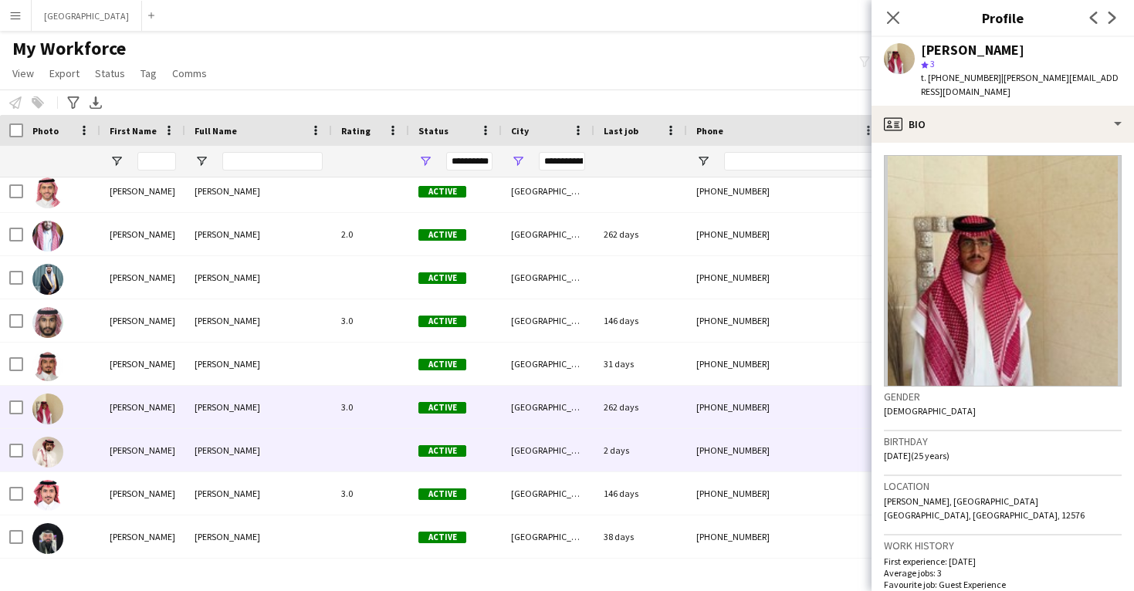
click at [440, 454] on span "Active" at bounding box center [443, 452] width 48 height 12
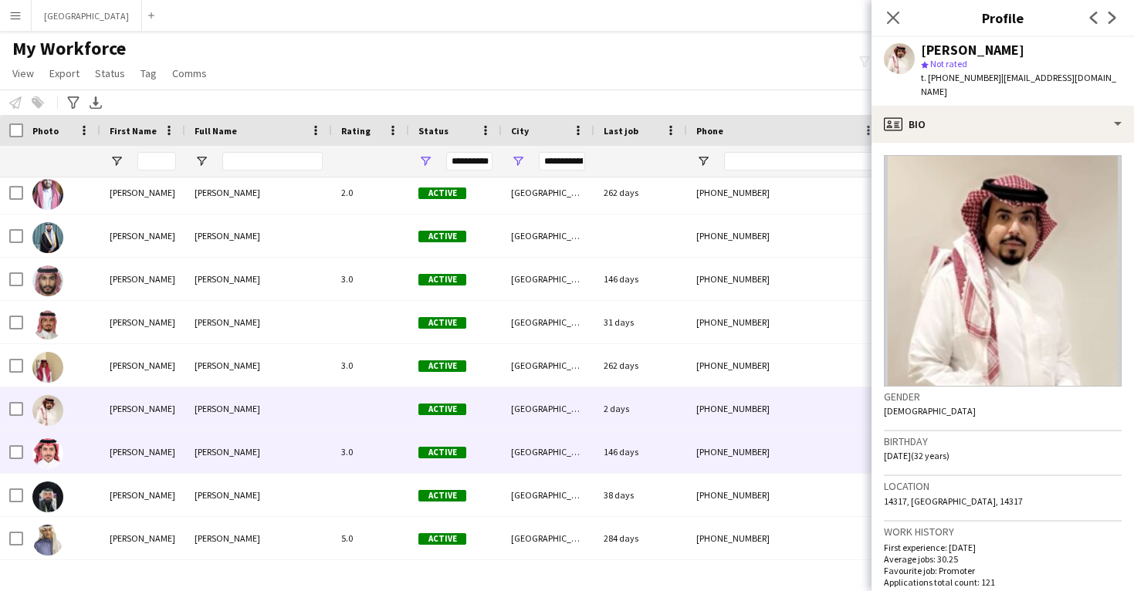
click at [440, 454] on span "Active" at bounding box center [443, 453] width 48 height 12
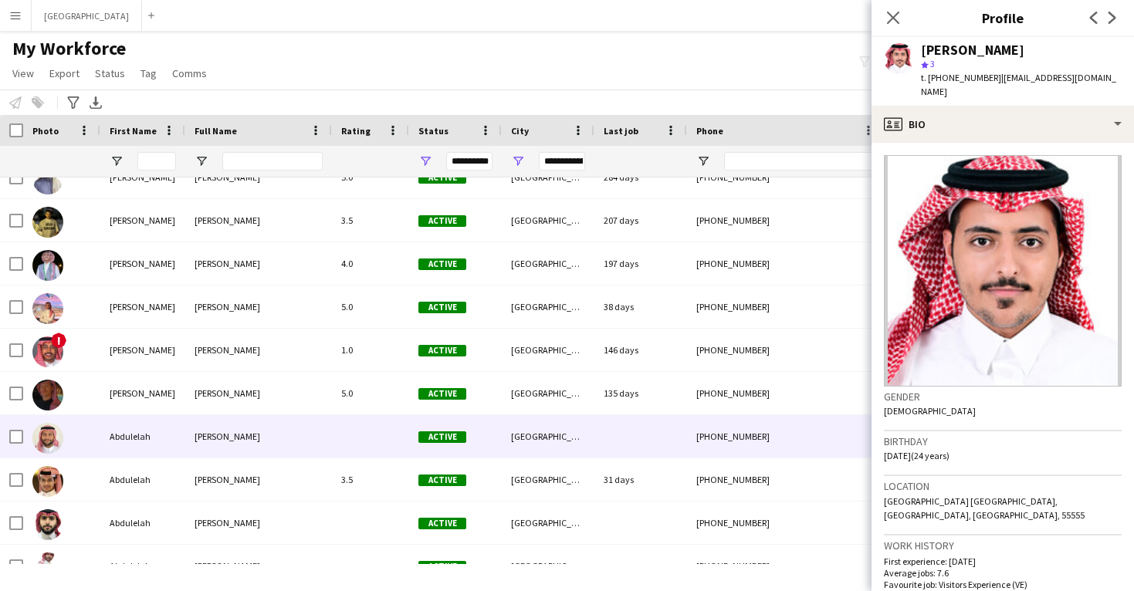
click at [408, 419] on div at bounding box center [370, 436] width 77 height 42
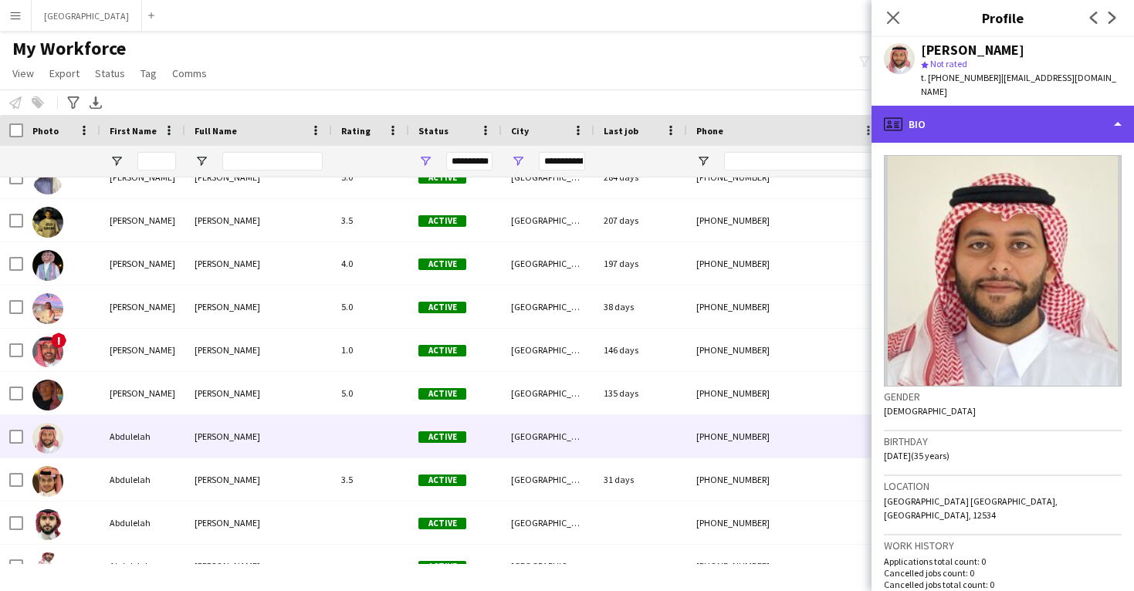
click at [977, 111] on div "profile Bio" at bounding box center [1003, 124] width 263 height 37
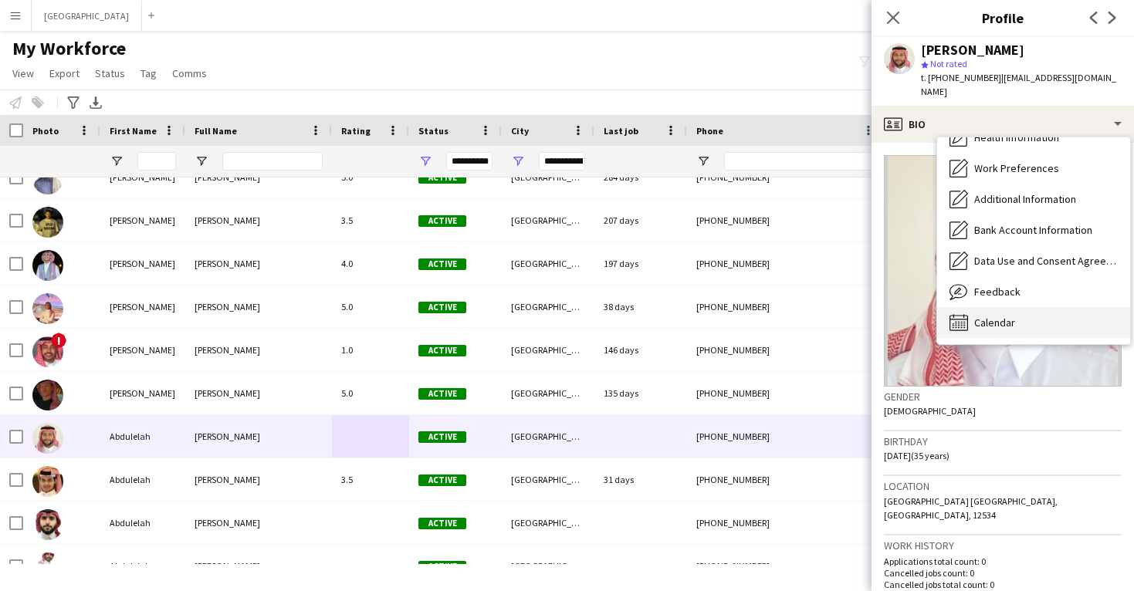
click at [1002, 316] on span "Calendar" at bounding box center [995, 323] width 41 height 14
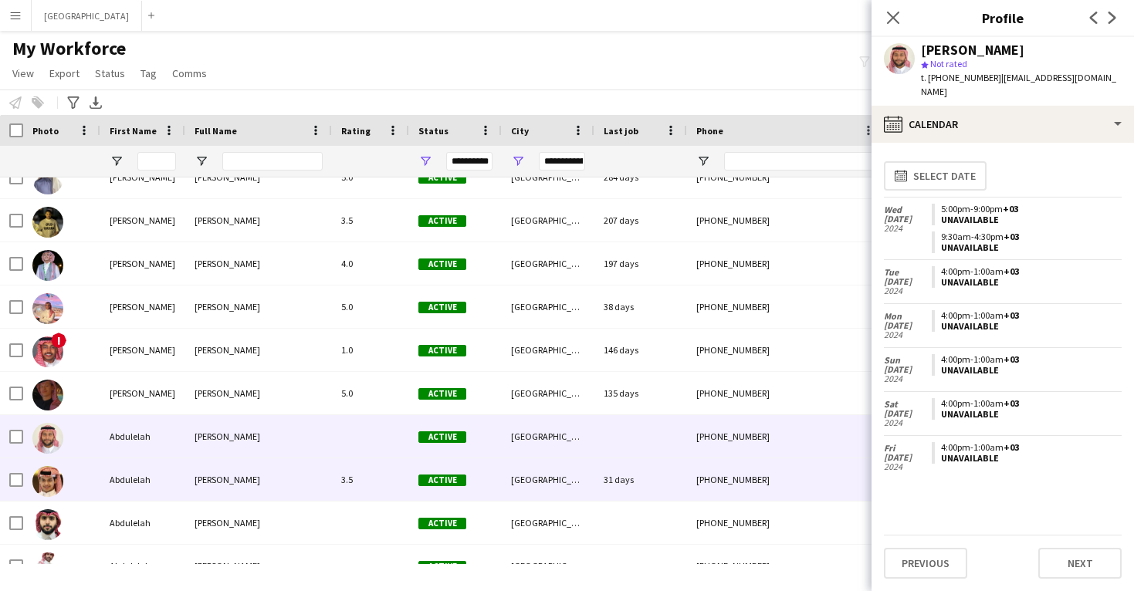
click at [605, 495] on div "31 days" at bounding box center [641, 480] width 93 height 42
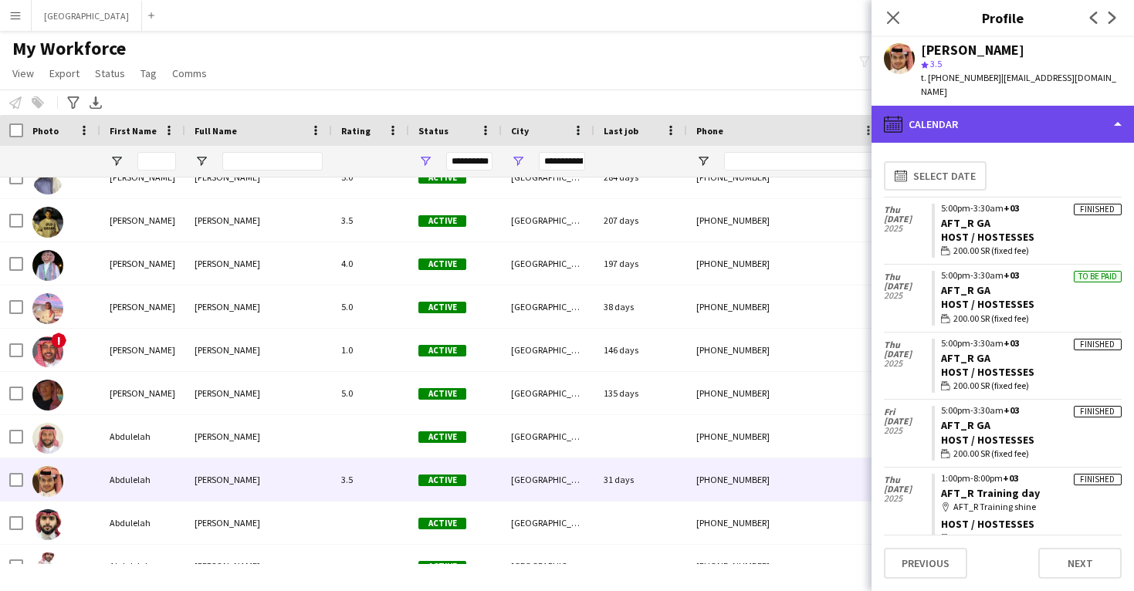
click at [936, 110] on div "calendar-full Calendar" at bounding box center [1003, 124] width 263 height 37
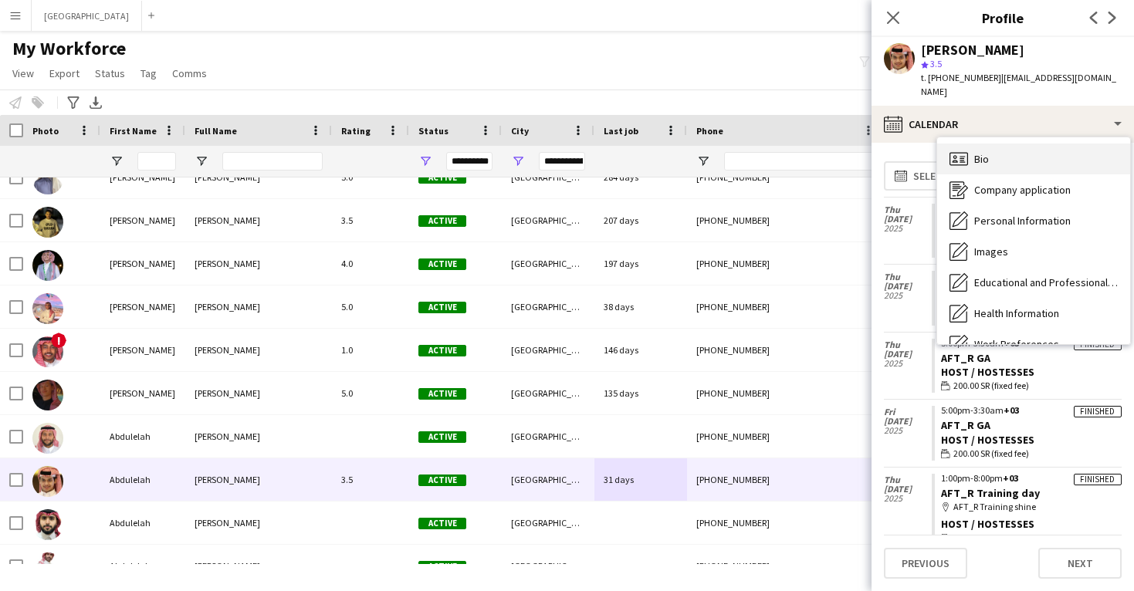
click at [954, 144] on div "Bio Bio" at bounding box center [1033, 159] width 193 height 31
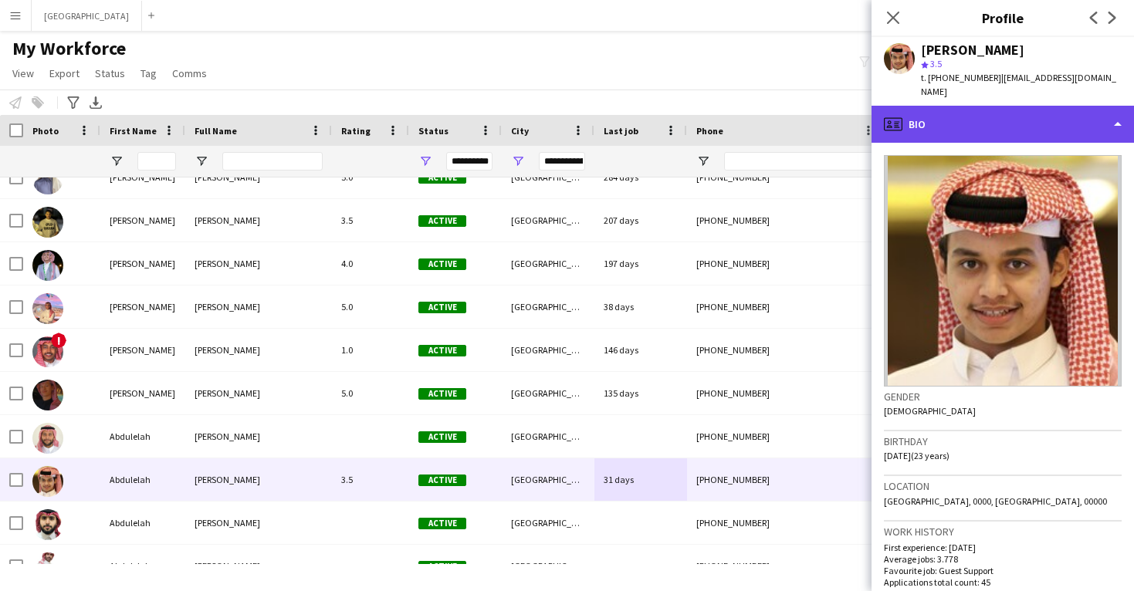
click at [964, 124] on div "profile Bio" at bounding box center [1003, 124] width 263 height 37
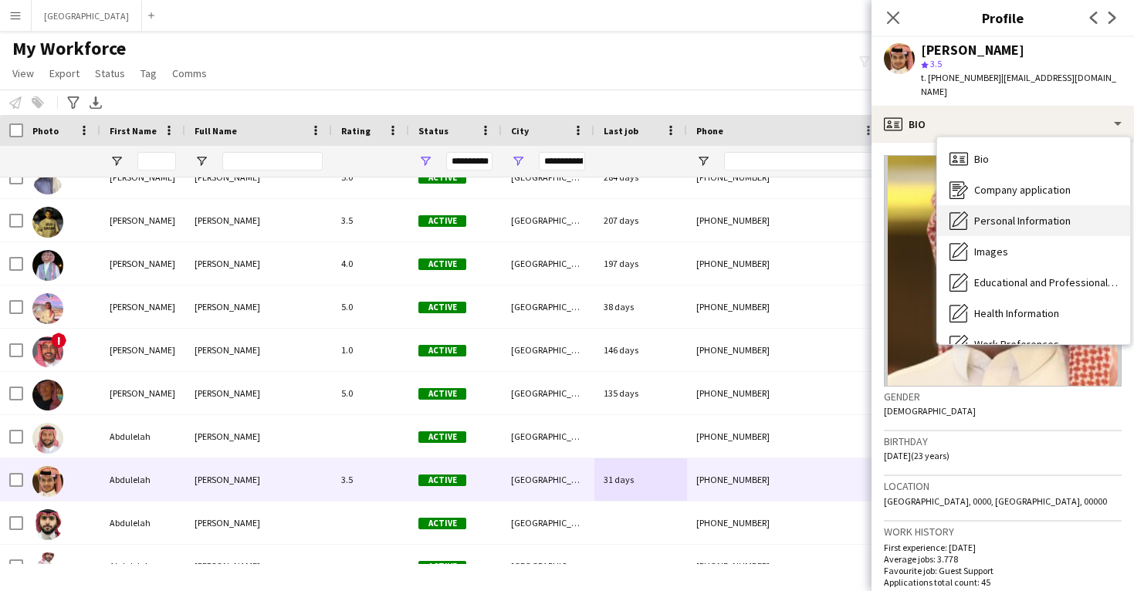
click at [978, 214] on span "Personal Information" at bounding box center [1023, 221] width 97 height 14
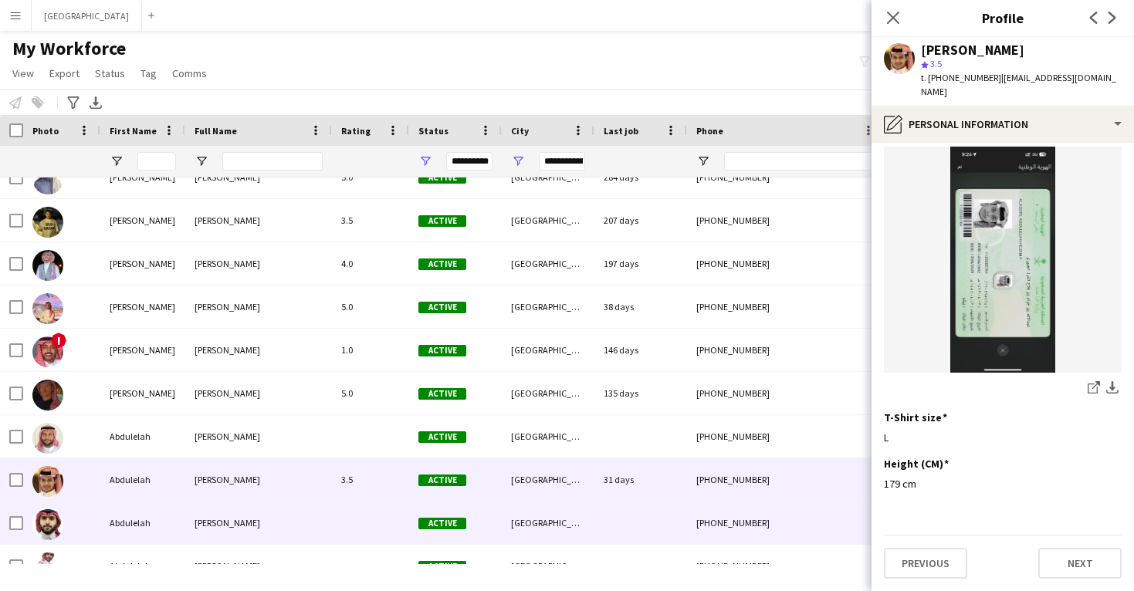
click at [671, 514] on div at bounding box center [641, 523] width 93 height 42
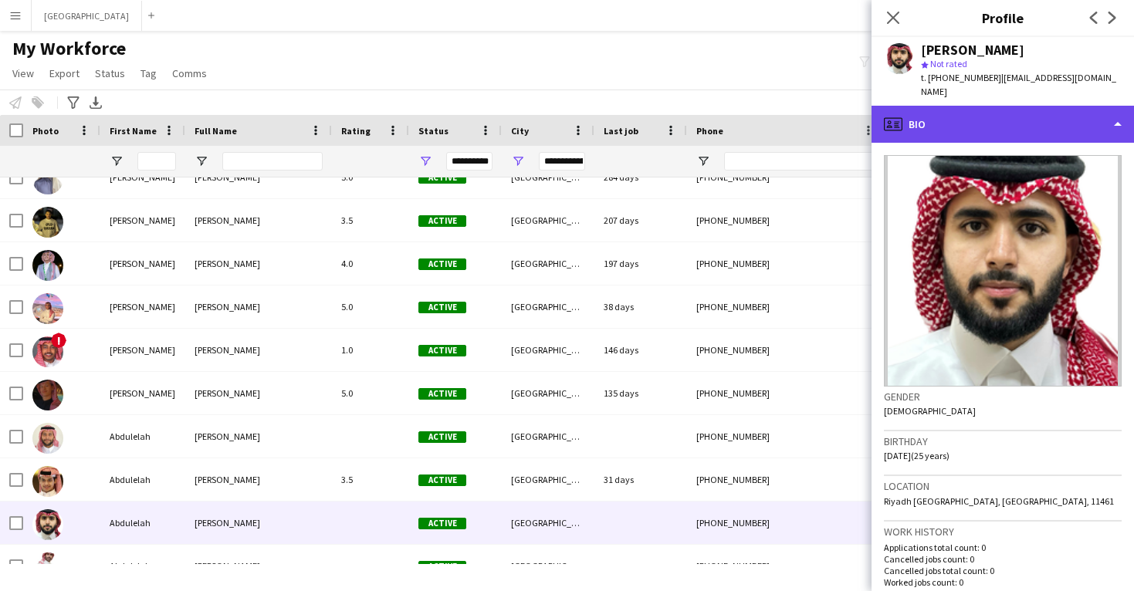
click at [1004, 120] on div "profile Bio" at bounding box center [1003, 124] width 263 height 37
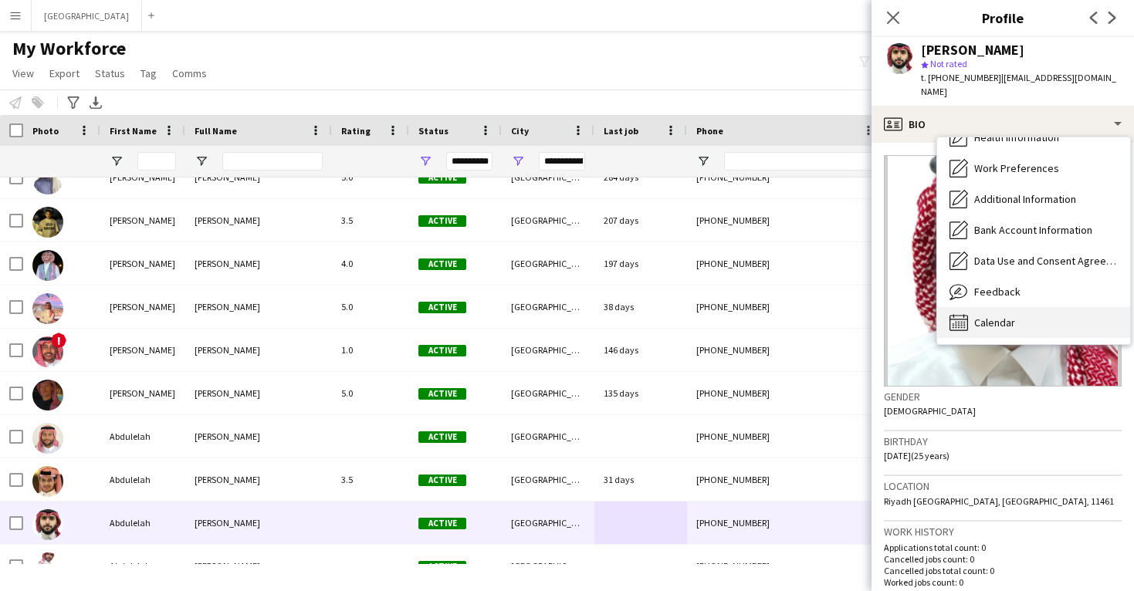
click at [1019, 310] on div "Calendar Calendar" at bounding box center [1033, 322] width 193 height 31
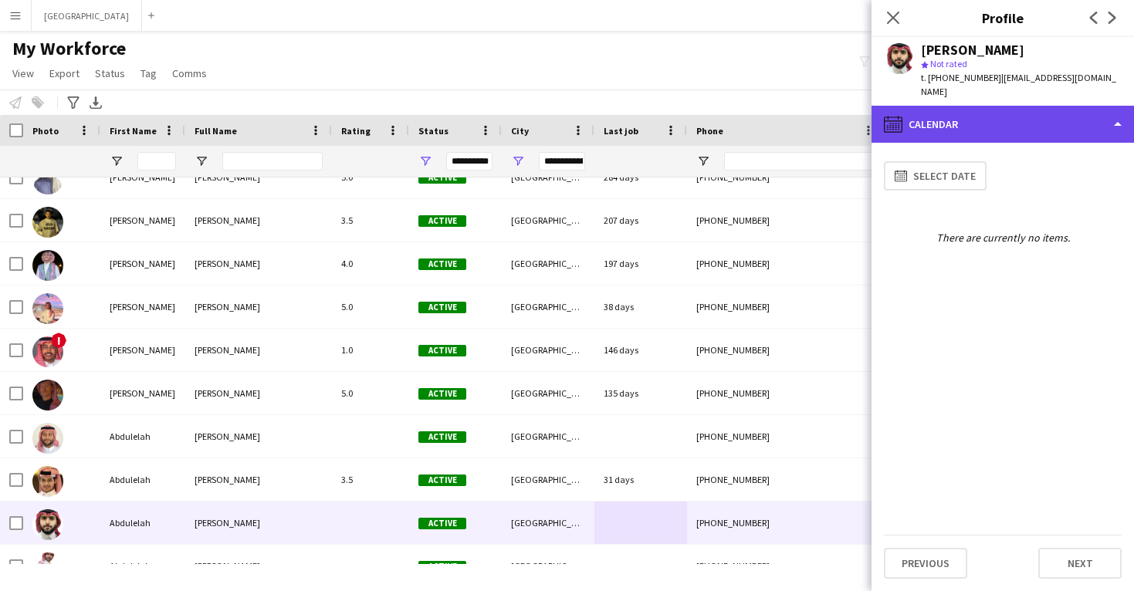
click at [1006, 114] on div "calendar-full Calendar" at bounding box center [1003, 124] width 263 height 37
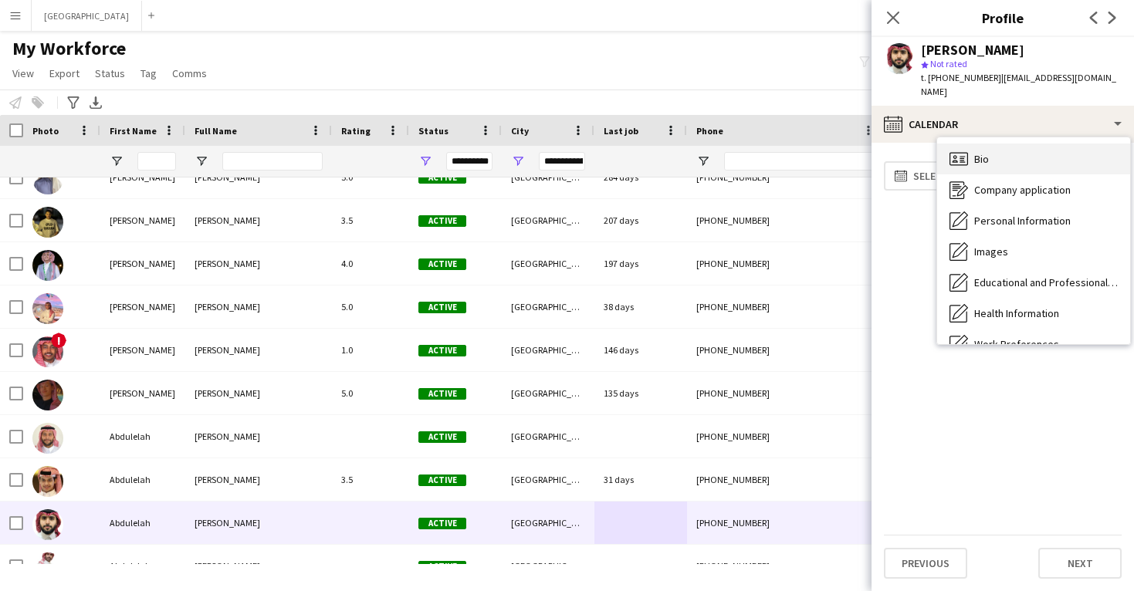
click at [1012, 175] on div "Company application Company application" at bounding box center [1033, 190] width 193 height 31
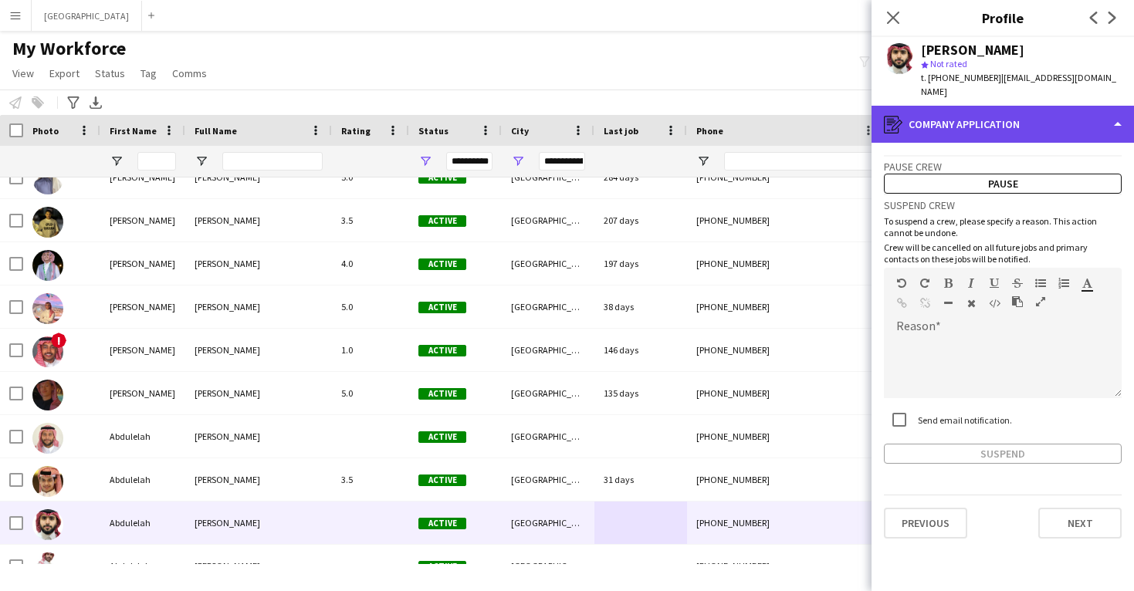
click at [1007, 123] on div "register Company application" at bounding box center [1003, 124] width 263 height 37
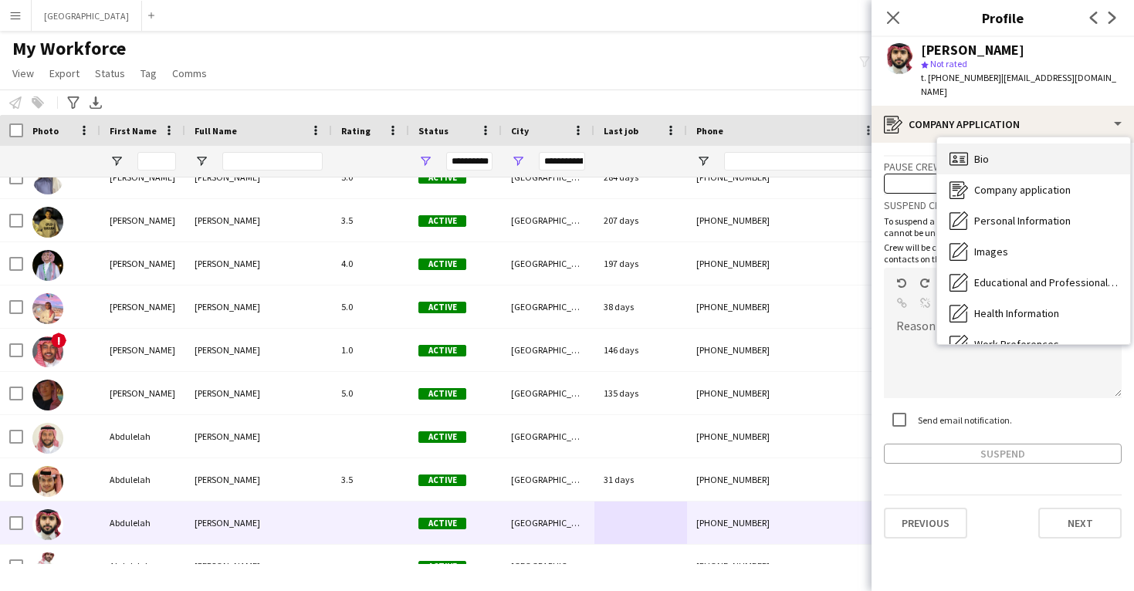
click at [1013, 146] on div "Bio Bio" at bounding box center [1033, 159] width 193 height 31
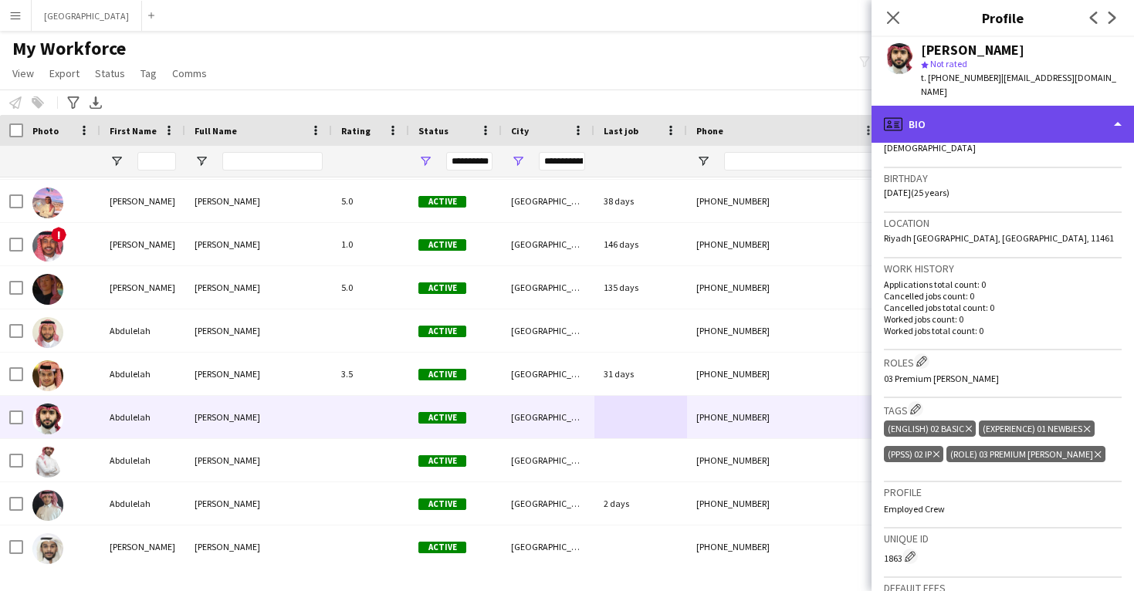
click at [1005, 106] on div "profile Bio" at bounding box center [1003, 124] width 263 height 37
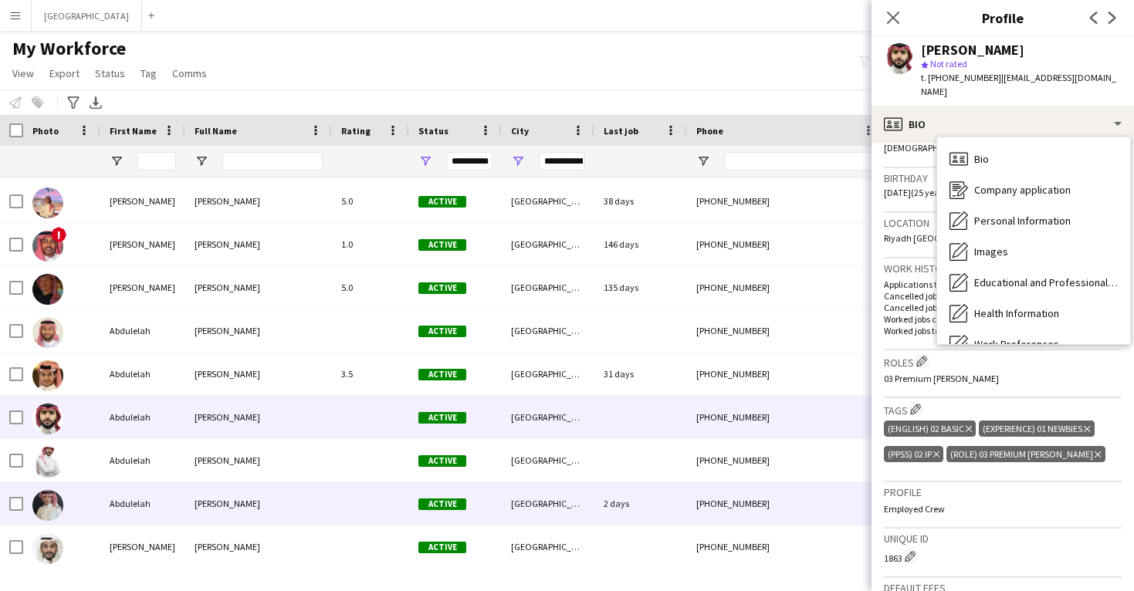
click at [591, 491] on div "[GEOGRAPHIC_DATA]" at bounding box center [548, 504] width 93 height 42
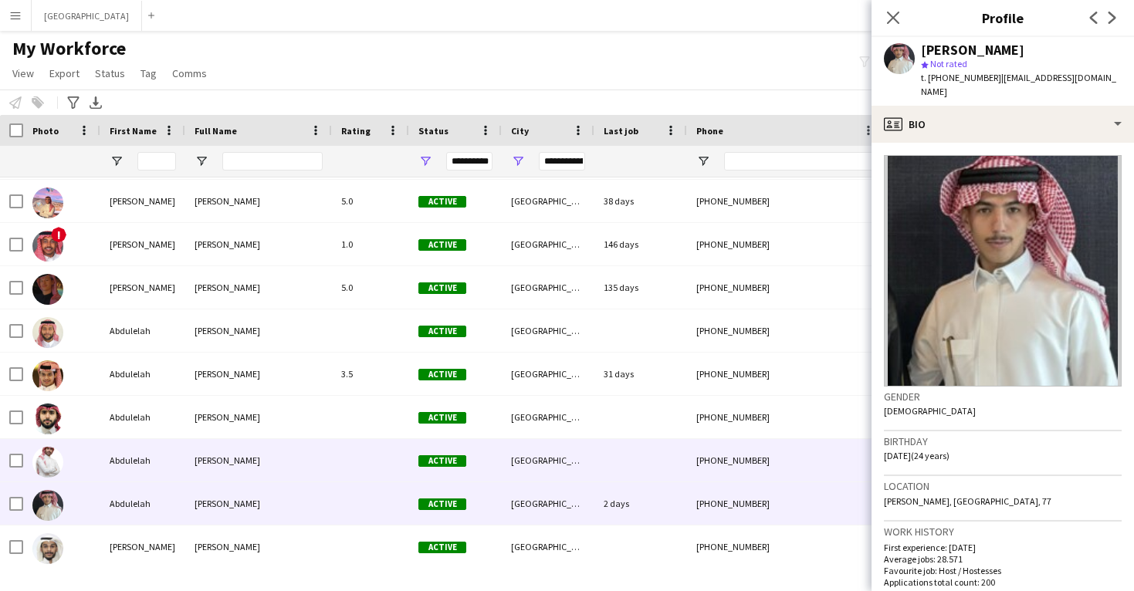
click at [591, 468] on div "[GEOGRAPHIC_DATA]" at bounding box center [548, 460] width 93 height 42
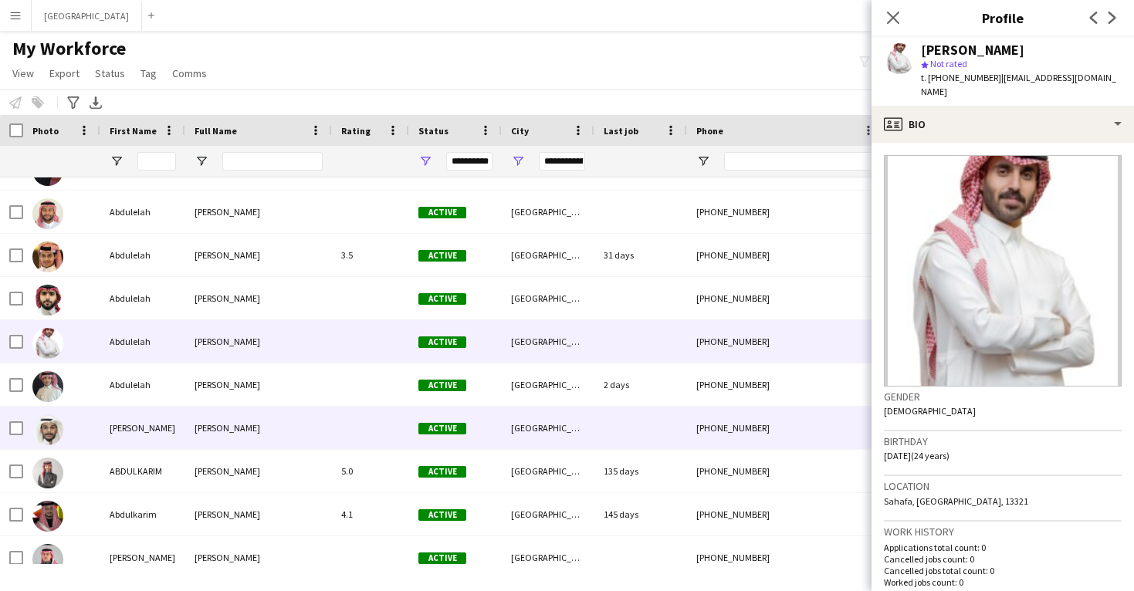
click at [592, 440] on div "[GEOGRAPHIC_DATA]" at bounding box center [548, 428] width 93 height 42
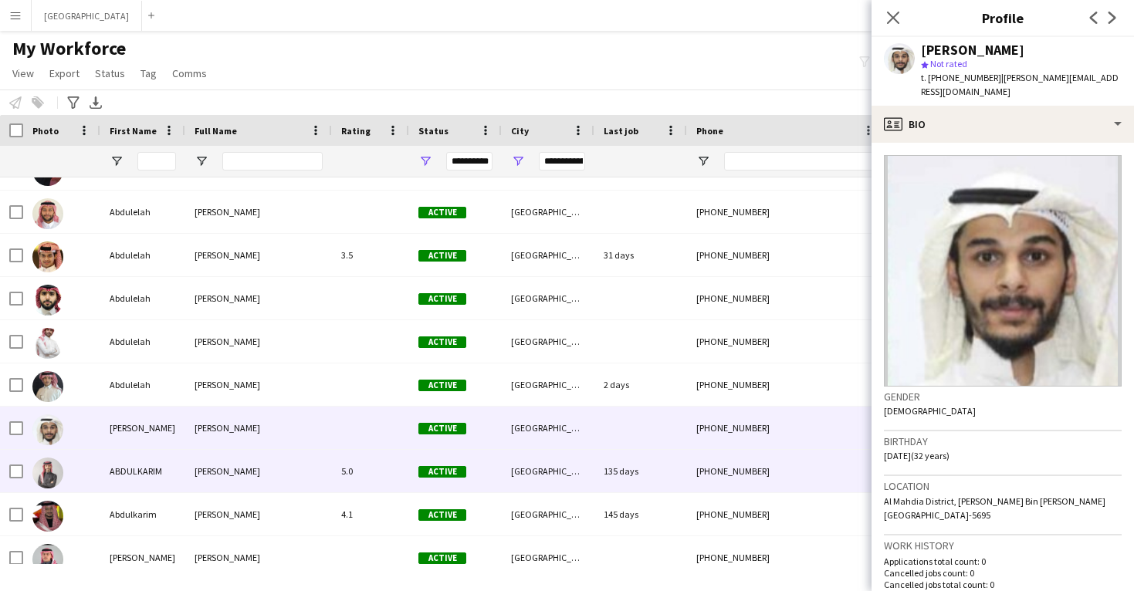
click at [594, 468] on div "[GEOGRAPHIC_DATA]" at bounding box center [548, 471] width 93 height 42
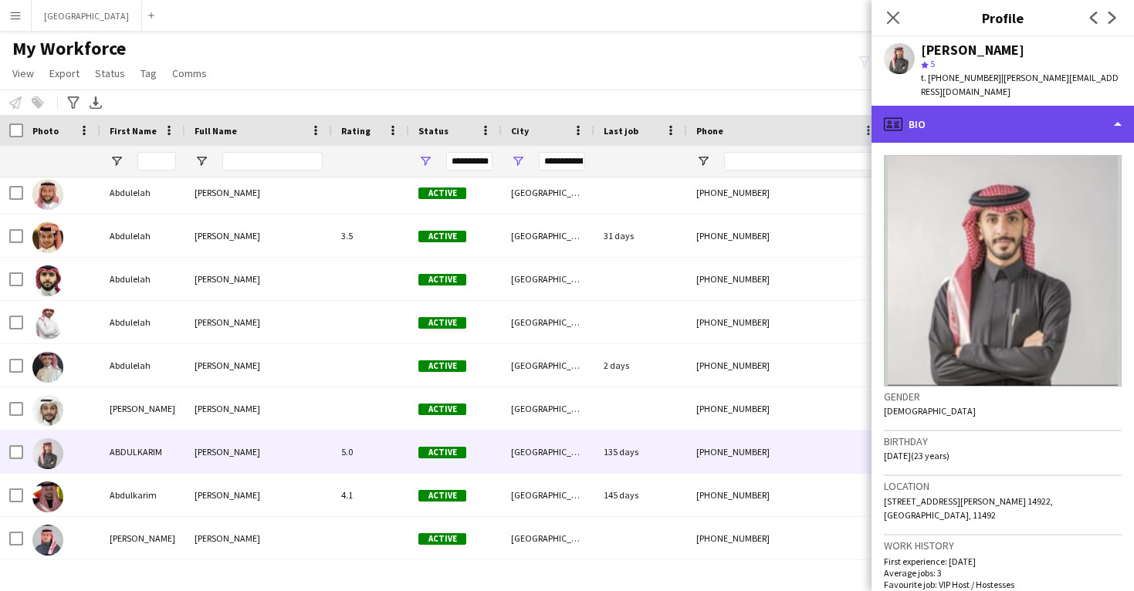
click at [930, 117] on div "profile Bio" at bounding box center [1003, 124] width 263 height 37
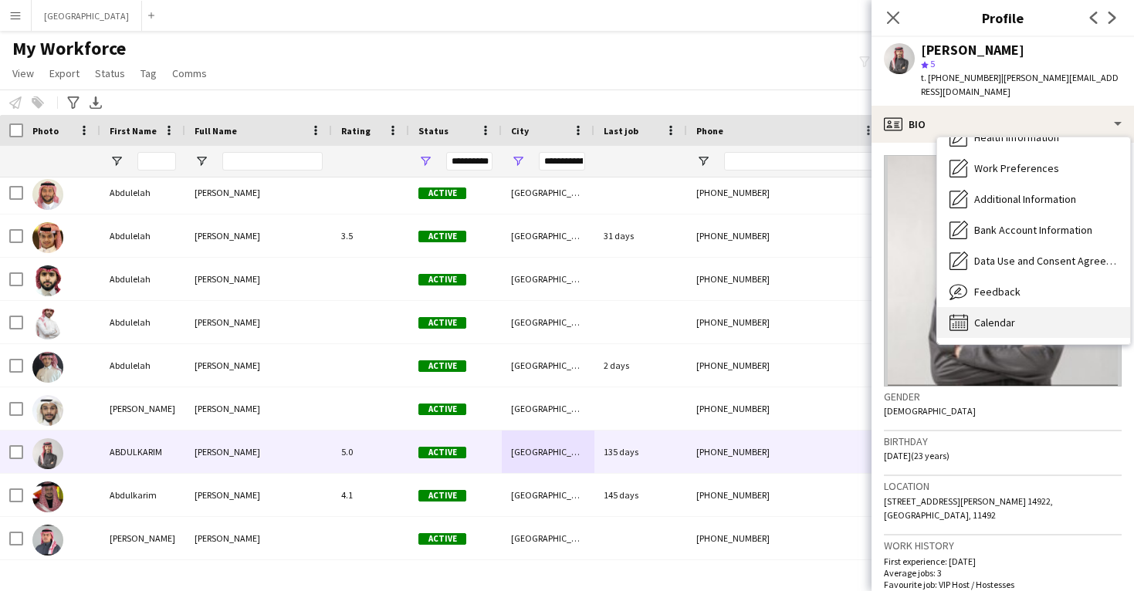
click at [980, 307] on div "Calendar Calendar" at bounding box center [1033, 322] width 193 height 31
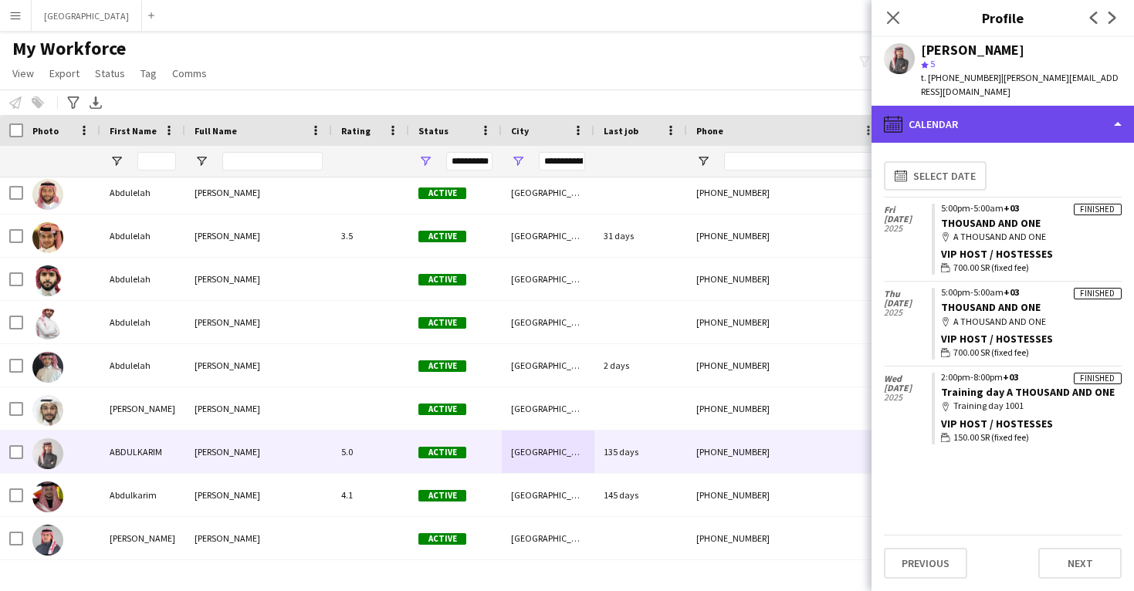
click at [978, 118] on div "calendar-full Calendar" at bounding box center [1003, 124] width 263 height 37
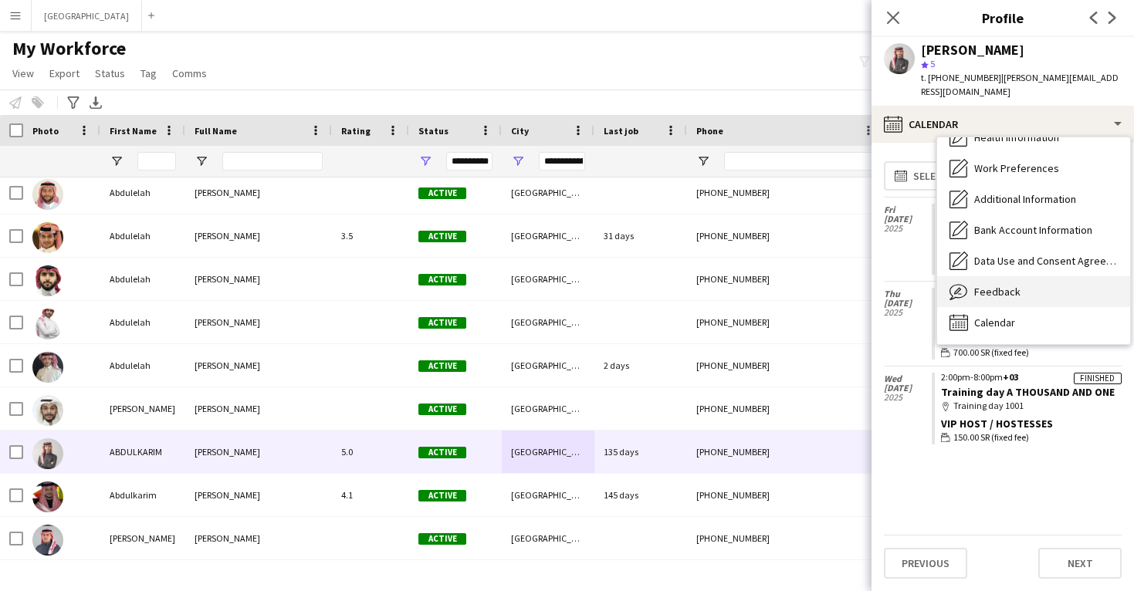
click at [1002, 285] on span "Feedback" at bounding box center [998, 292] width 46 height 14
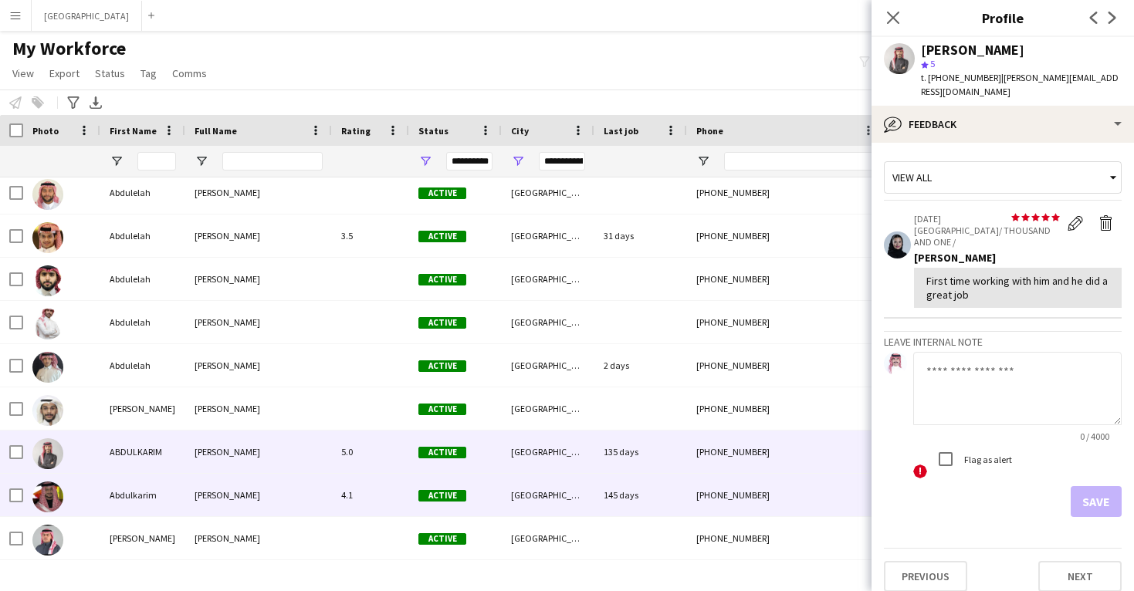
click at [785, 489] on div "[PHONE_NUMBER]" at bounding box center [786, 495] width 198 height 42
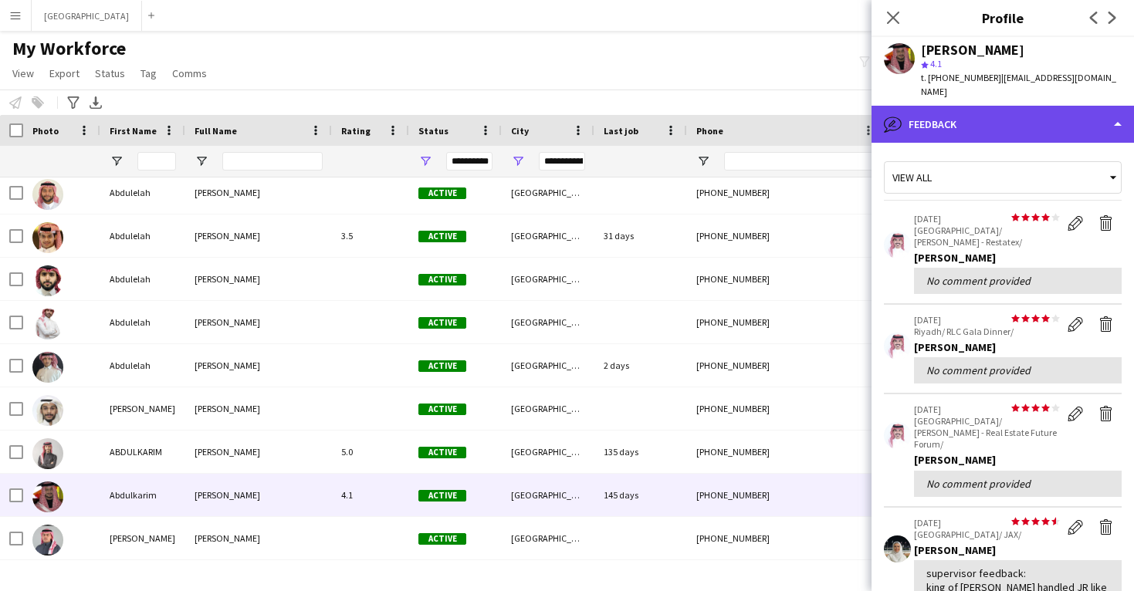
click at [954, 114] on div "bubble-pencil Feedback" at bounding box center [1003, 124] width 263 height 37
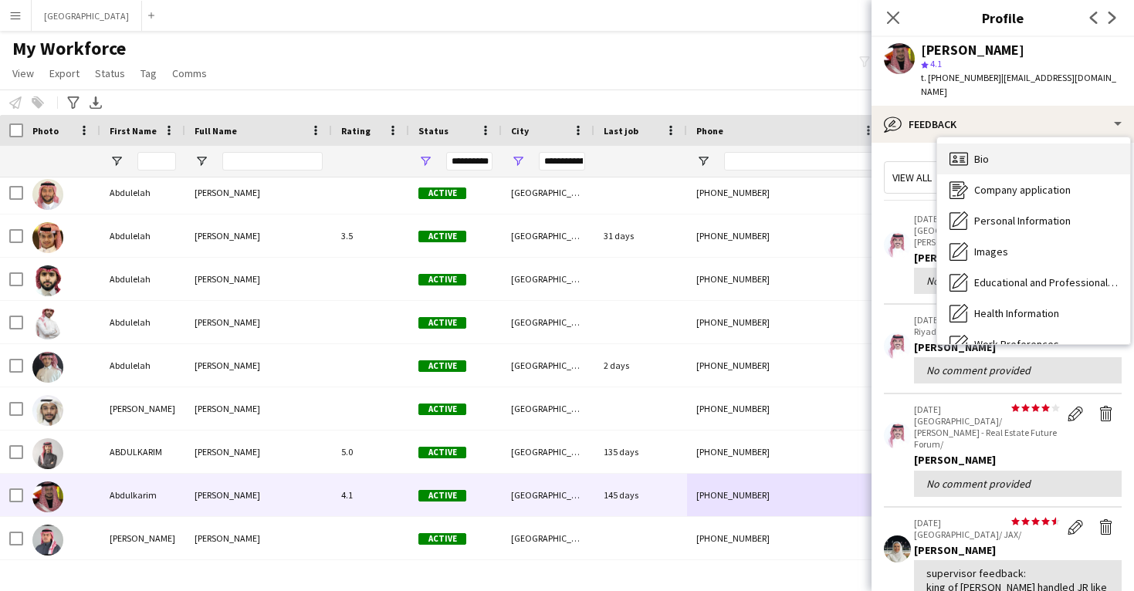
click at [964, 150] on icon "Bio" at bounding box center [959, 159] width 19 height 19
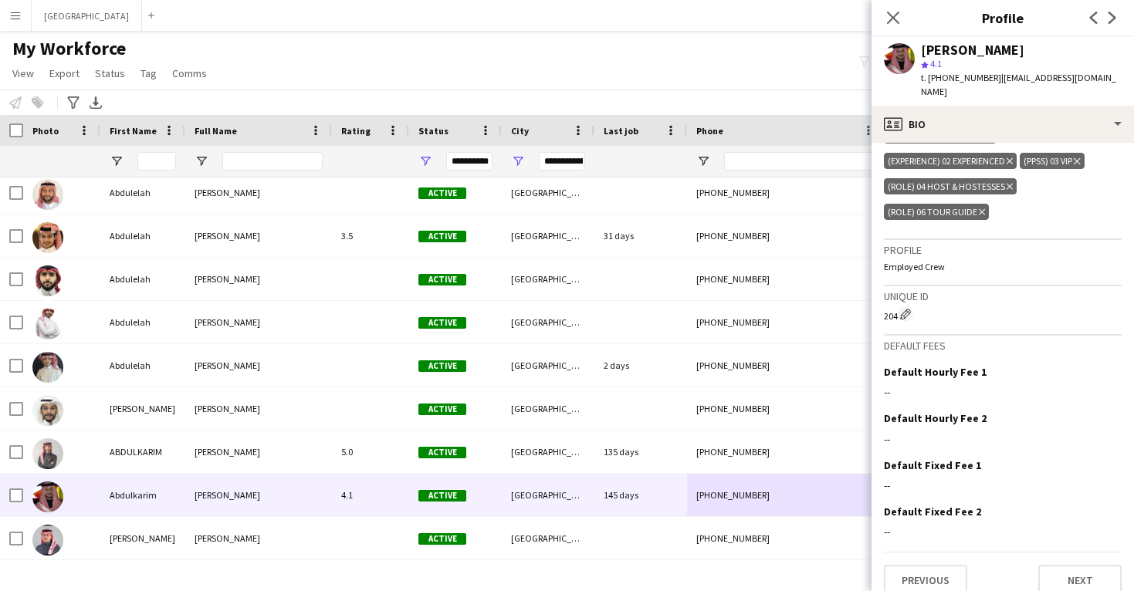
scroll to position [591, 0]
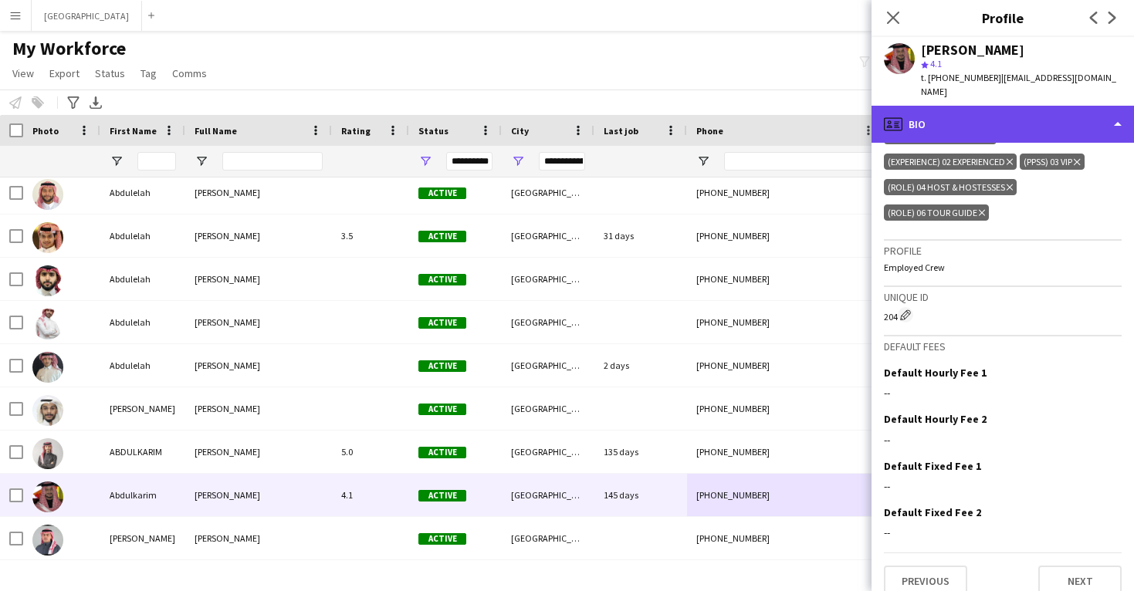
click at [971, 116] on div "profile Bio" at bounding box center [1003, 124] width 263 height 37
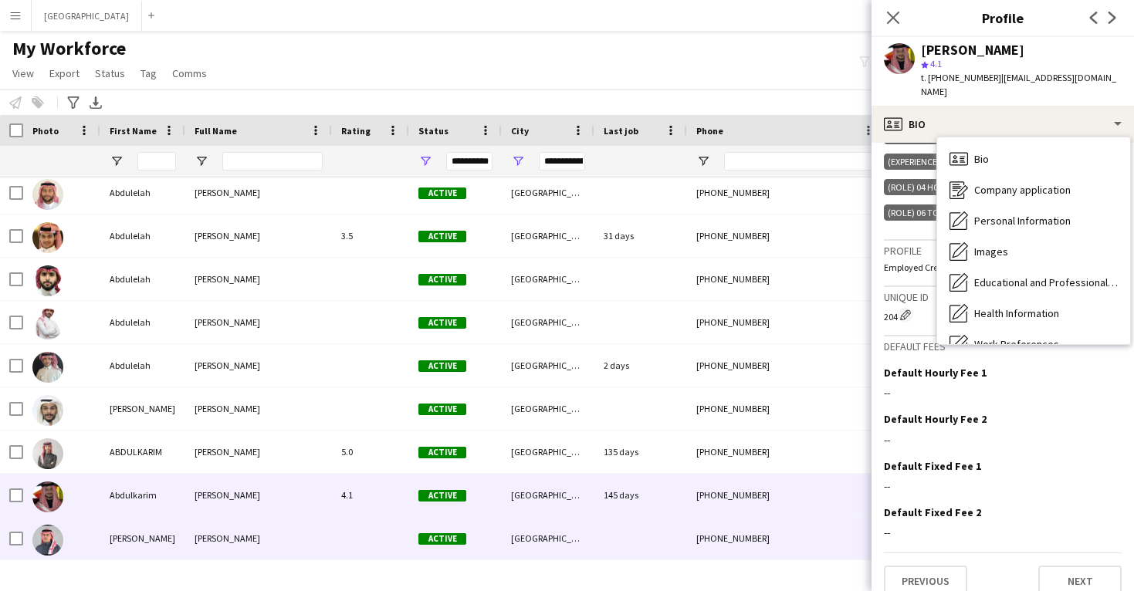
click at [709, 524] on div "[PHONE_NUMBER]" at bounding box center [786, 538] width 198 height 42
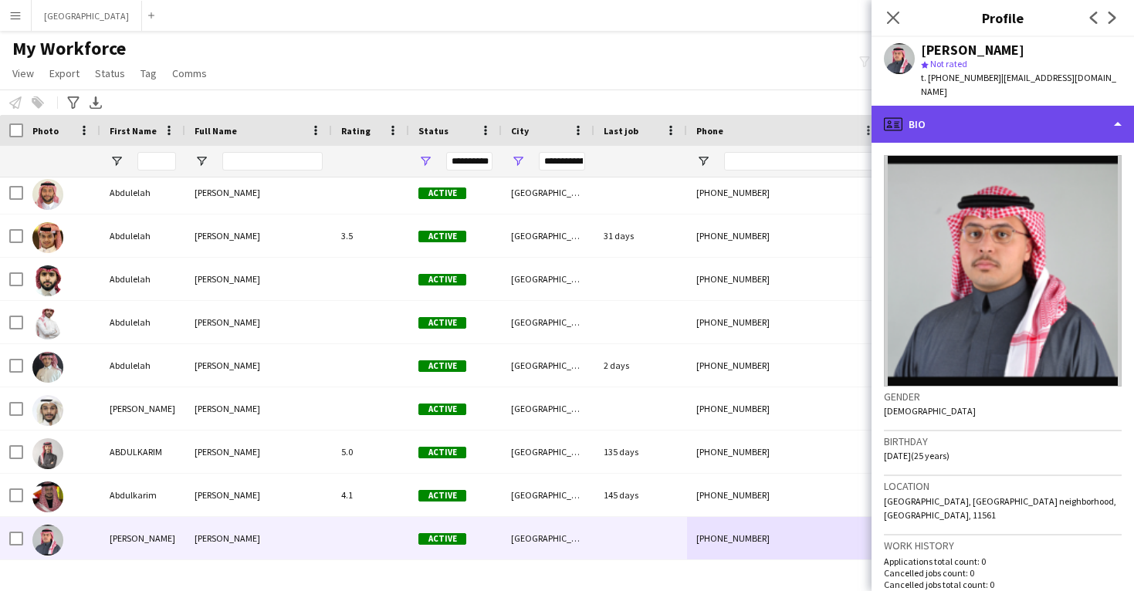
click at [982, 111] on div "profile Bio" at bounding box center [1003, 124] width 263 height 37
